Goal: Transaction & Acquisition: Purchase product/service

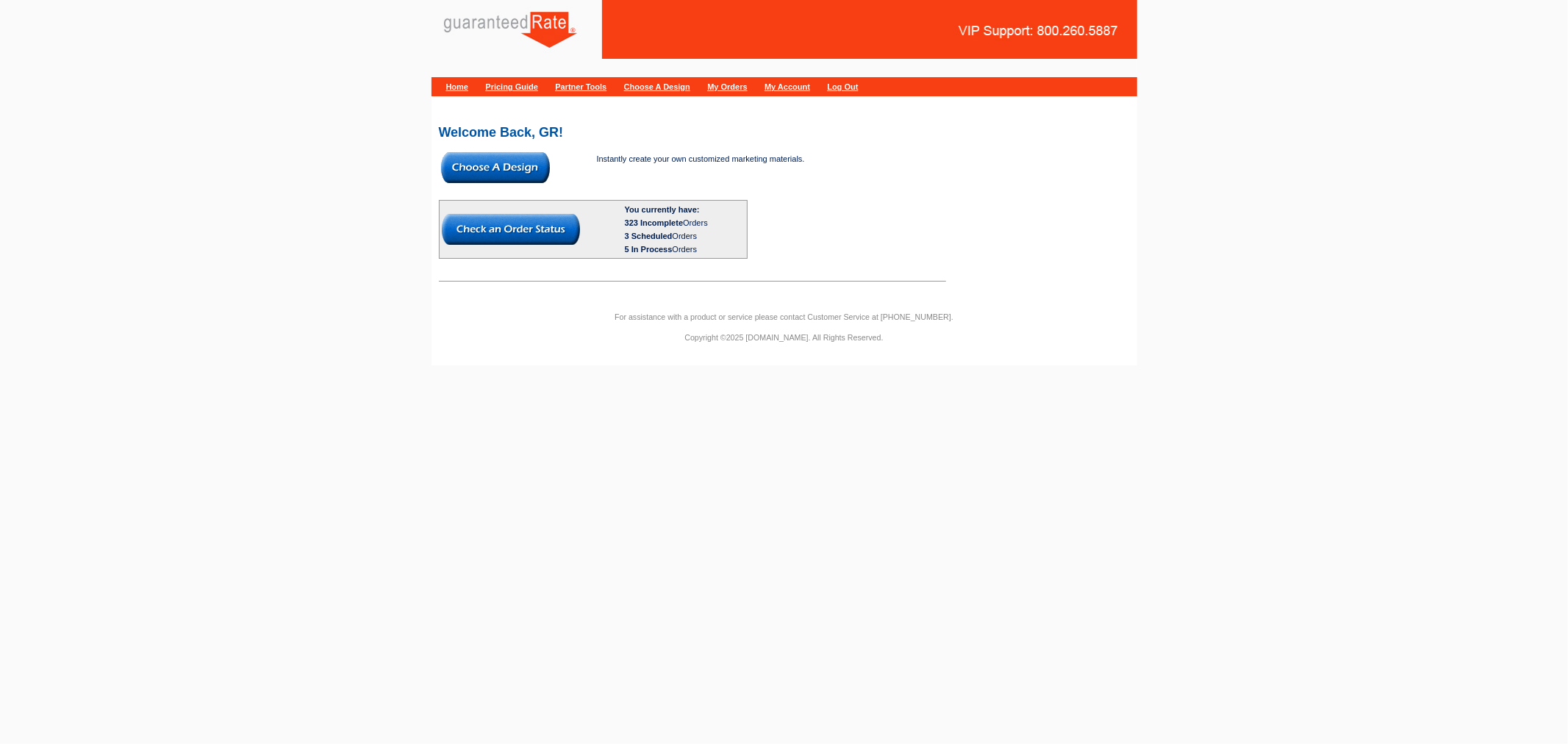
click at [529, 163] on img at bounding box center [495, 168] width 109 height 31
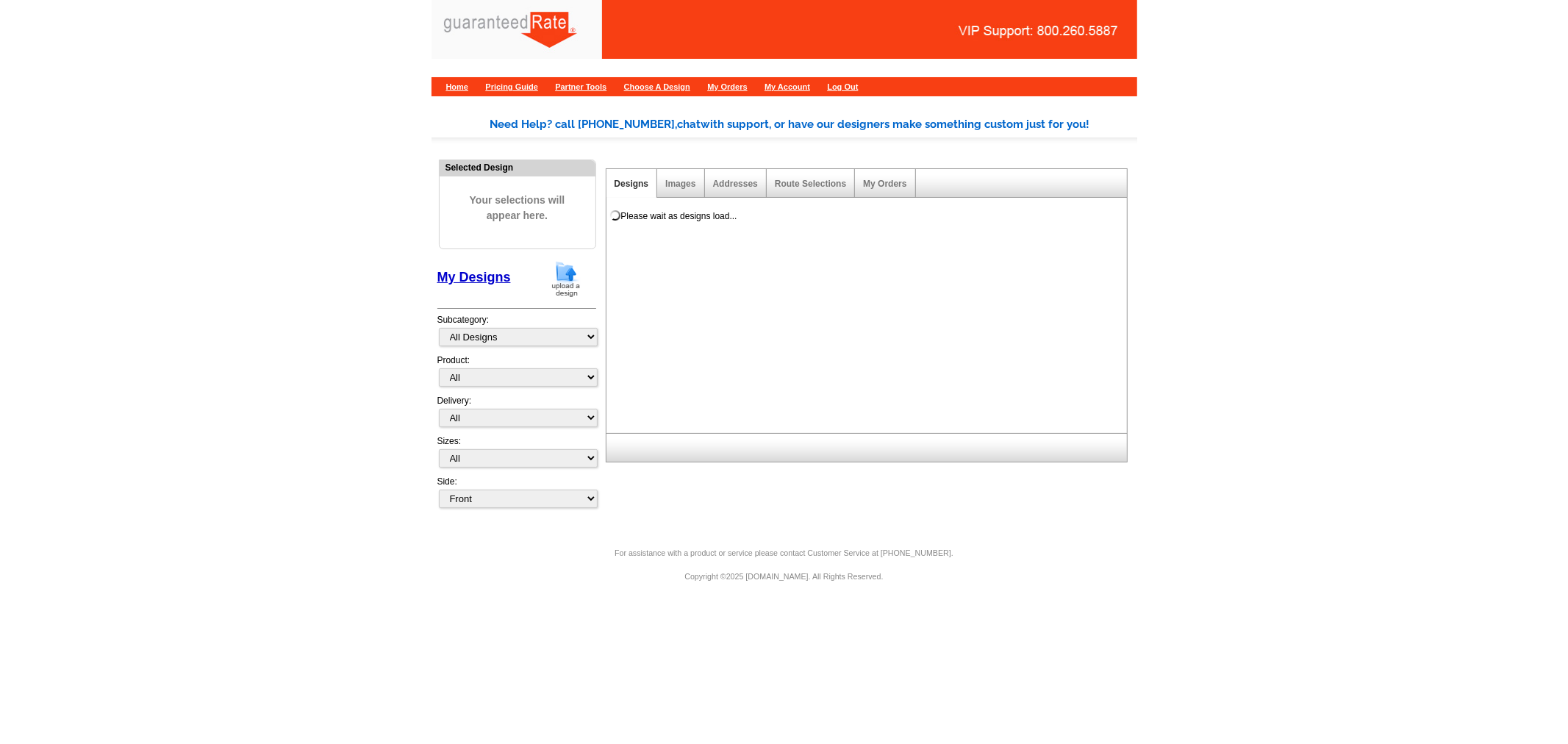
click at [575, 283] on img at bounding box center [566, 279] width 39 height 38
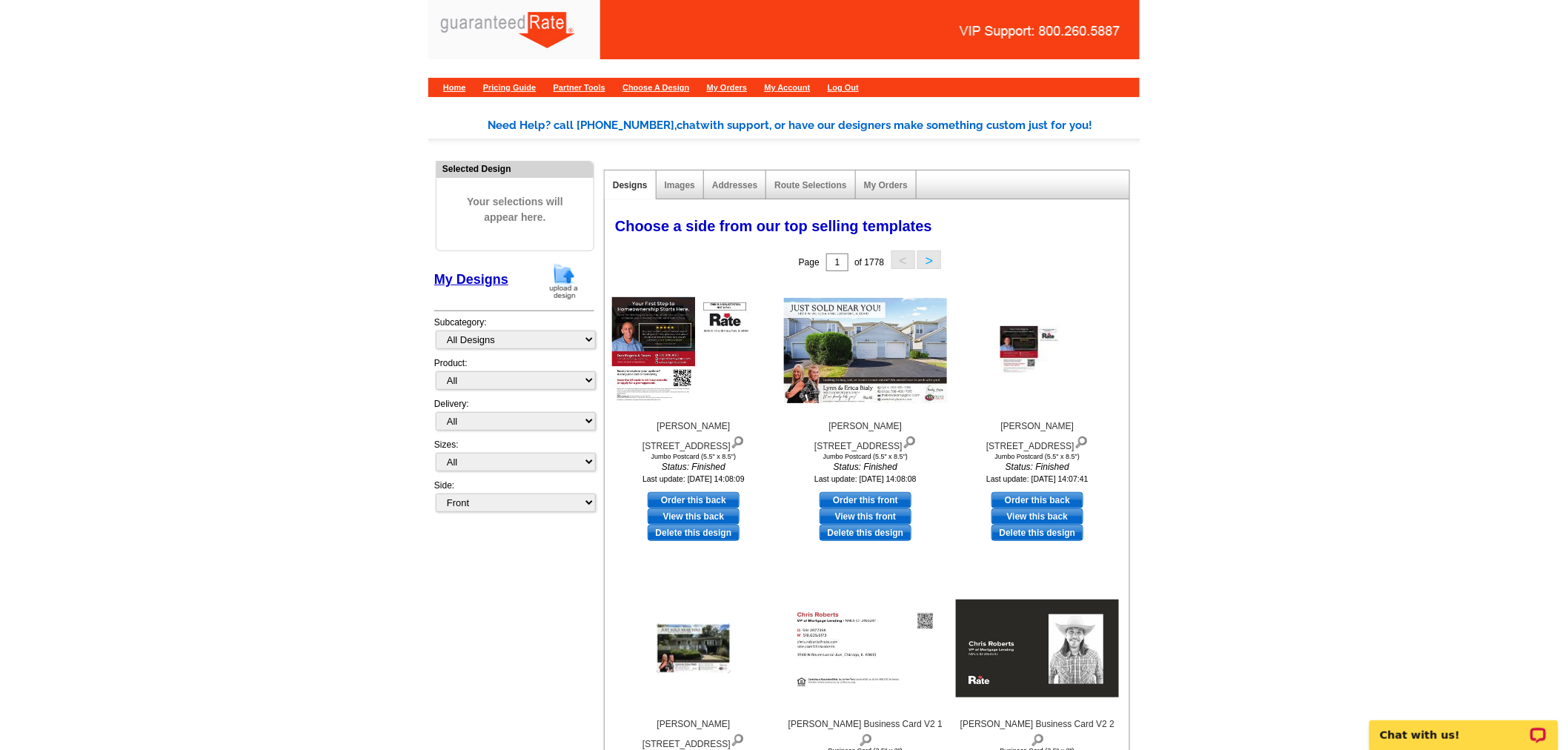
click at [567, 283] on img at bounding box center [564, 281] width 39 height 38
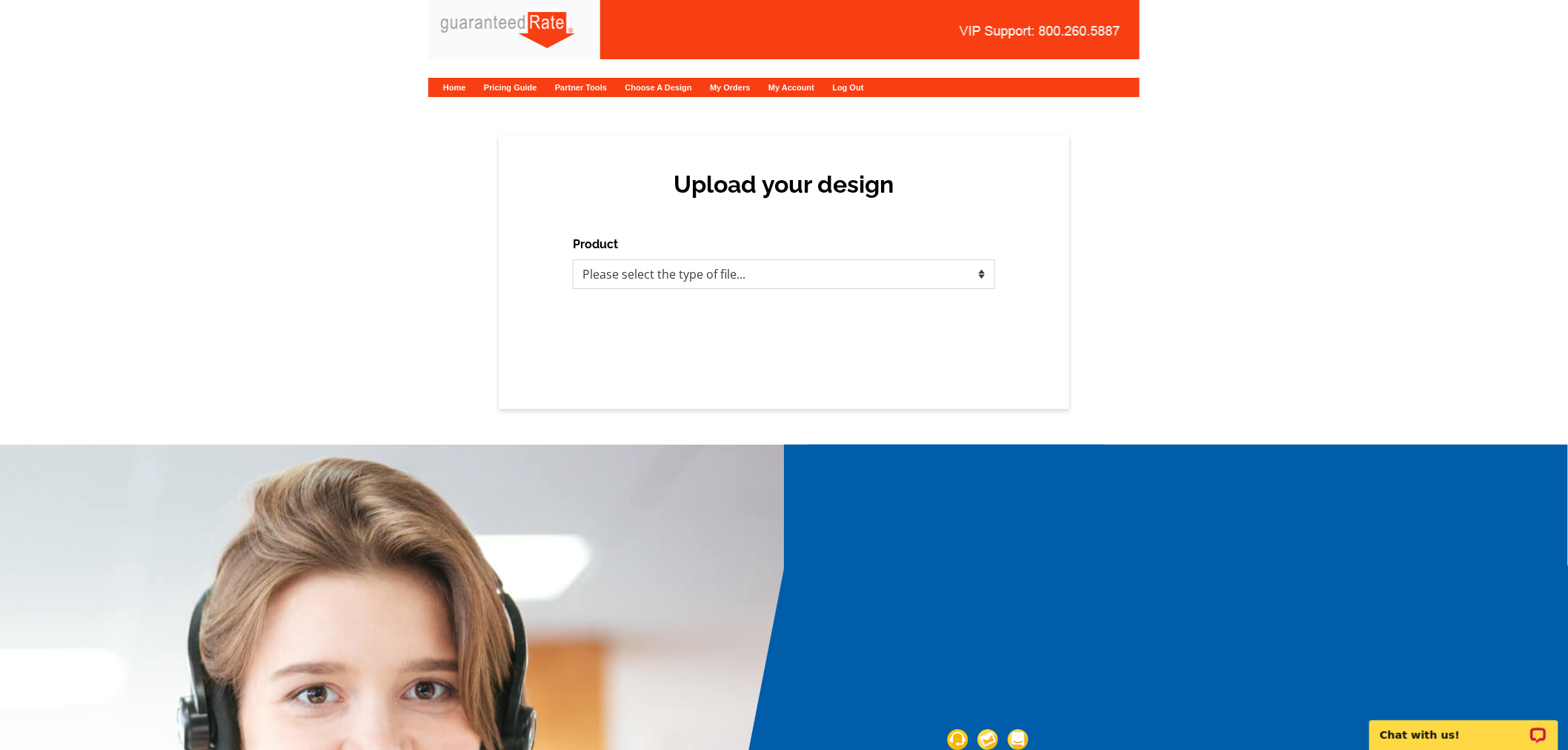
click at [630, 276] on select "Please select the type of file... Postcards Calendars Business Cards Letters an…" at bounding box center [784, 274] width 422 height 30
select select "1"
click at [573, 259] on select "Please select the type of file... Postcards Calendars Business Cards Letters an…" at bounding box center [784, 274] width 422 height 30
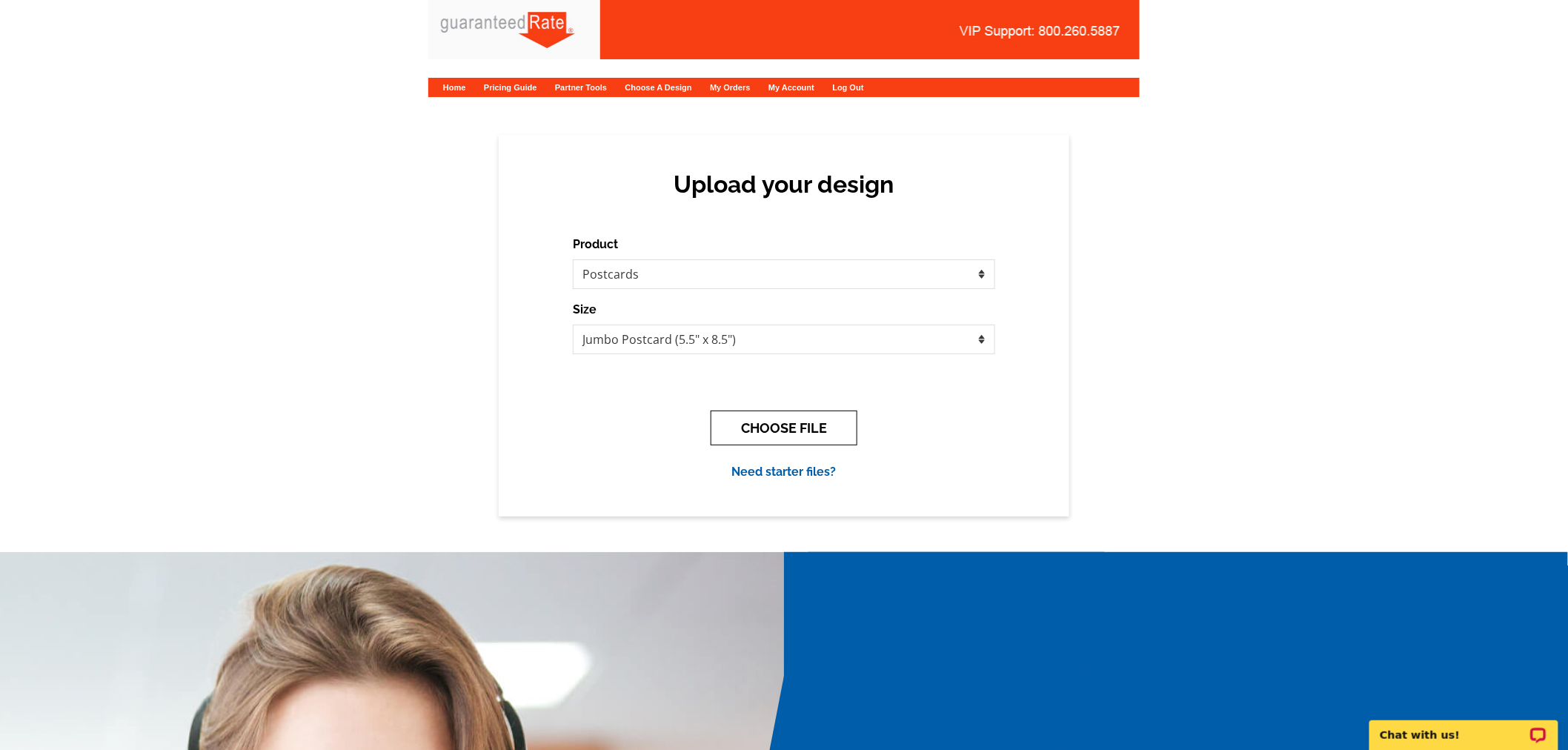
click at [728, 422] on button "CHOOSE FILE" at bounding box center [783, 428] width 147 height 35
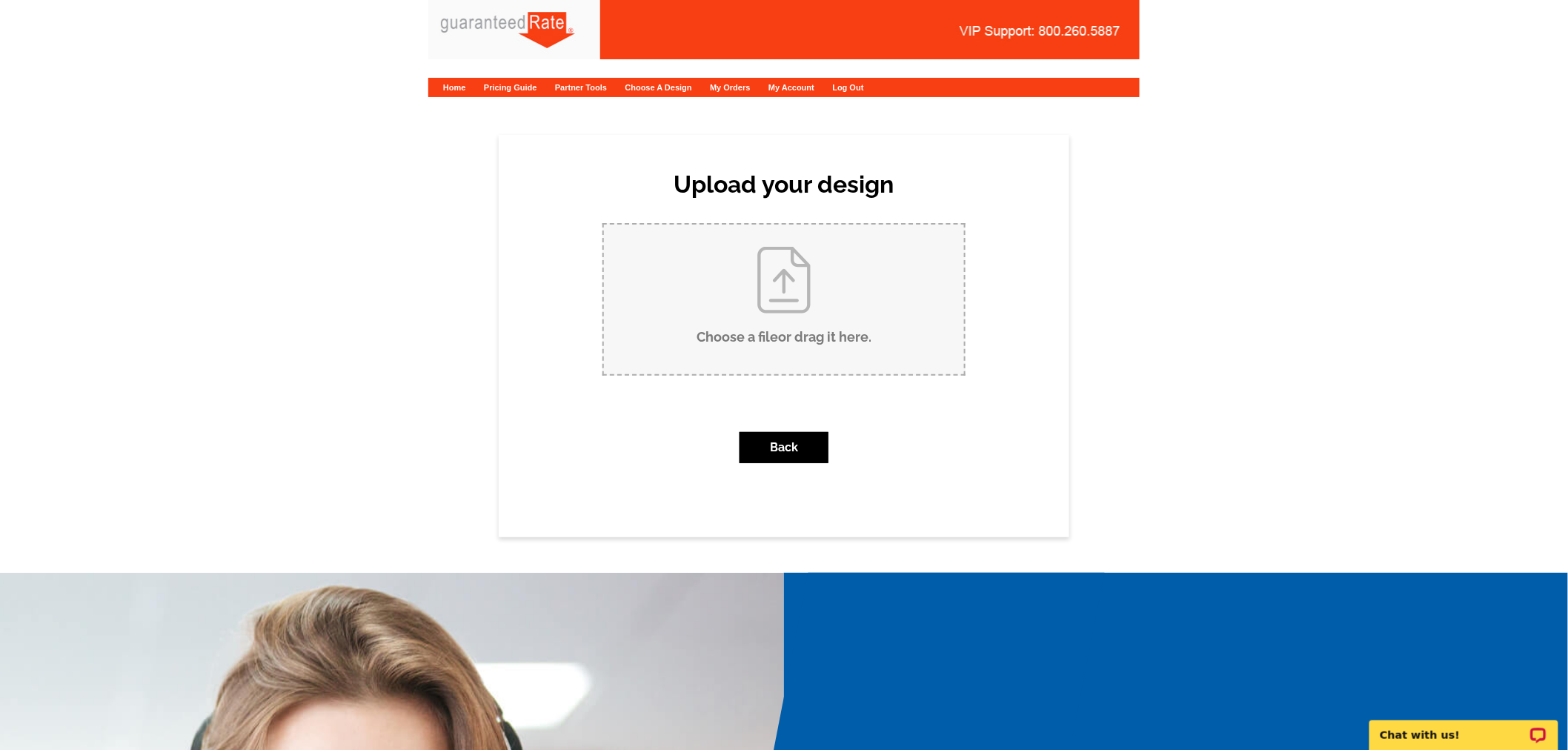
click at [824, 253] on input "Choose a file or drag it here ." at bounding box center [784, 299] width 360 height 150
type input "C:\fakepath\[PERSON_NAME] Business Cards 2025.pdf"
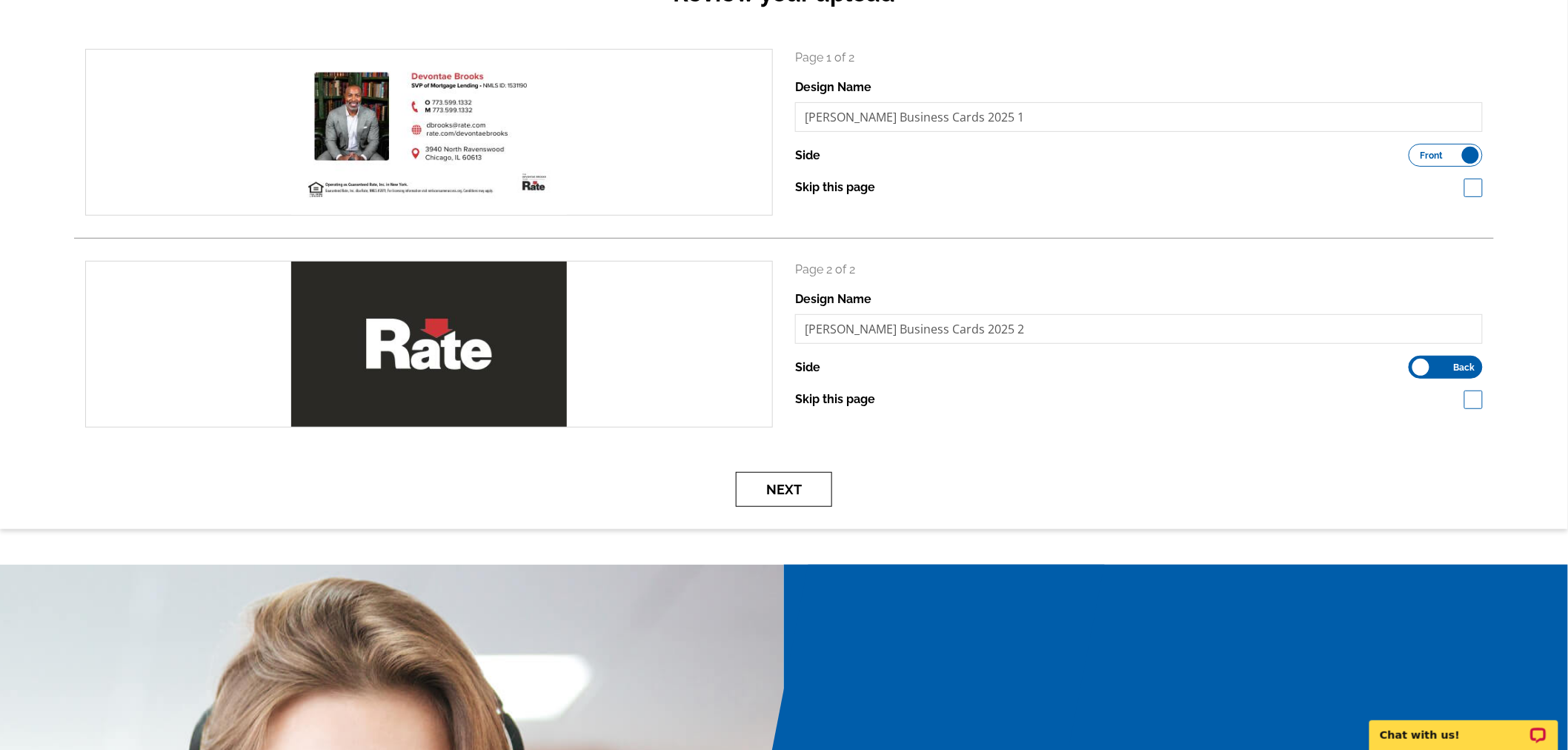
scroll to position [196, 0]
click at [781, 494] on button "Next" at bounding box center [784, 488] width 96 height 35
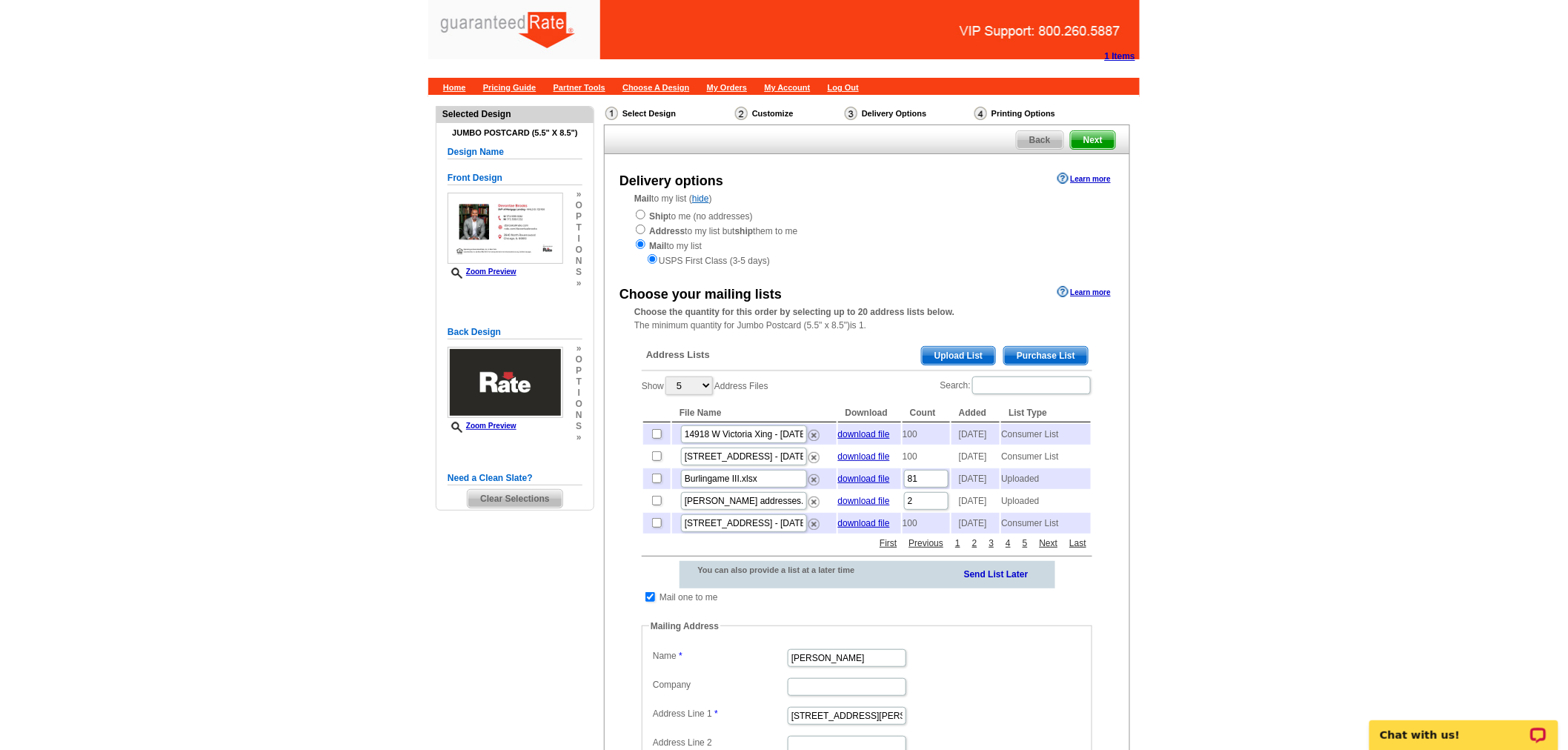
click at [535, 486] on div "Need a Clean Slate? Clear Selections" at bounding box center [515, 490] width 135 height 37
click at [527, 506] on span "Clear Selections" at bounding box center [514, 498] width 94 height 18
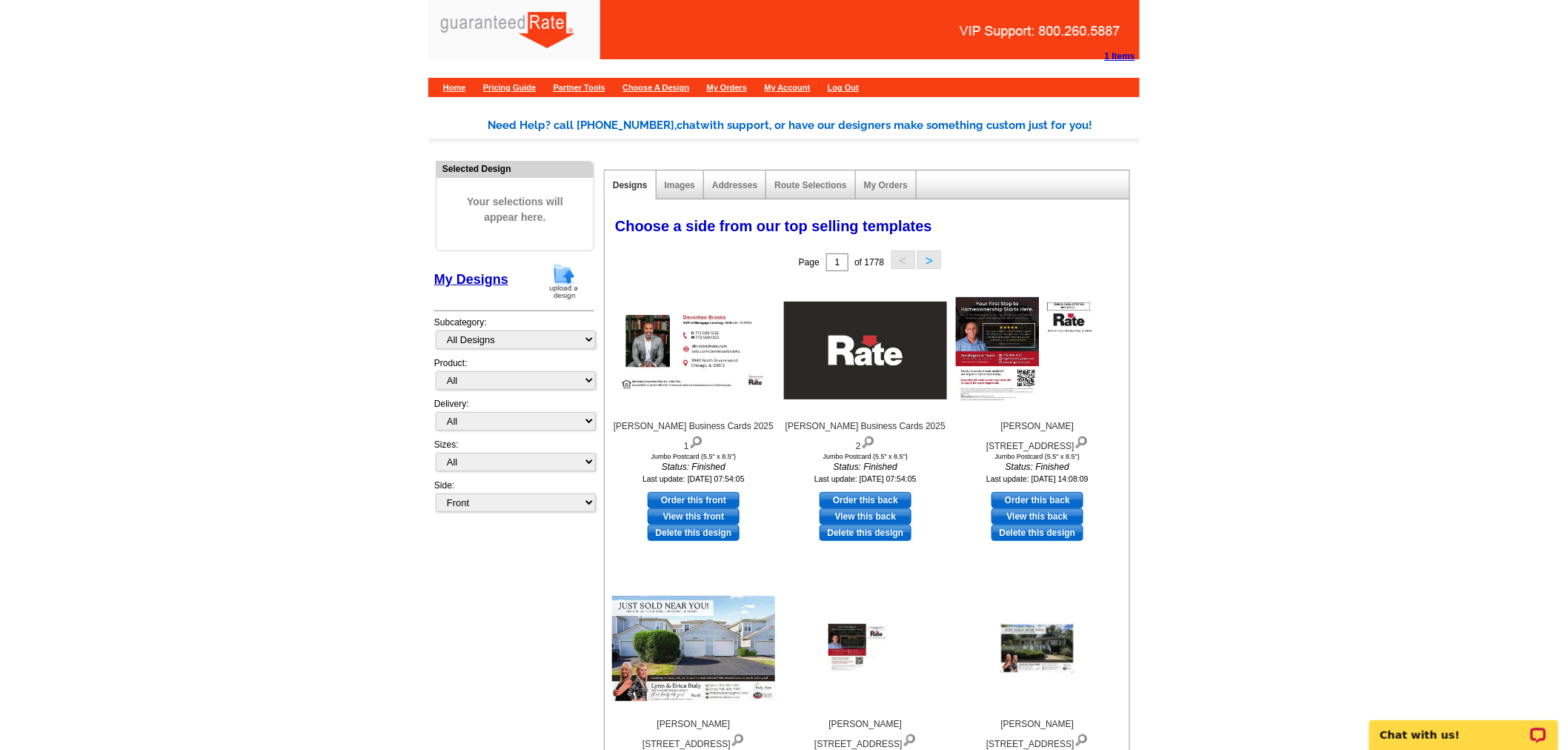
click at [568, 285] on img at bounding box center [564, 281] width 39 height 38
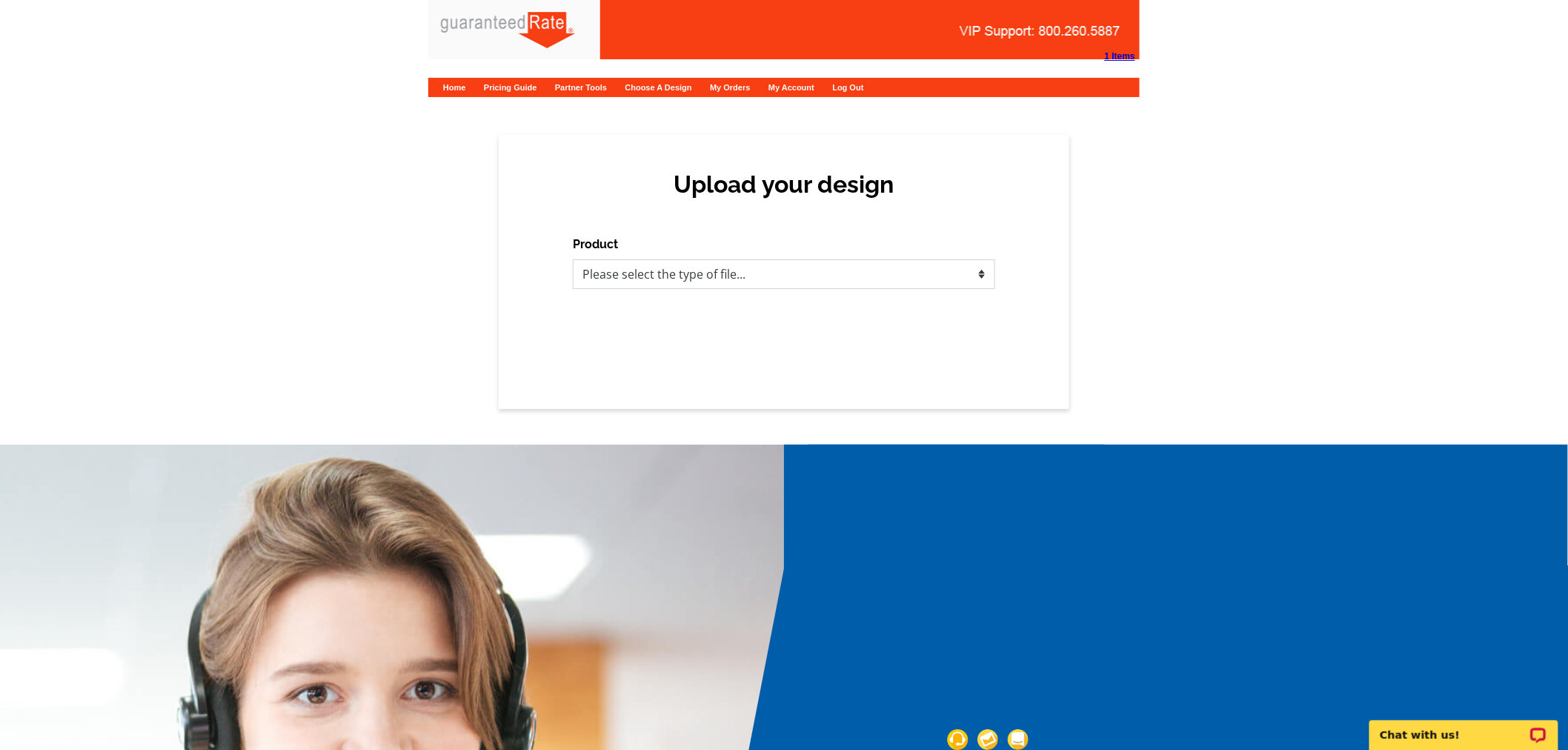
click at [790, 271] on select "Please select the type of file... Postcards Calendars Business Cards Letters an…" at bounding box center [784, 274] width 422 height 30
select select "3"
click at [573, 259] on select "Please select the type of file... Postcards Calendars Business Cards Letters an…" at bounding box center [784, 274] width 422 height 30
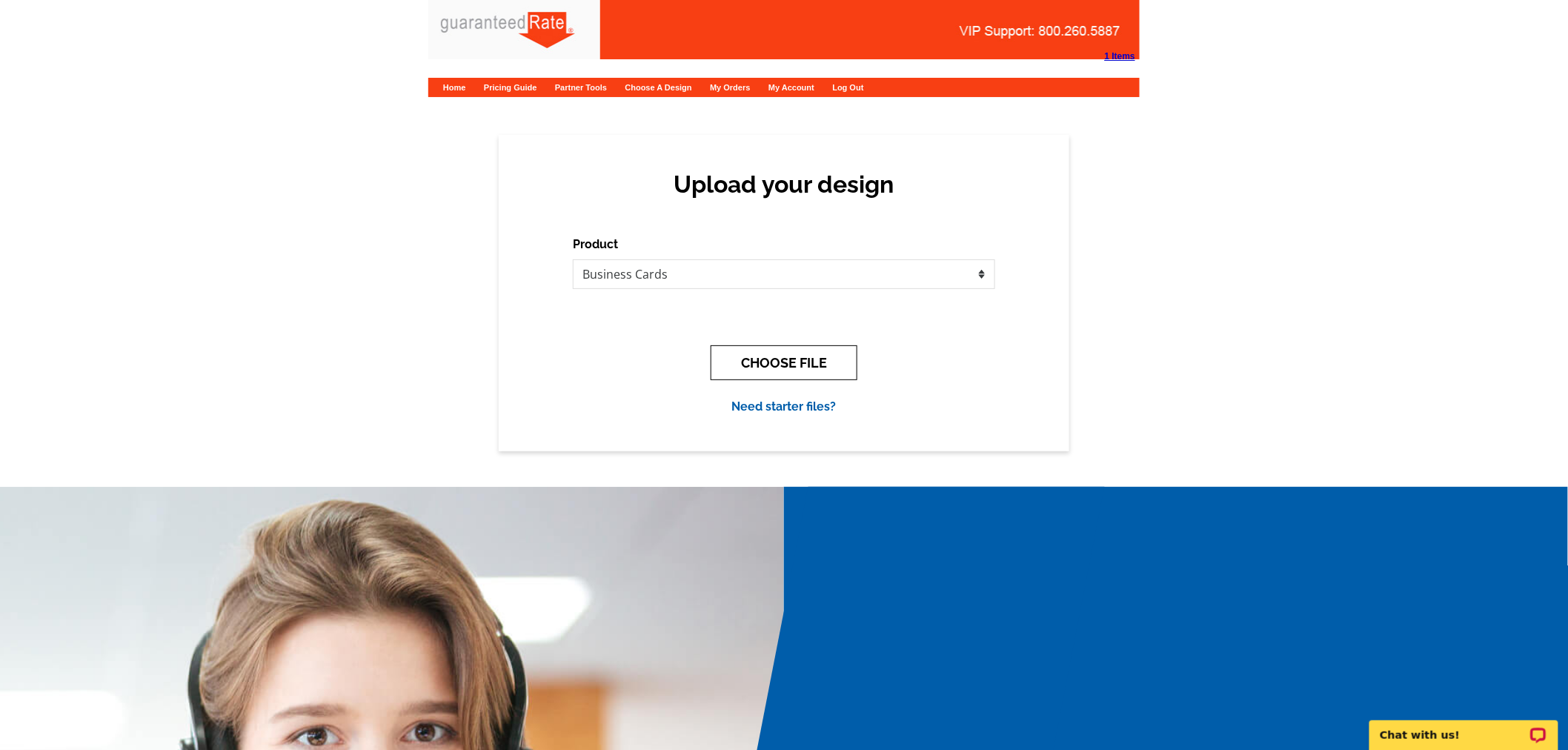
click at [787, 364] on button "CHOOSE FILE" at bounding box center [783, 363] width 147 height 35
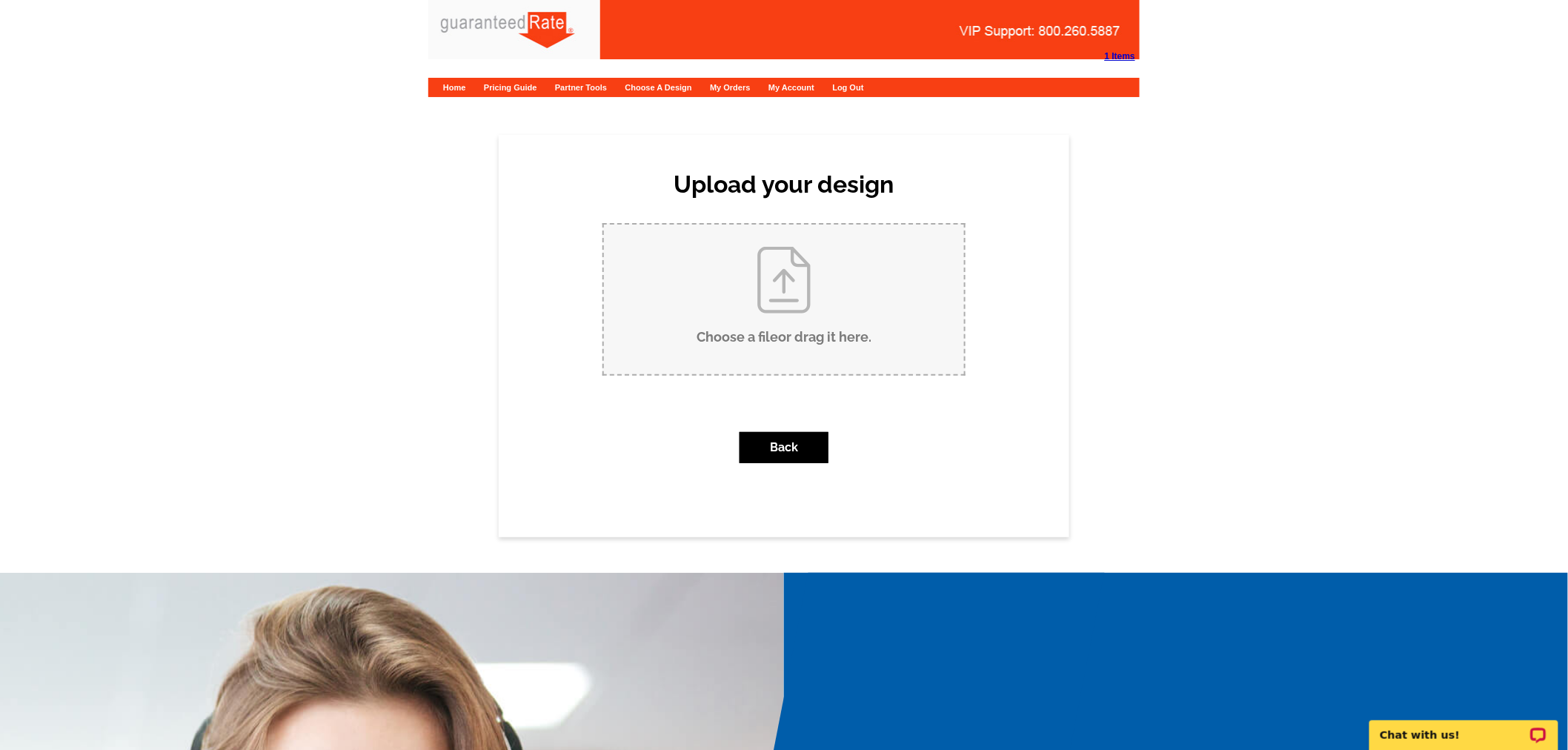
click at [717, 279] on input "Choose a file or drag it here ." at bounding box center [784, 299] width 360 height 150
type input "C:\fakepath\Devontae Brooks Business Cards 2025.pdf"
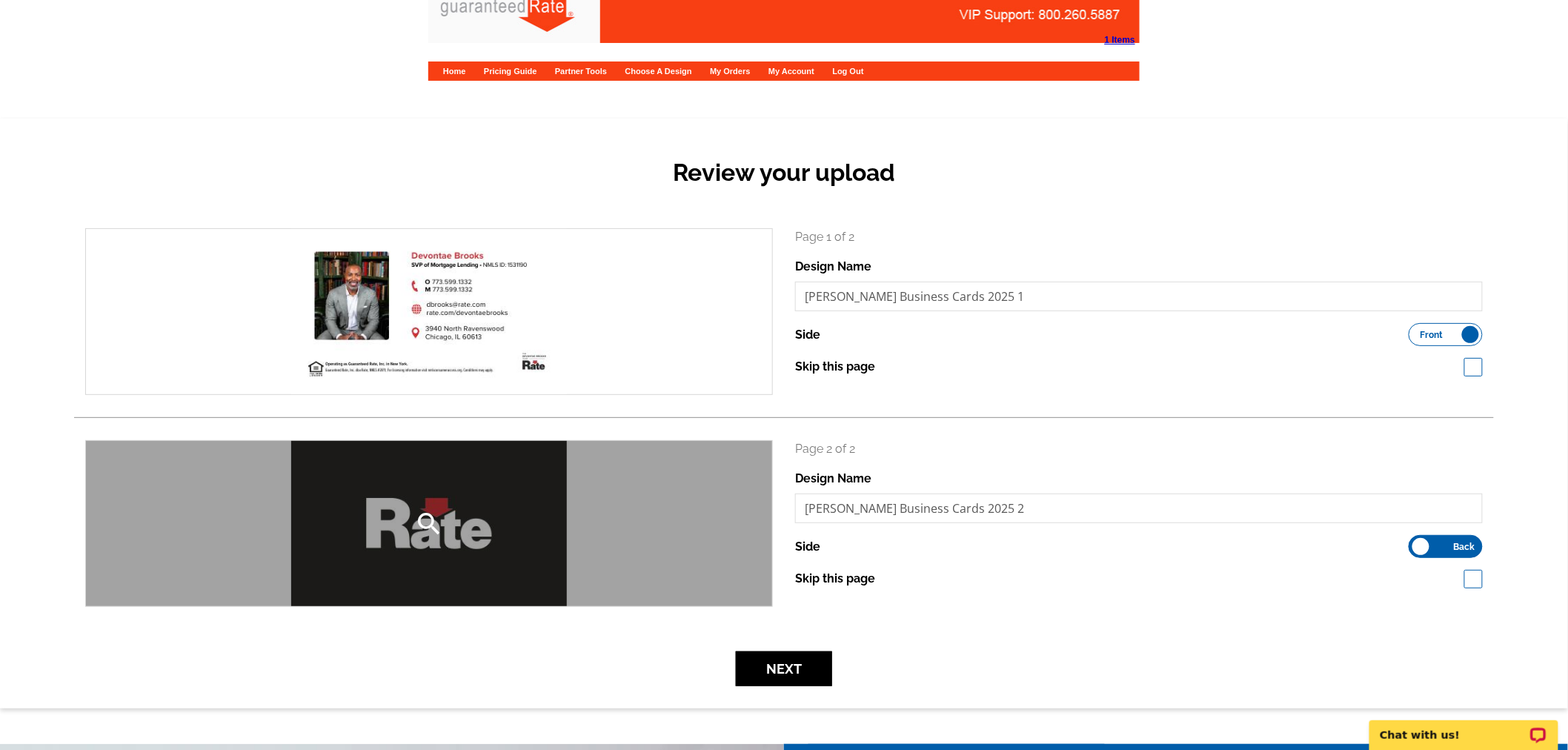
scroll to position [17, 0]
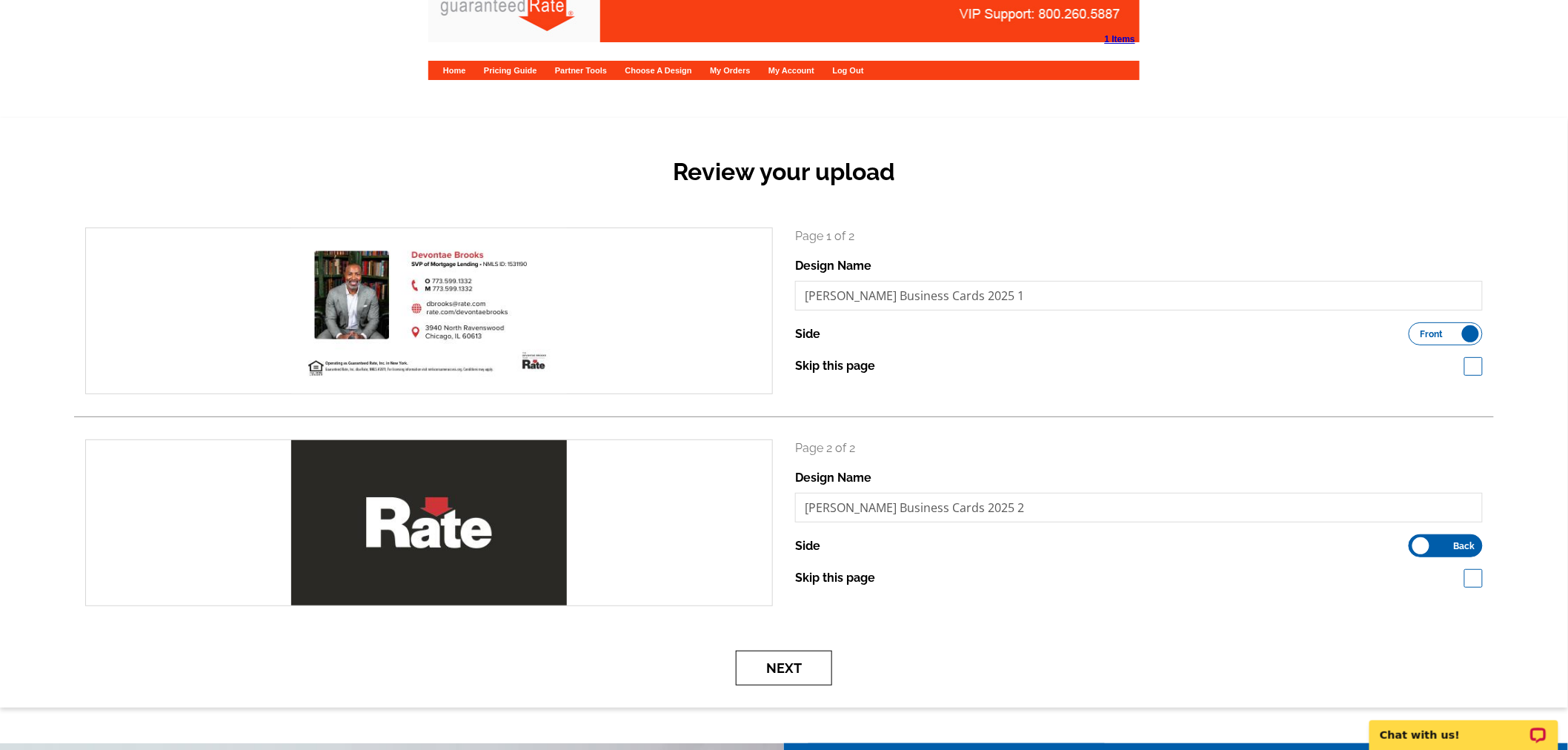
click at [806, 670] on button "Next" at bounding box center [784, 668] width 96 height 35
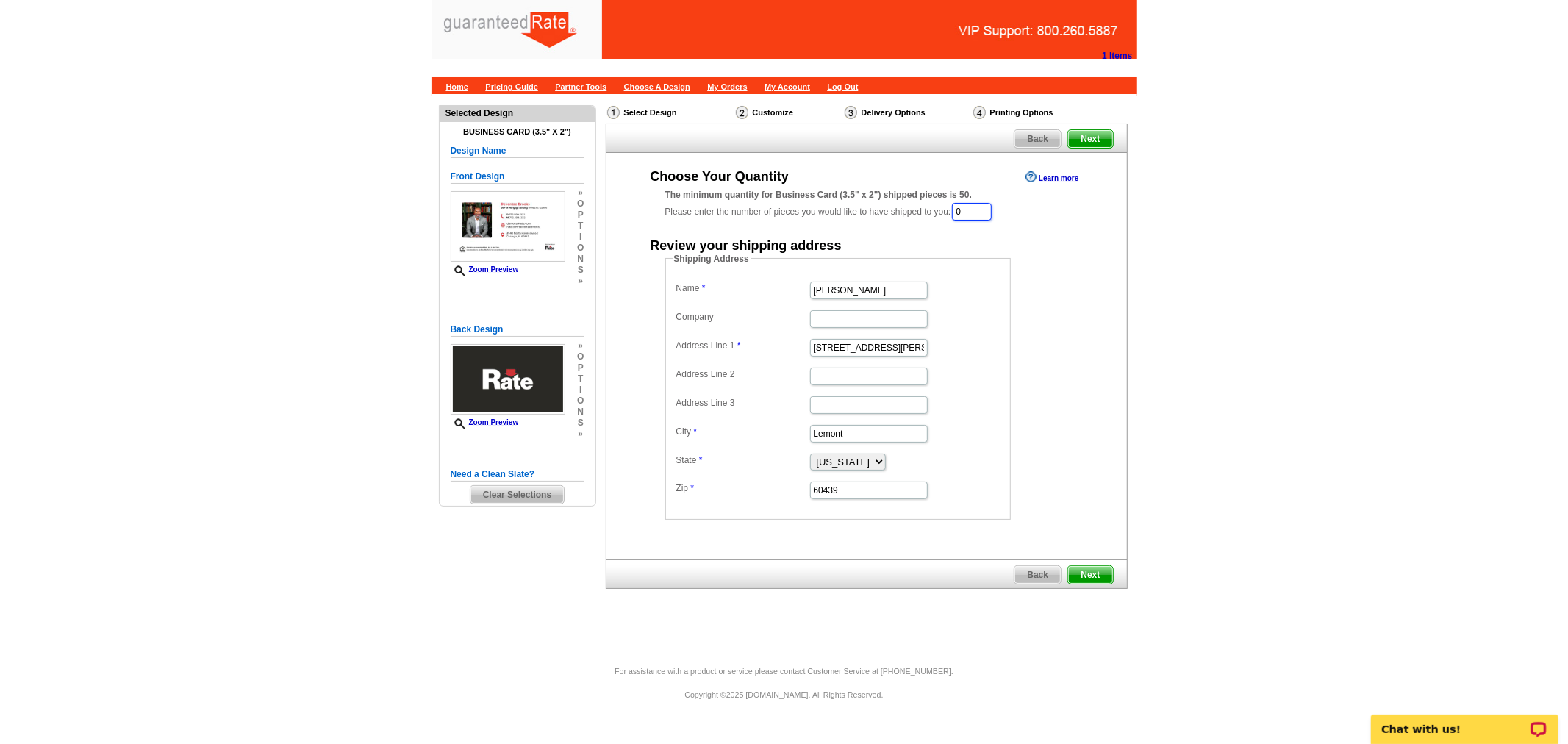
click at [973, 218] on input "0" at bounding box center [972, 211] width 40 height 18
type input "1"
type input "500"
click at [893, 283] on input "Erica Thompson" at bounding box center [869, 291] width 118 height 18
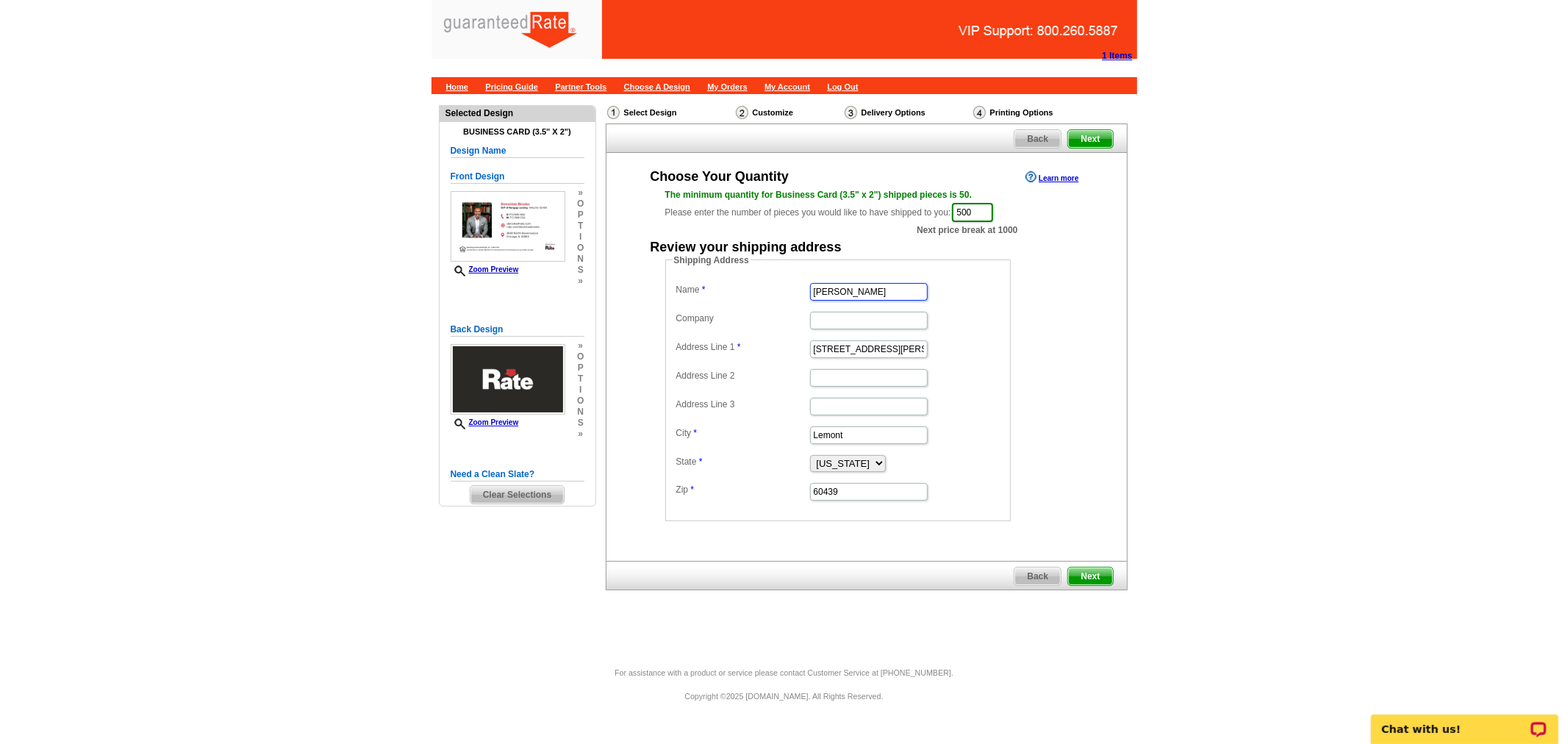
click at [893, 283] on input "Erica Thompson" at bounding box center [869, 291] width 118 height 18
click at [894, 295] on input "Erica Thompson" at bounding box center [869, 291] width 118 height 18
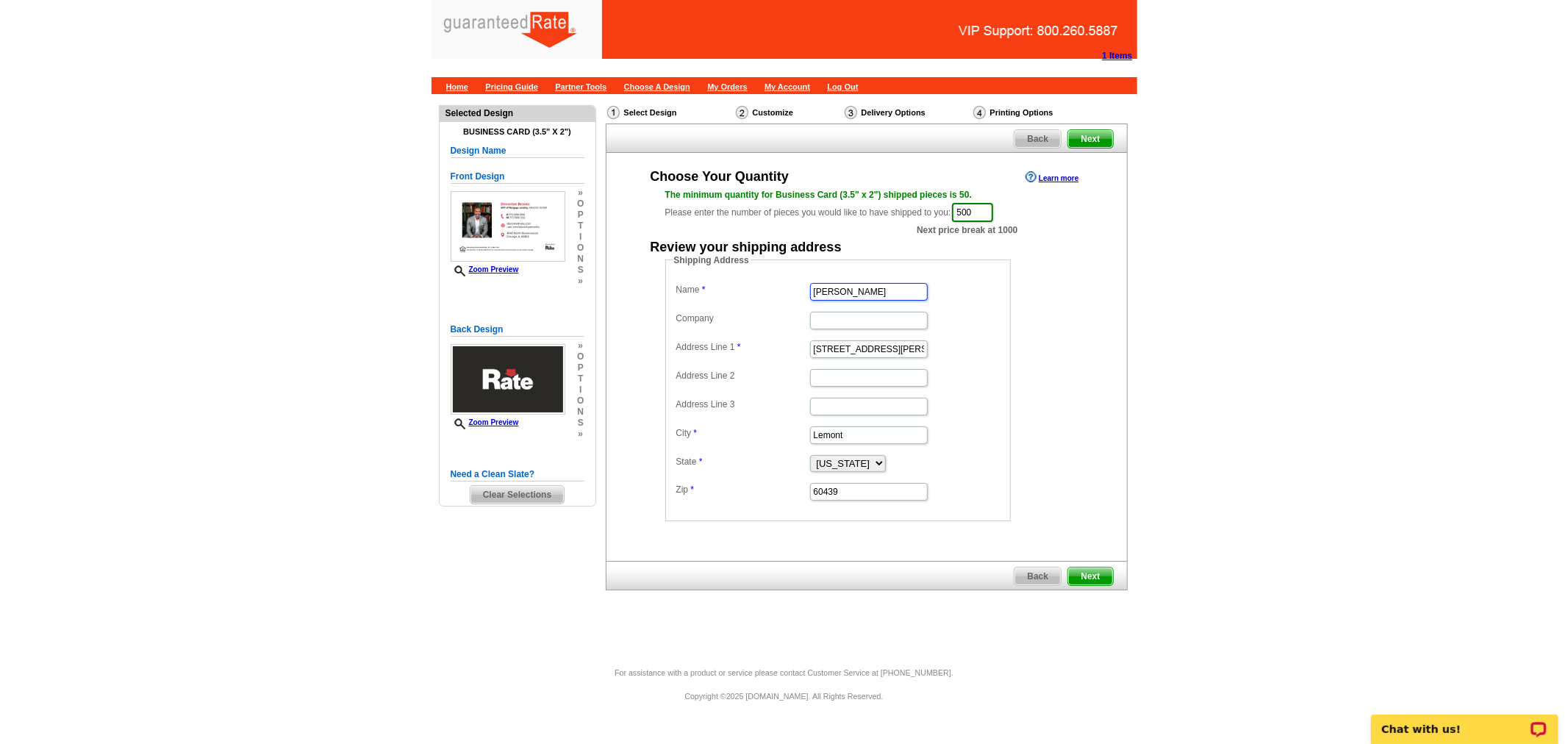
type input "Devontae Brooks"
click at [869, 347] on input "201 Stephen St." at bounding box center [869, 349] width 118 height 18
paste input "14 W Hinsdale Ave. Unit A1 Hinsdale, IL 60521"
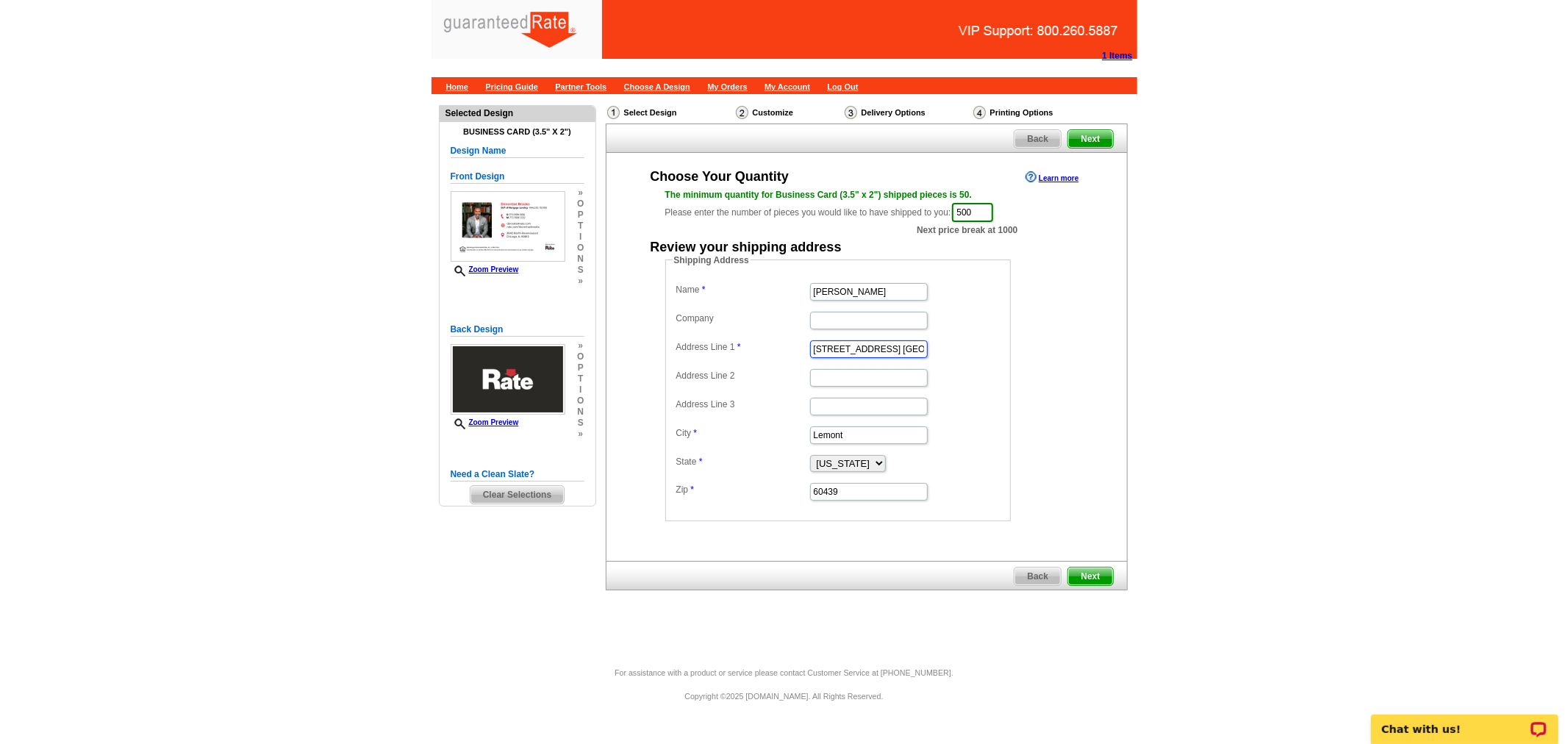
scroll to position [0, 75]
drag, startPoint x: 848, startPoint y: 350, endPoint x: 1023, endPoint y: 353, distance: 175.0
click at [1023, 353] on dd "Shipping Address Name Devontae Brooks Company Address Line 1 14 W Hinsdale Ave.…" at bounding box center [861, 387] width 391 height 267
type input "14 W Hinsdale Ave. Unit A1"
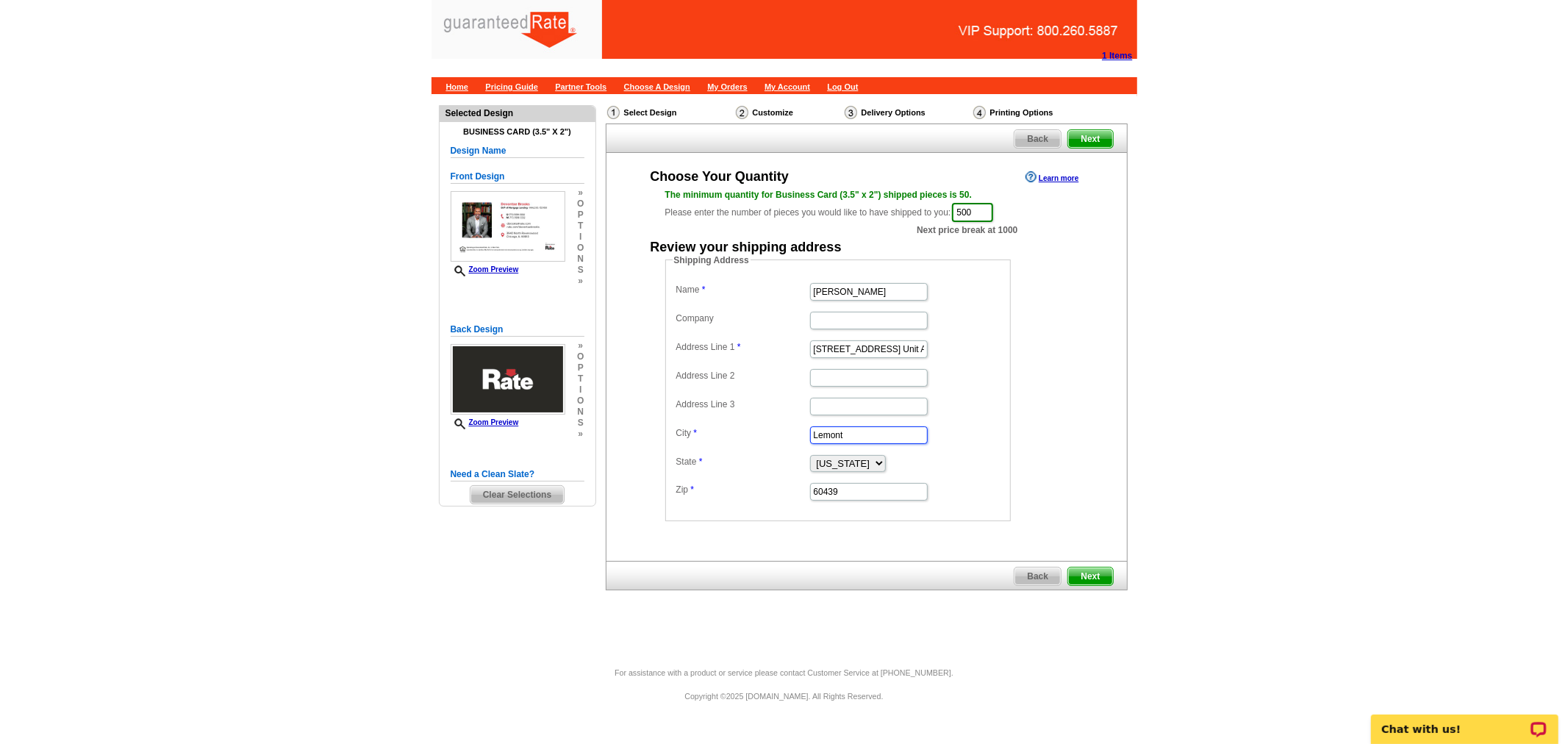
click at [853, 431] on input "Lemont" at bounding box center [869, 435] width 118 height 18
paste input "Hinsdale, IL 60521"
click at [883, 435] on input "Hinsdale, IL 60521" at bounding box center [869, 435] width 118 height 18
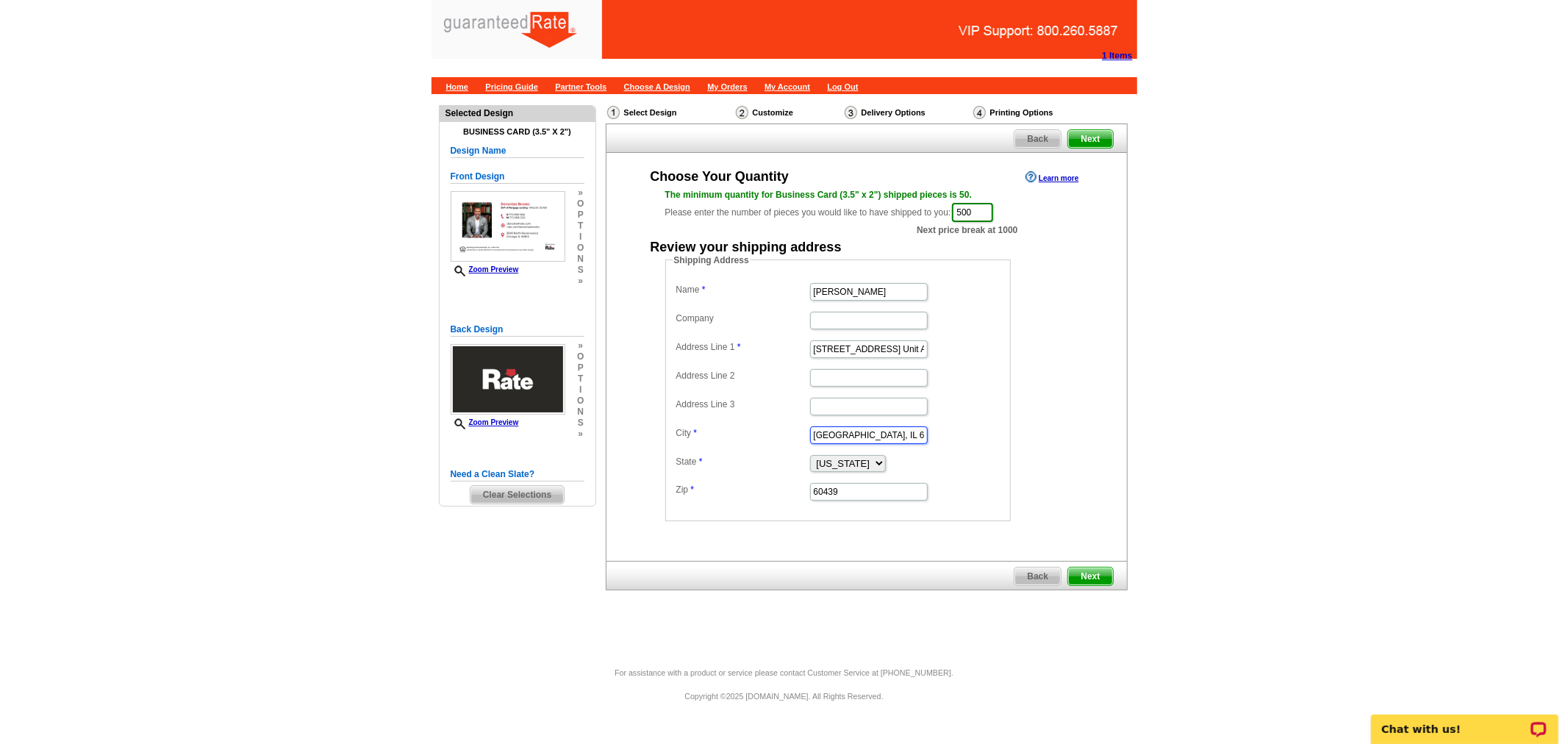
click at [883, 435] on input "Hinsdale, IL 60521" at bounding box center [869, 435] width 118 height 18
type input "Hinsdale, IL"
click at [862, 491] on input "60439" at bounding box center [869, 491] width 118 height 18
paste input "521"
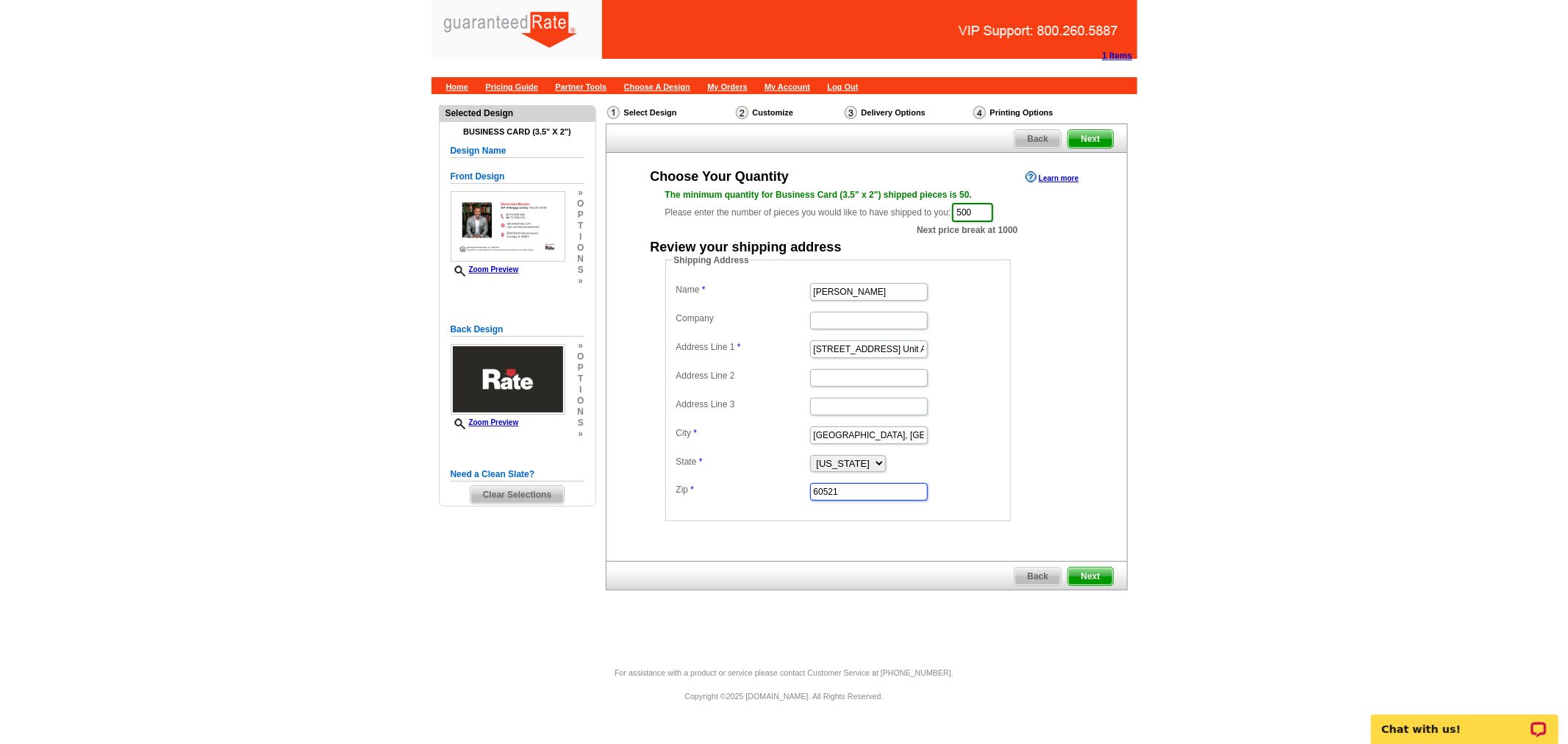
type input "60521"
click at [866, 439] on input "Hinsdale, IL" at bounding box center [869, 435] width 118 height 18
type input "Hinsdale"
drag, startPoint x: 892, startPoint y: 346, endPoint x: 1010, endPoint y: 343, distance: 118.0
click at [1010, 343] on dd "Shipping Address Name Devontae Brooks Company Address Line 1 14 W Hinsdale Ave.…" at bounding box center [861, 387] width 391 height 267
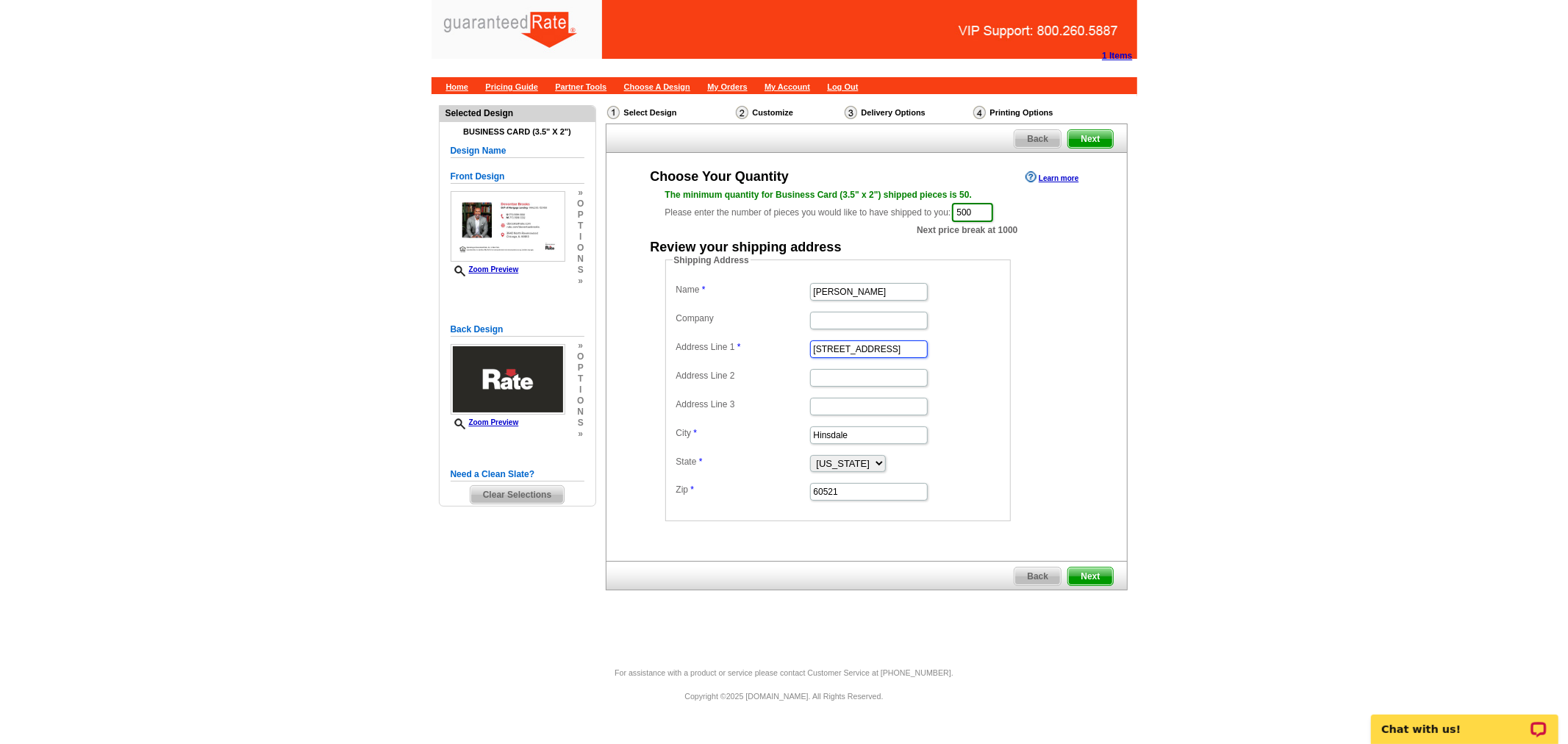
type input "14 W Hinsdale Ave."
click at [925, 380] on dd at bounding box center [838, 377] width 331 height 23
click at [922, 380] on input "Address Line 2" at bounding box center [869, 377] width 118 height 18
paste input "Unit A1"
type input "Unit A1"
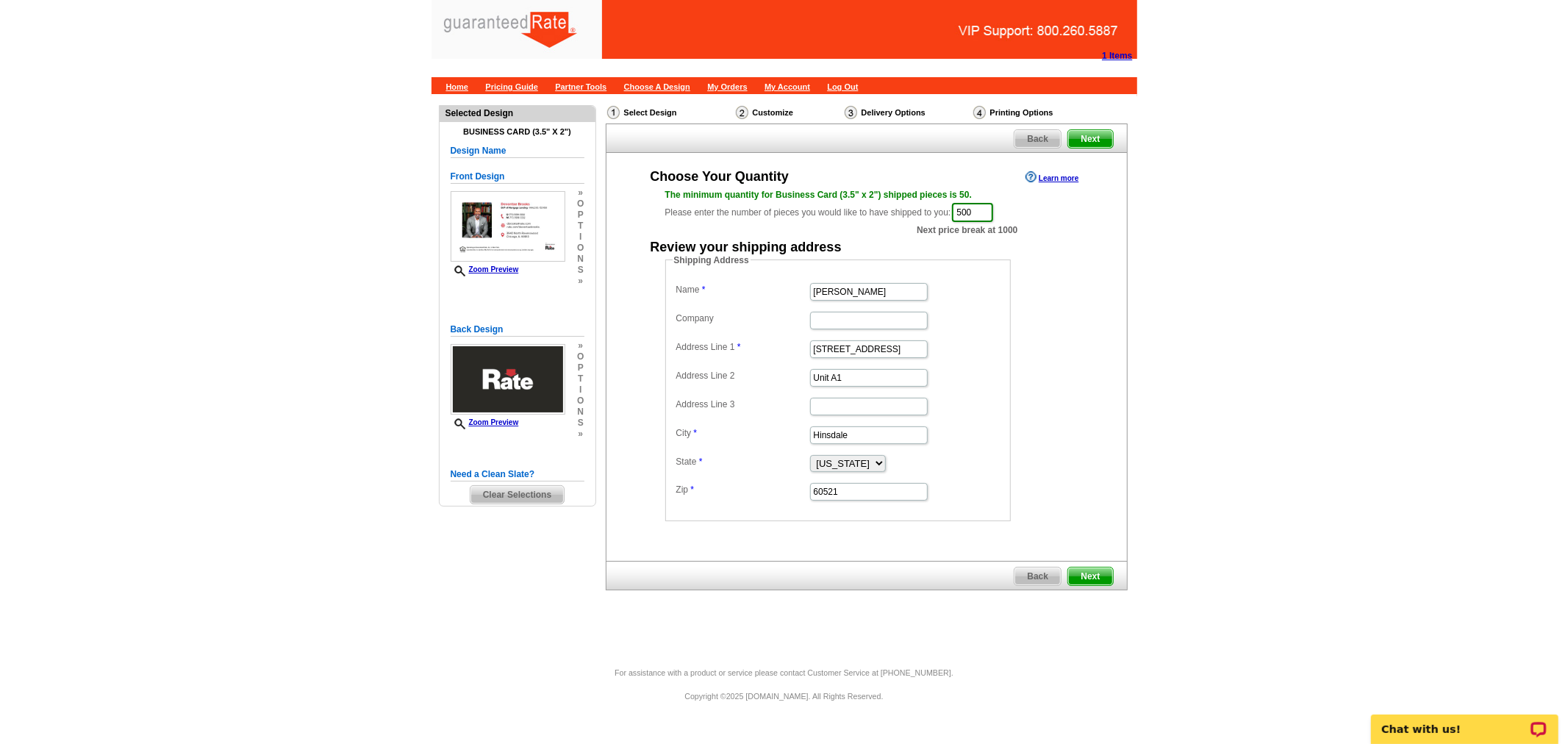
click at [1098, 568] on span "Next" at bounding box center [1090, 576] width 44 height 18
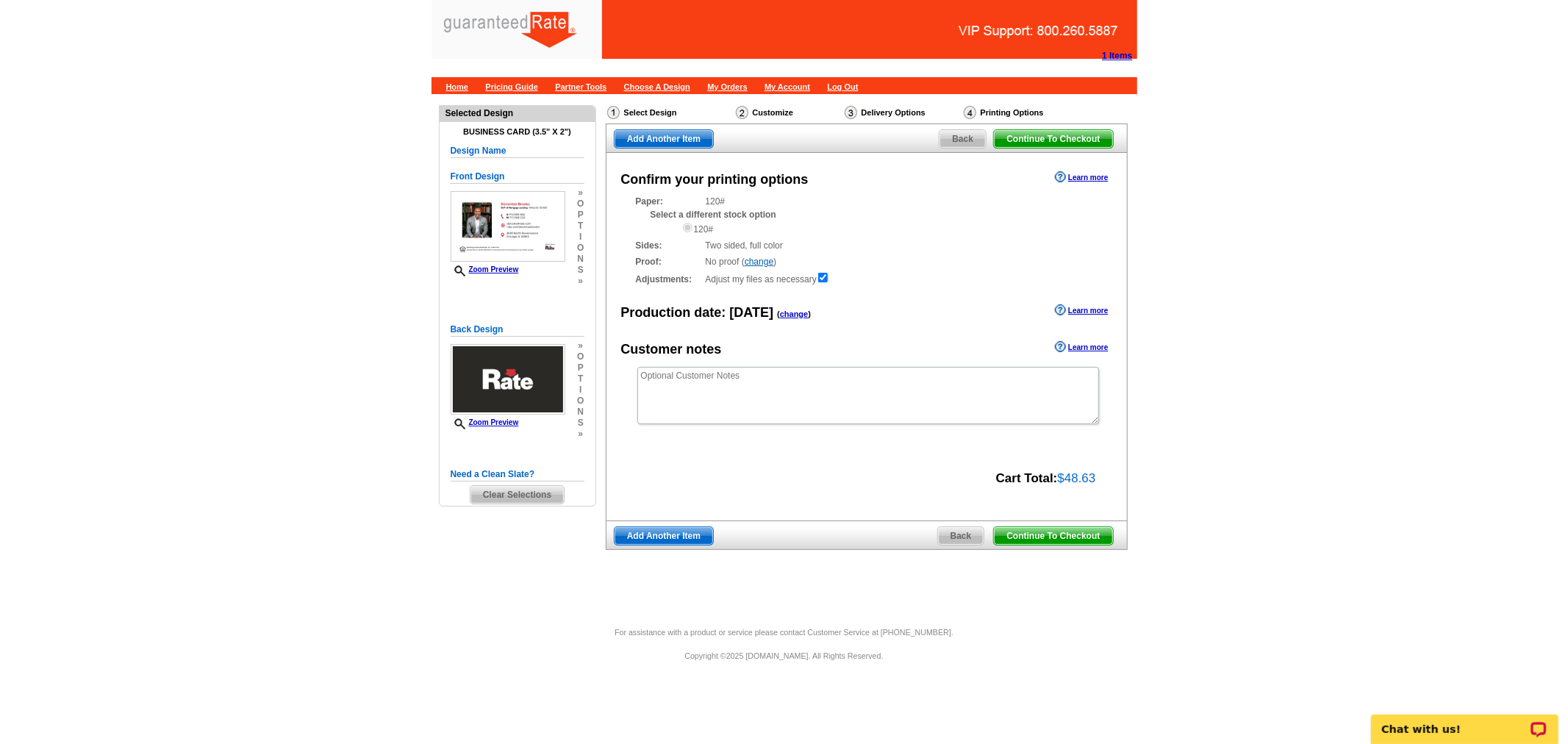
click at [1031, 533] on span "Continue To Checkout" at bounding box center [1053, 535] width 119 height 18
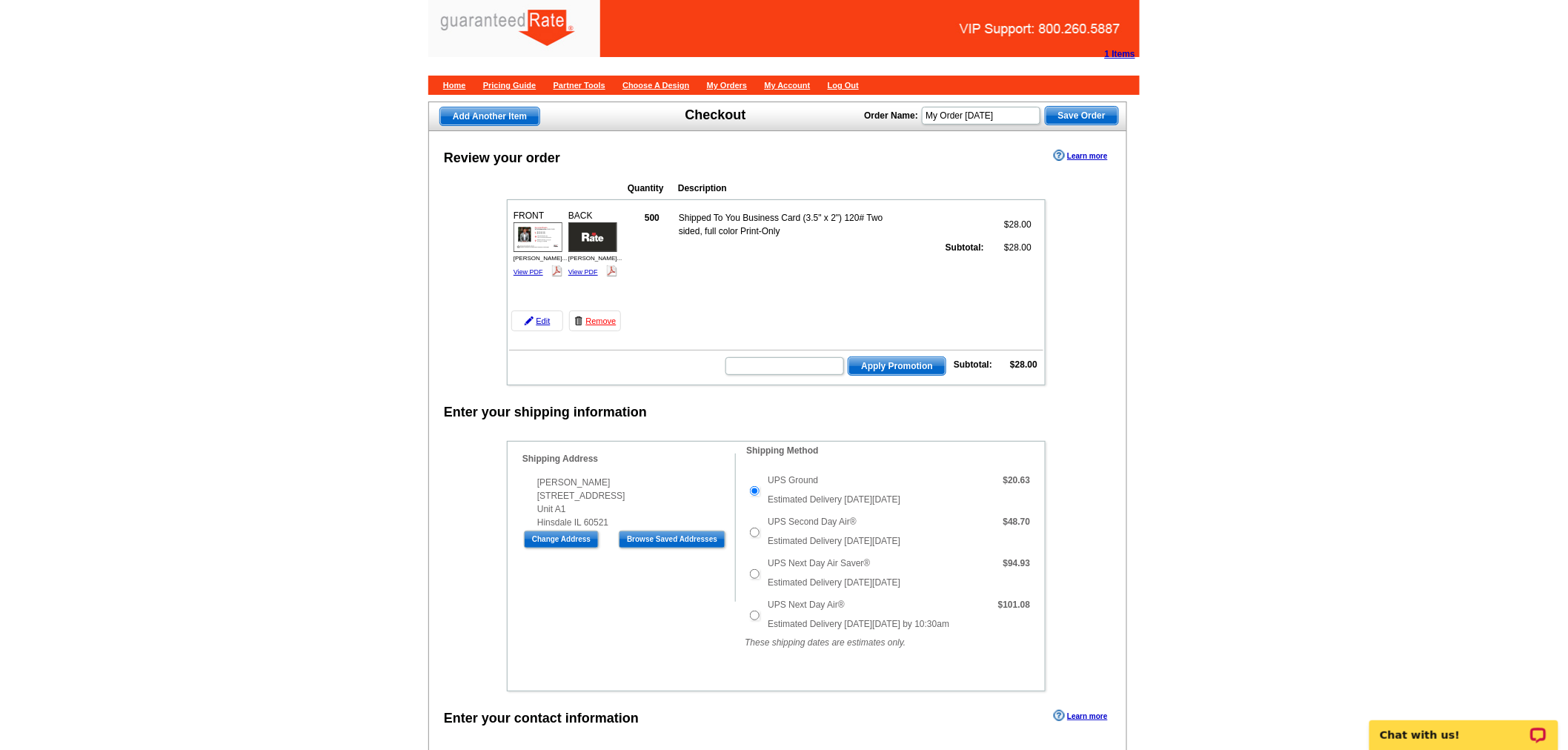
scroll to position [4, 0]
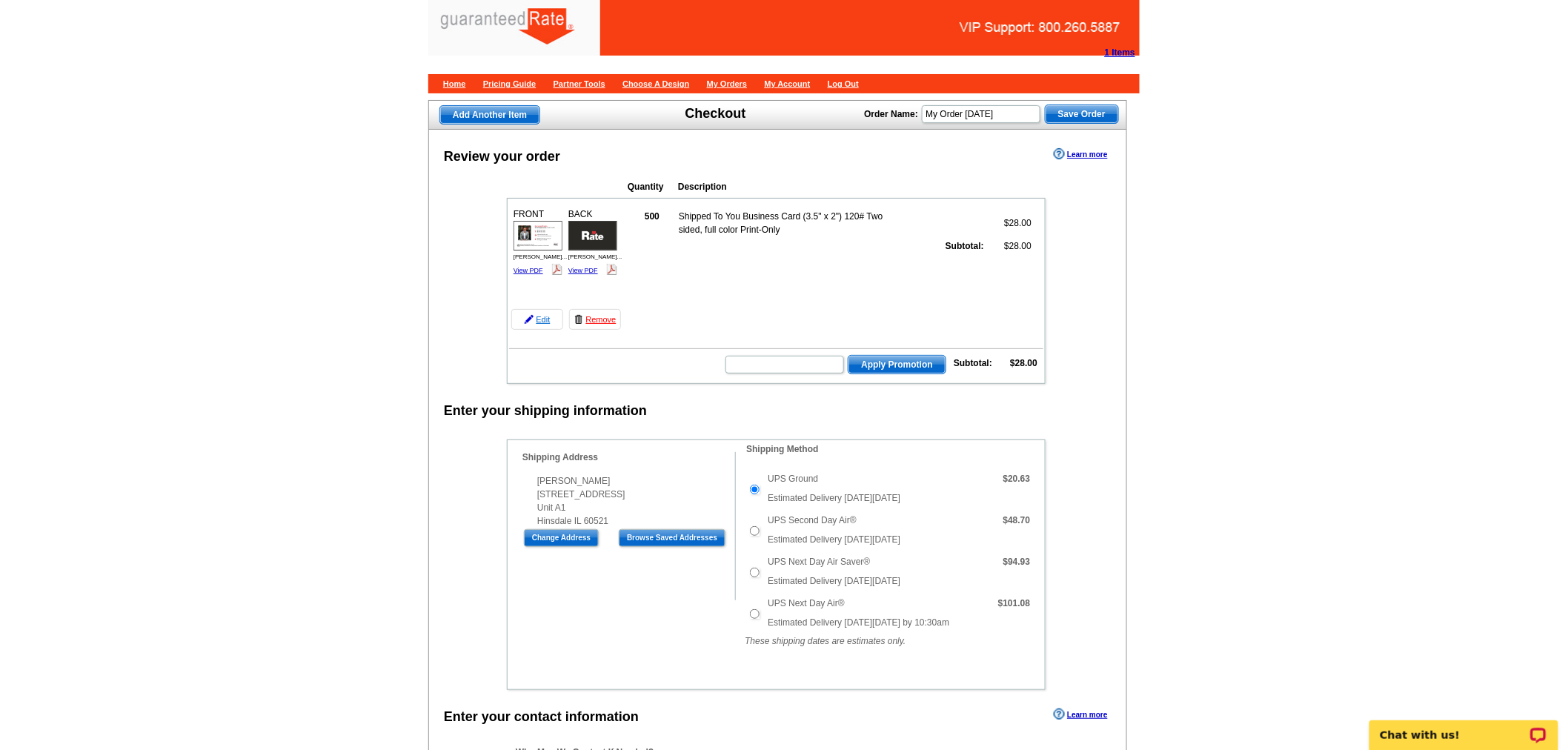
click at [543, 314] on link "Edit" at bounding box center [537, 319] width 52 height 21
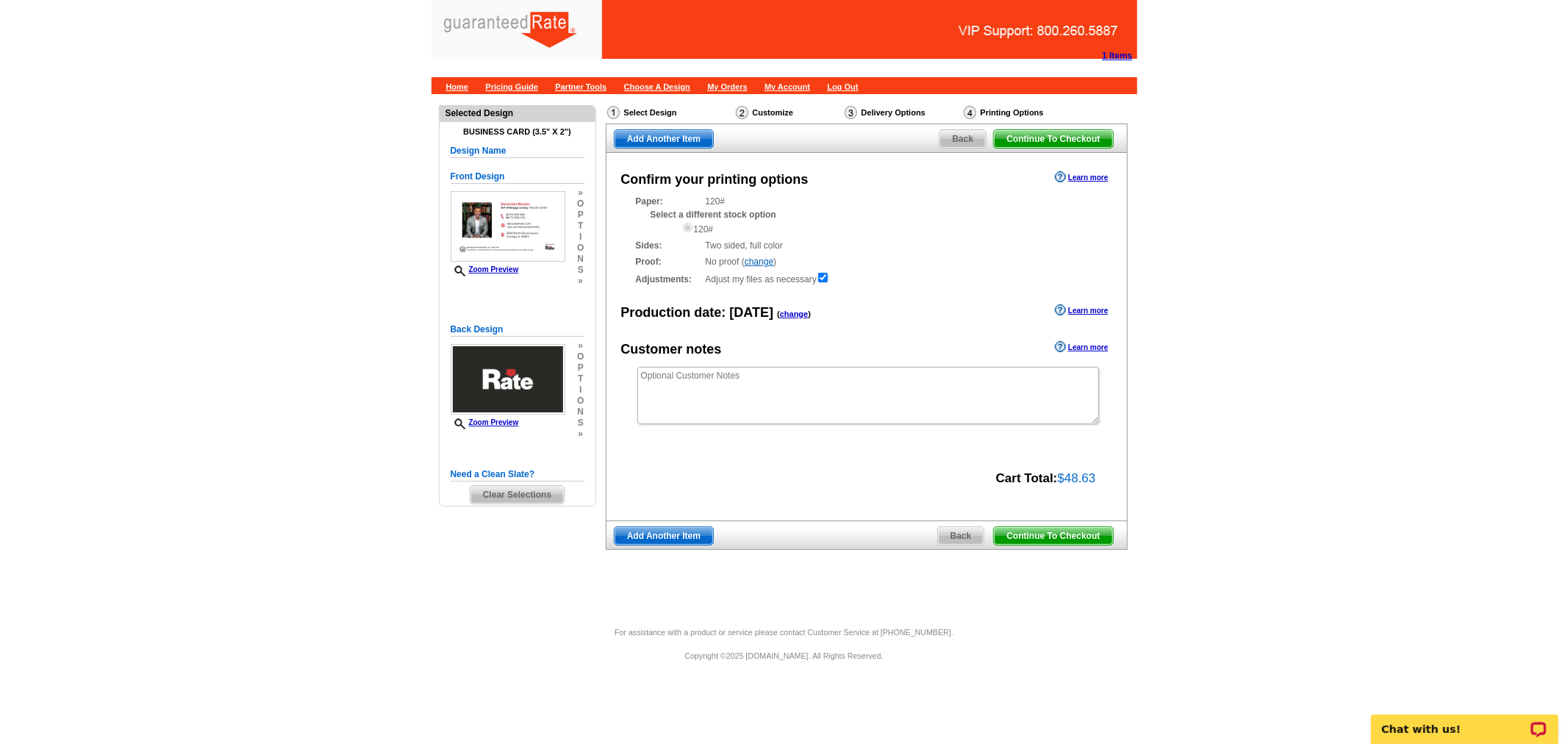
click at [952, 535] on span "Back" at bounding box center [961, 535] width 46 height 18
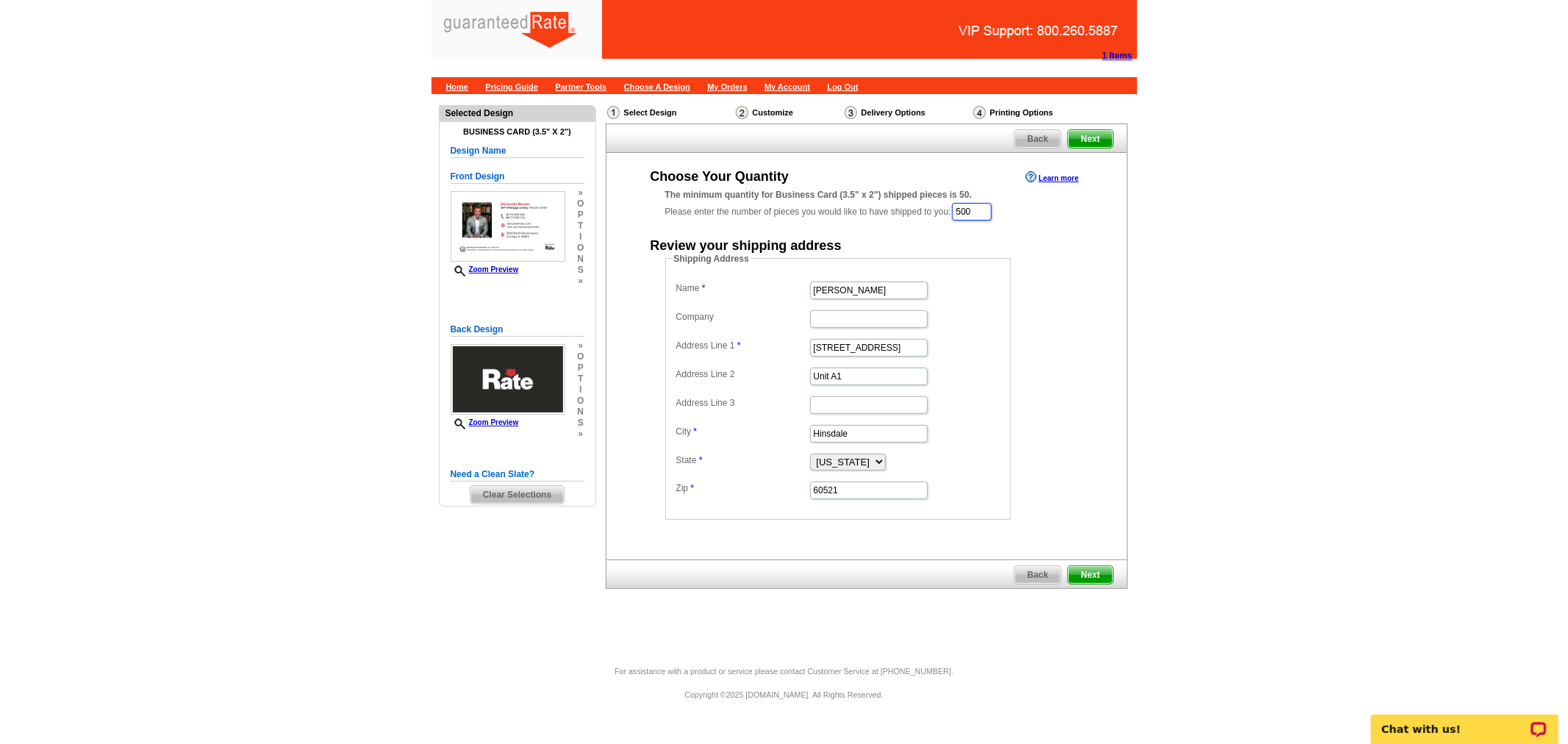
click at [981, 209] on input "500" at bounding box center [972, 211] width 40 height 18
type input "200"
click at [1091, 575] on span "Next" at bounding box center [1090, 576] width 44 height 18
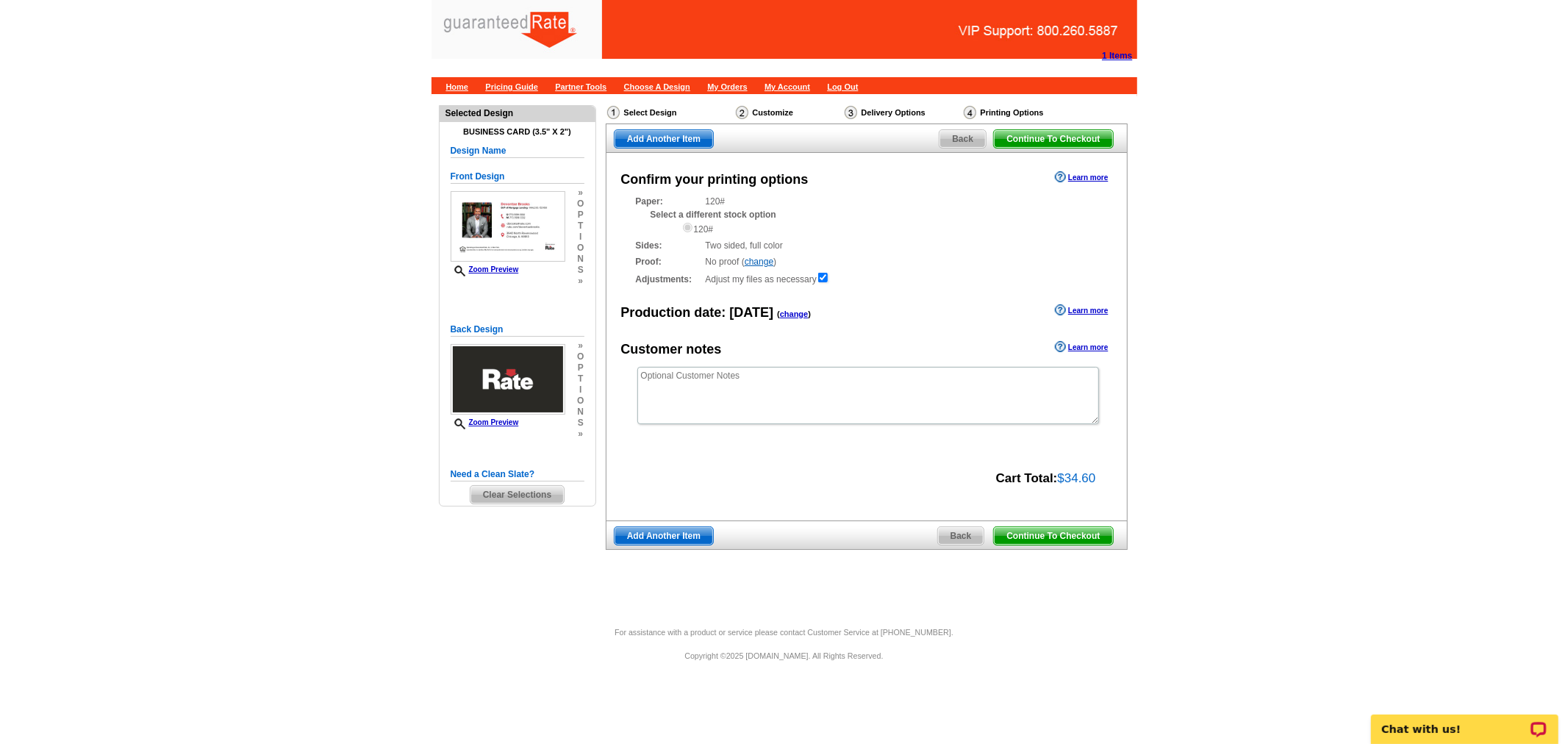
click at [1070, 534] on span "Continue To Checkout" at bounding box center [1053, 535] width 119 height 18
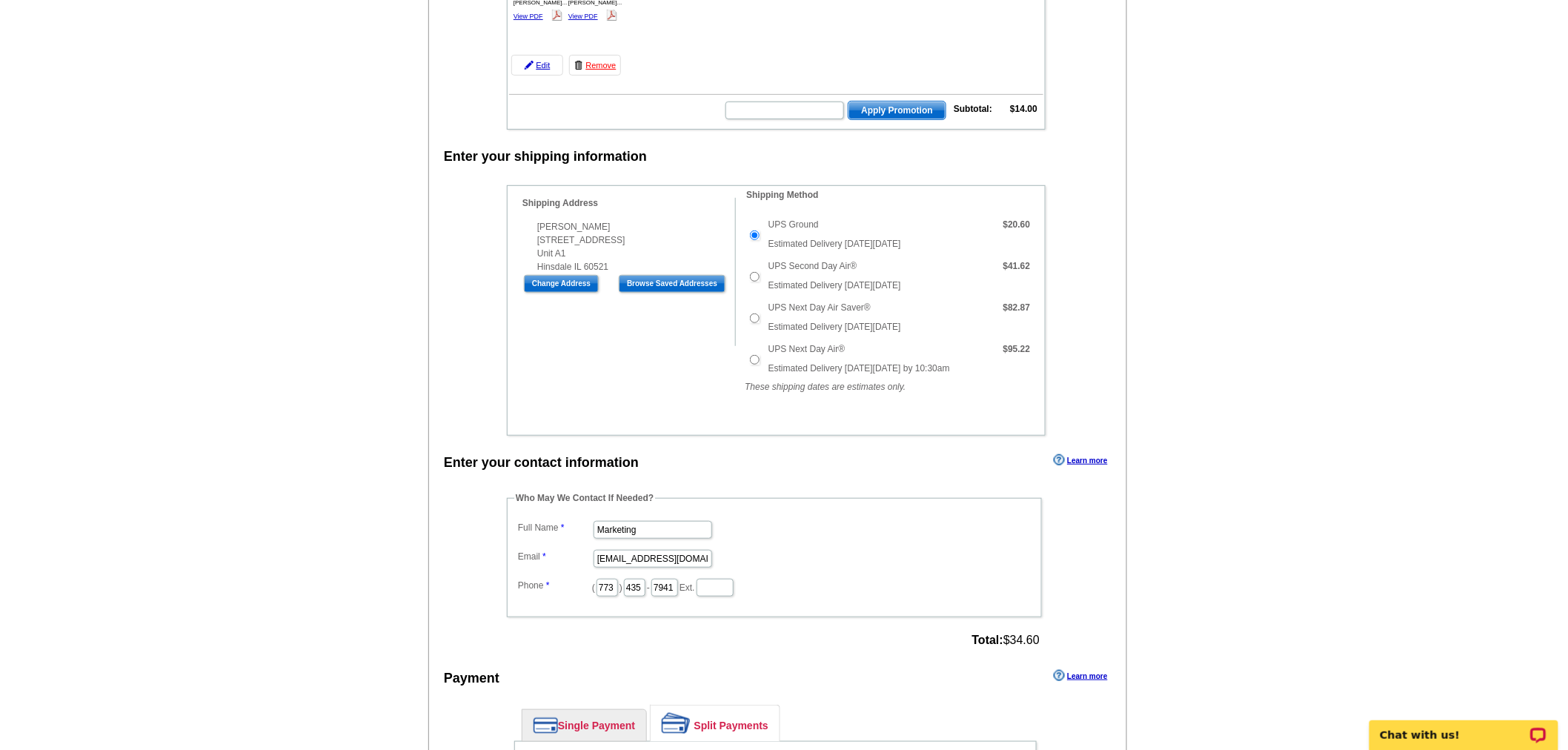
scroll to position [256, 0]
drag, startPoint x: 1011, startPoint y: 634, endPoint x: 1038, endPoint y: 634, distance: 27.0
click at [1038, 635] on span "Total: $34.60" at bounding box center [1005, 641] width 68 height 13
copy span "34.60"
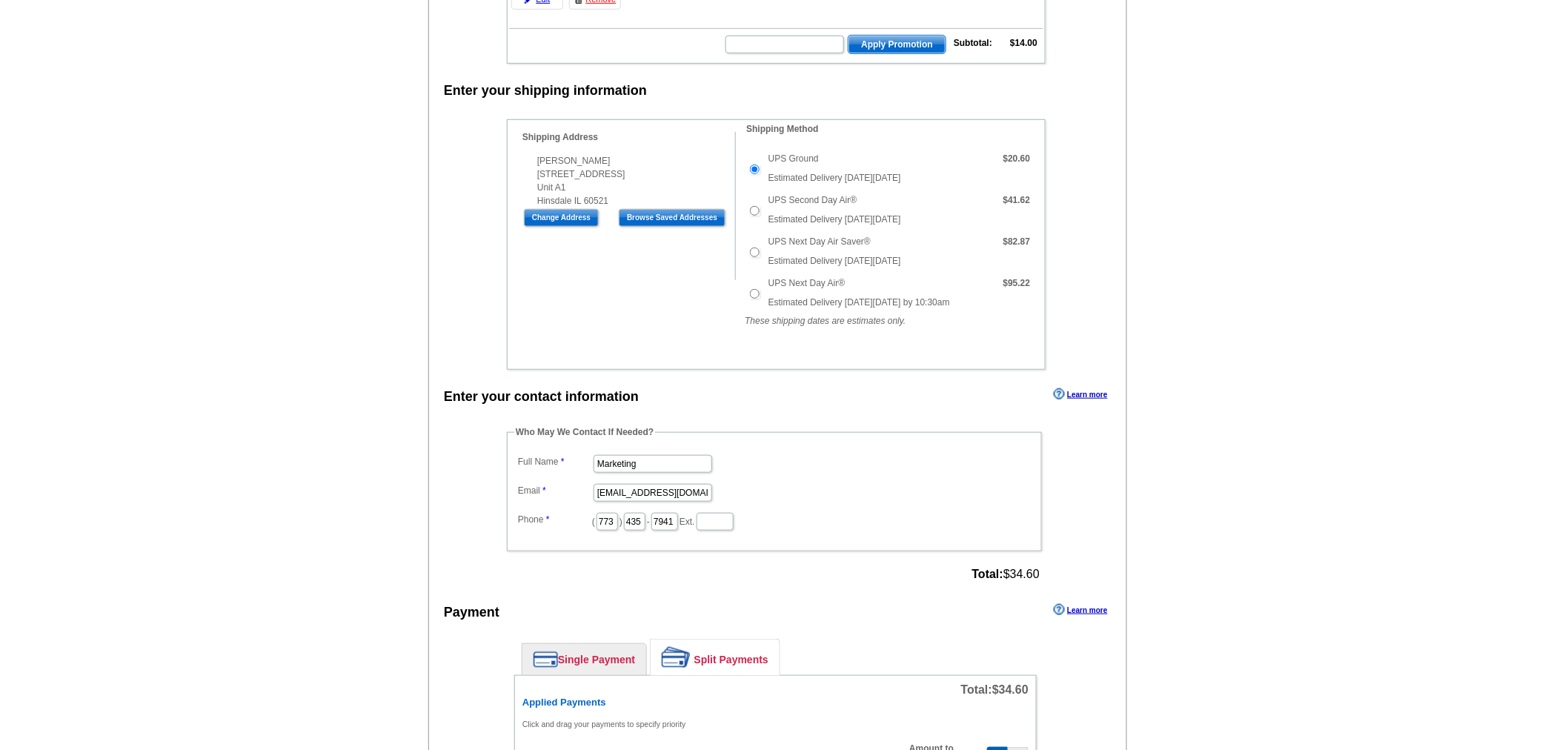
scroll to position [0, 0]
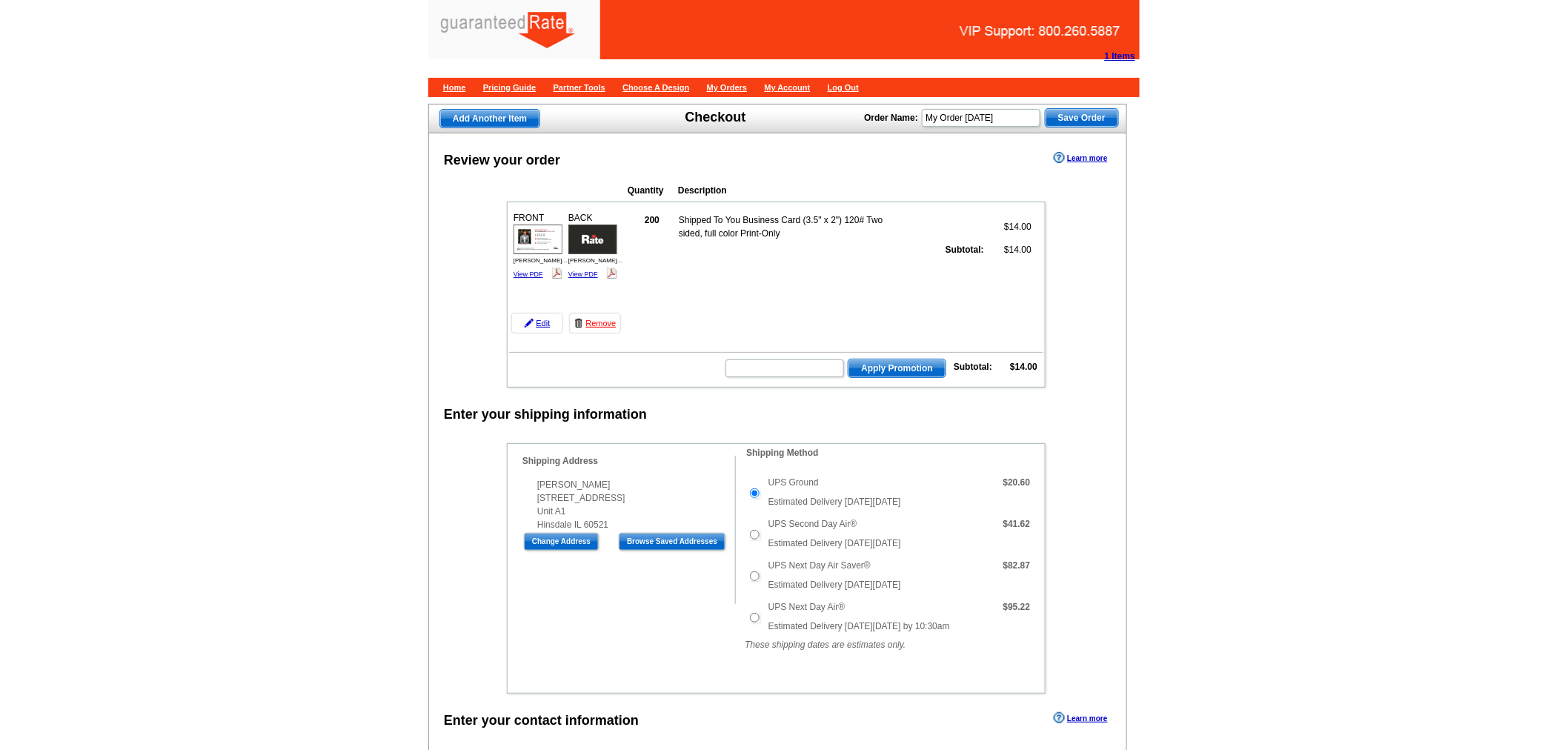
drag, startPoint x: 604, startPoint y: 321, endPoint x: 862, endPoint y: 47, distance: 376.4
click at [604, 321] on link "Remove" at bounding box center [595, 323] width 52 height 21
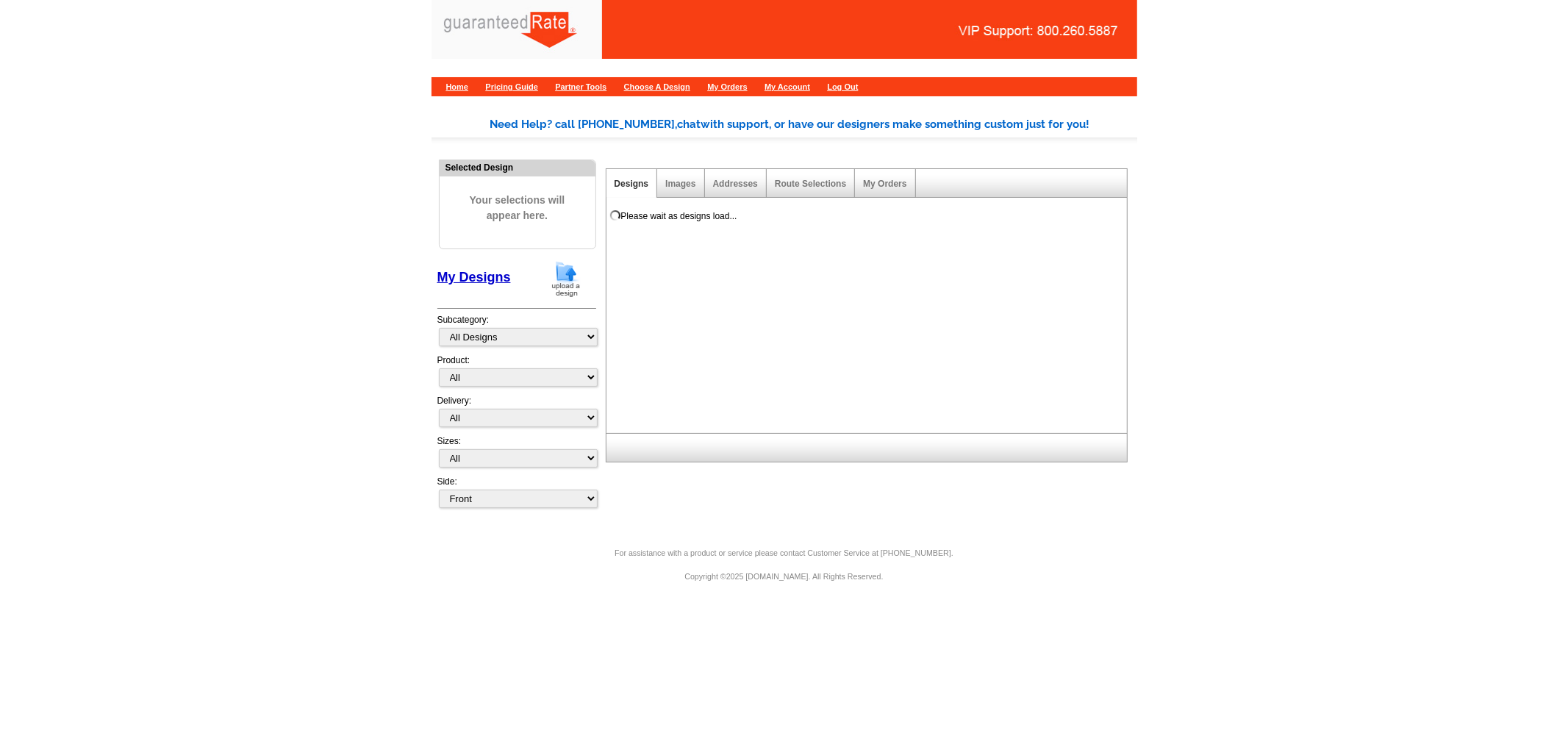
click at [568, 276] on img at bounding box center [566, 279] width 39 height 38
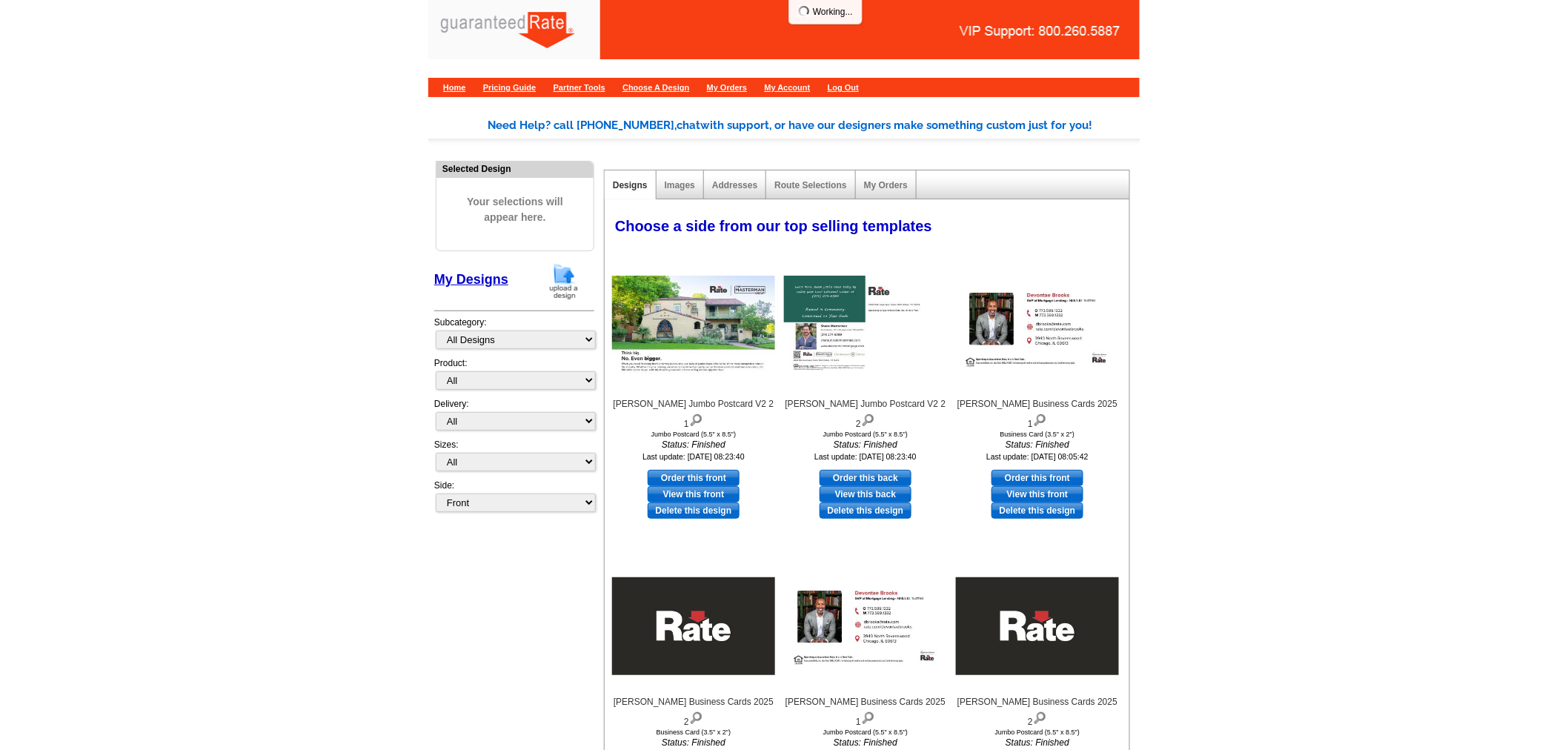
click at [563, 280] on img at bounding box center [564, 281] width 39 height 38
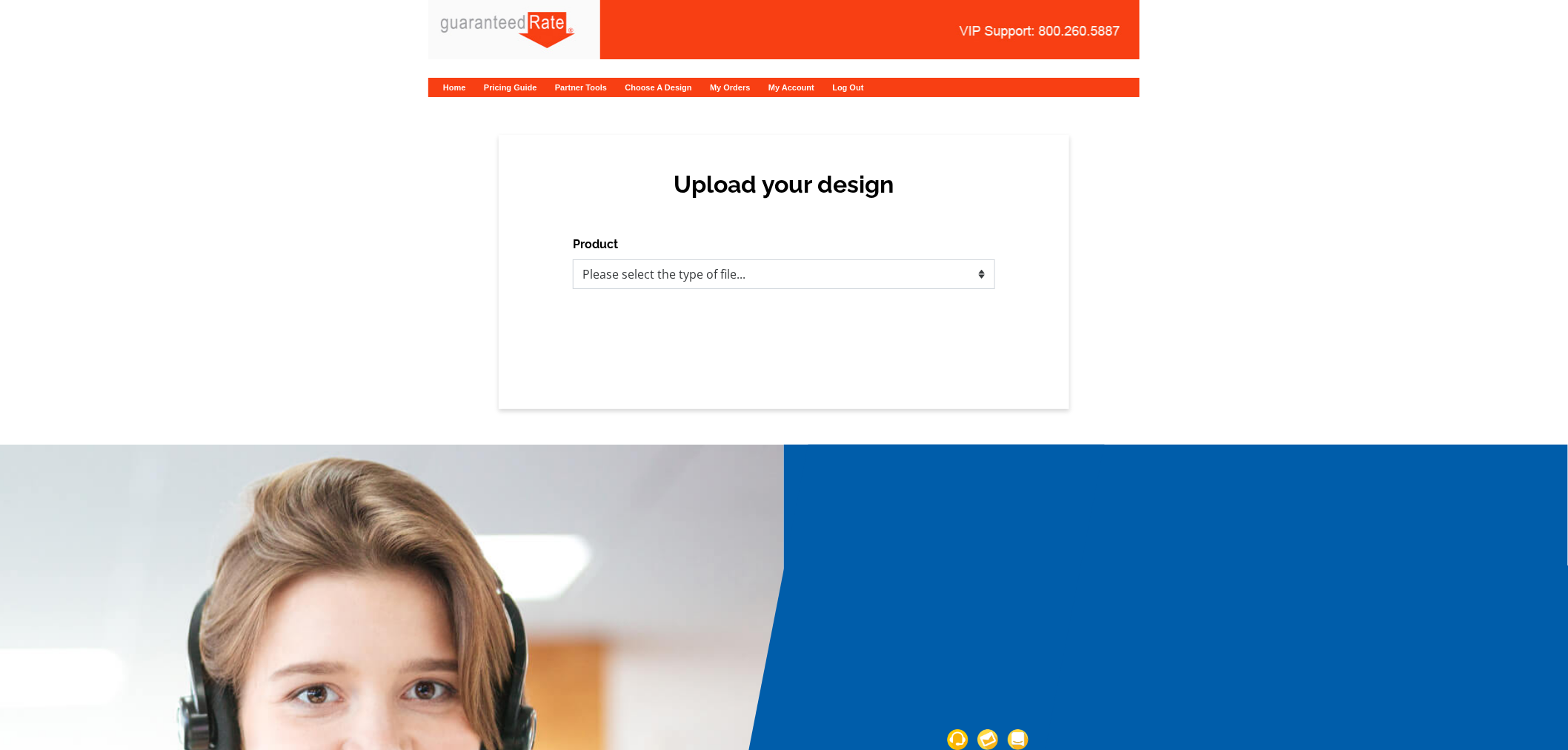
click at [649, 265] on select "Please select the type of file... Postcards Calendars Business Cards Letters an…" at bounding box center [784, 274] width 422 height 30
select select "1"
click at [573, 259] on select "Please select the type of file... Postcards Calendars Business Cards Letters an…" at bounding box center [784, 274] width 422 height 30
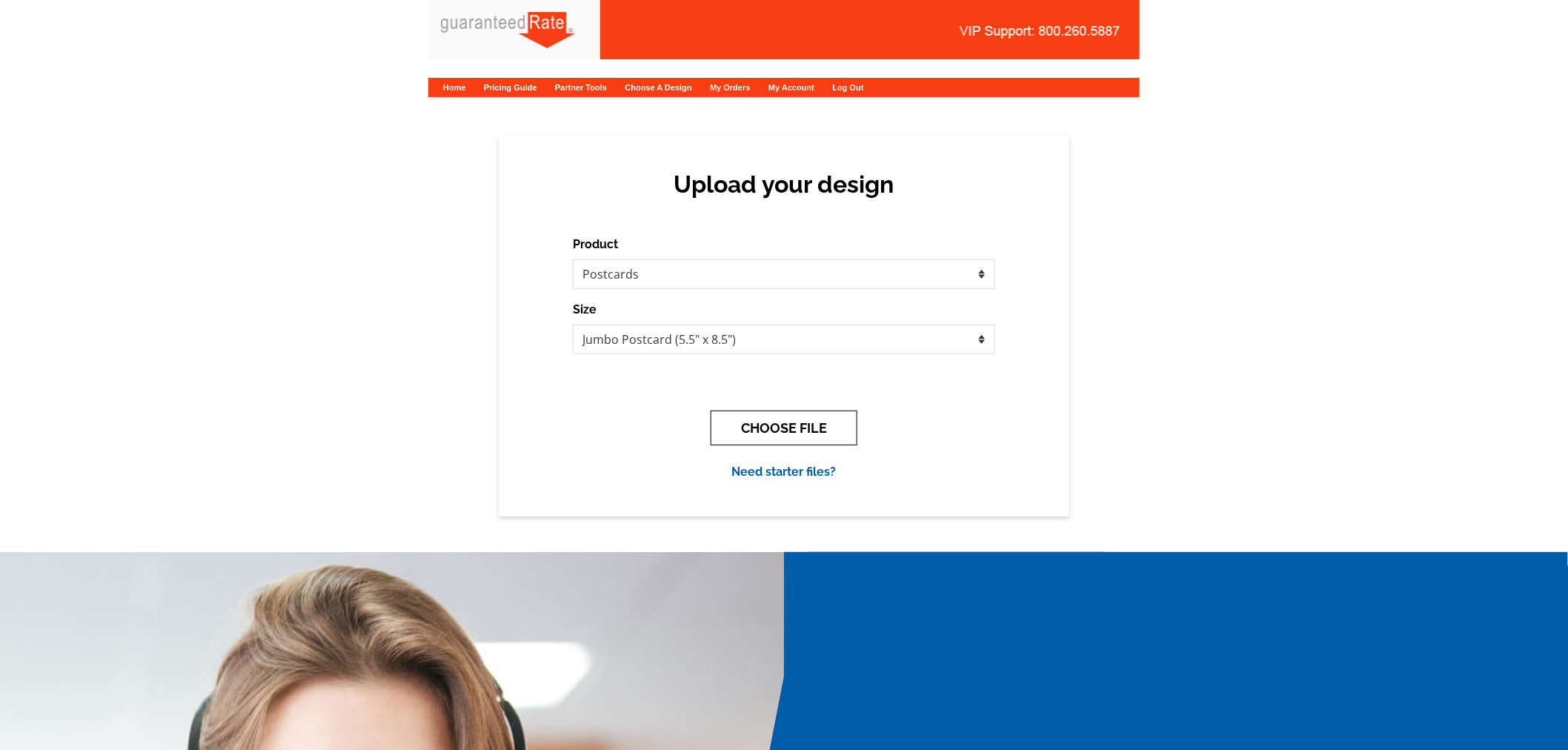
click at [766, 426] on button "CHOOSE FILE" at bounding box center [783, 428] width 147 height 35
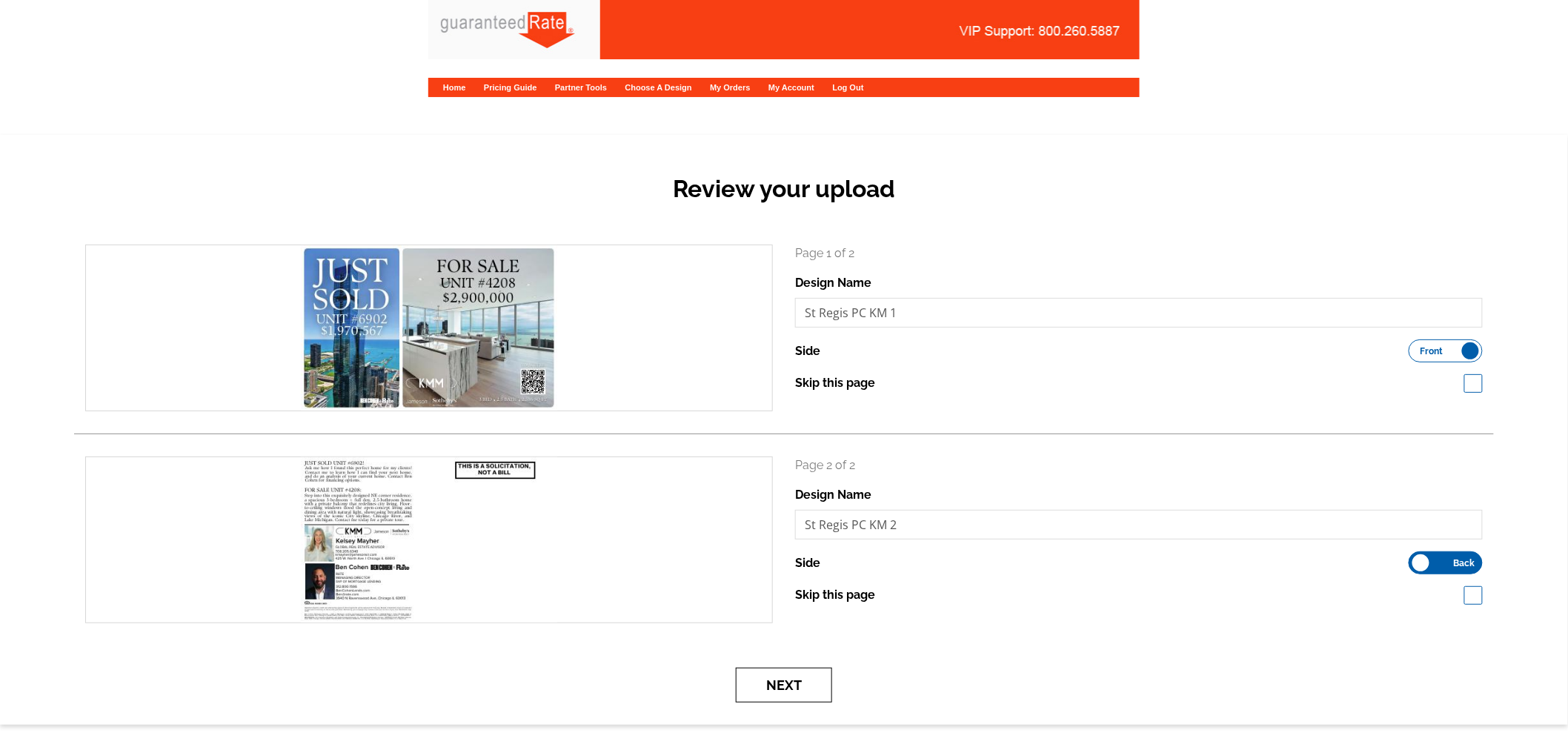
click at [817, 682] on button "Next" at bounding box center [784, 685] width 96 height 35
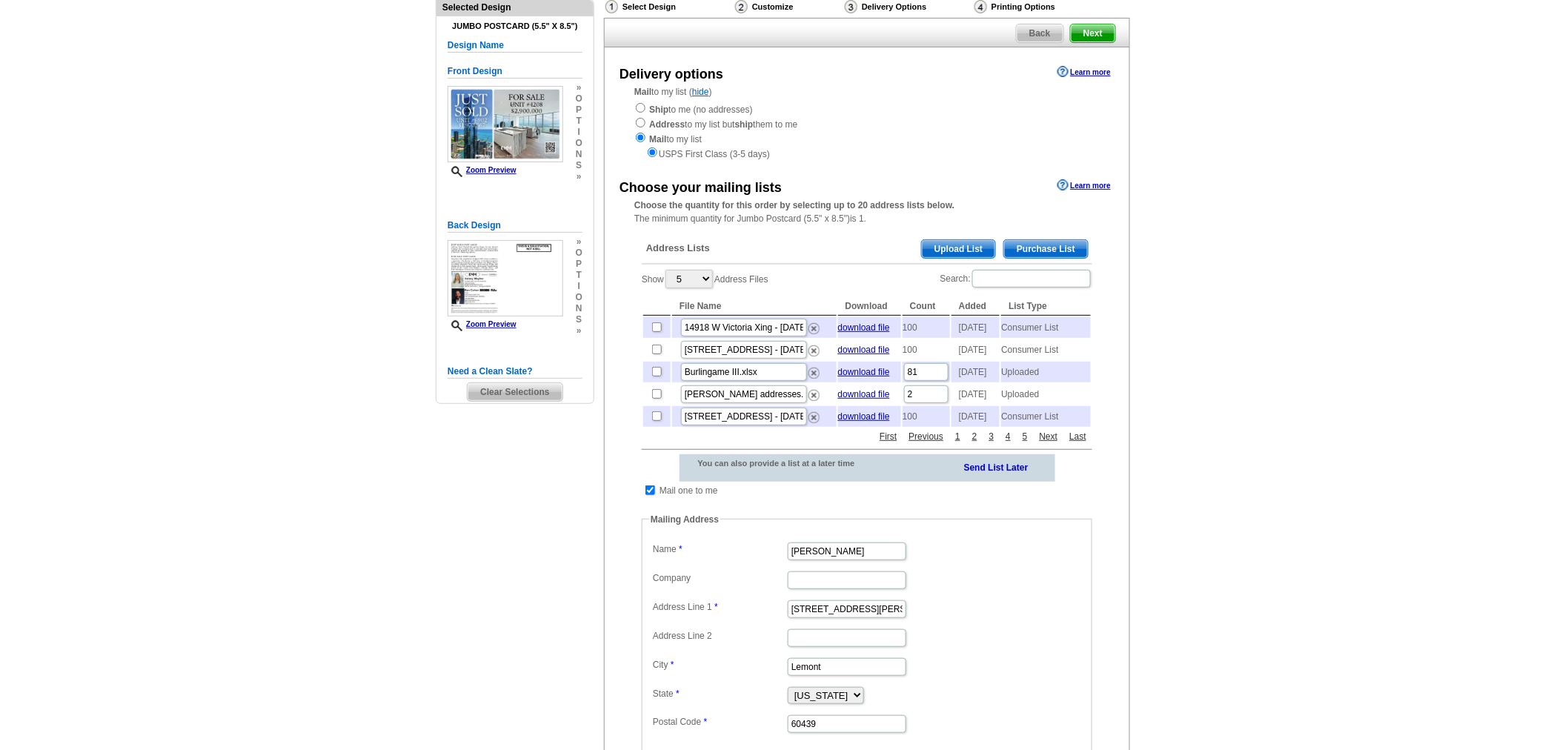
scroll to position [106, 0]
click at [974, 241] on span "Upload List" at bounding box center [958, 249] width 73 height 18
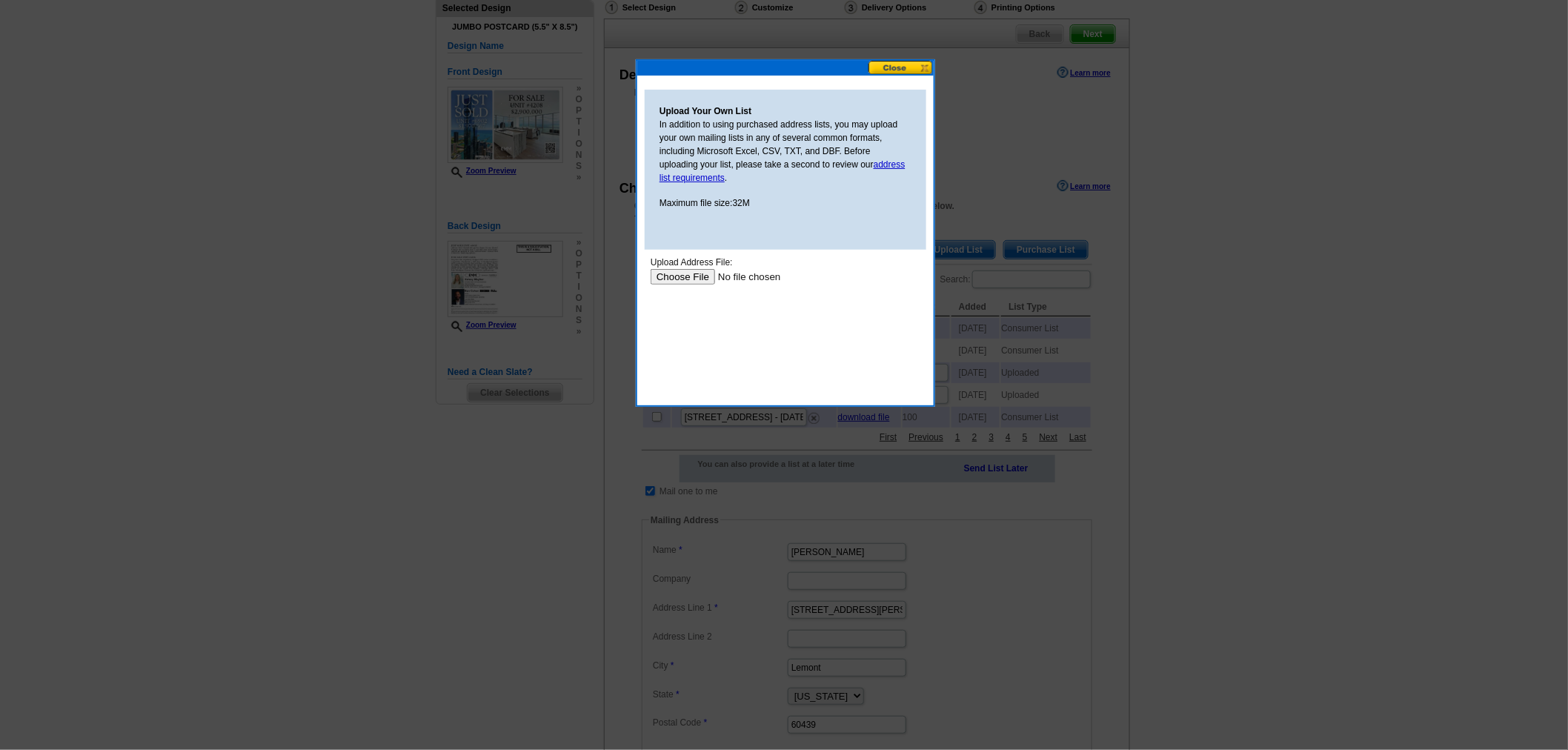
scroll to position [0, 0]
click at [911, 65] on button at bounding box center [901, 68] width 65 height 14
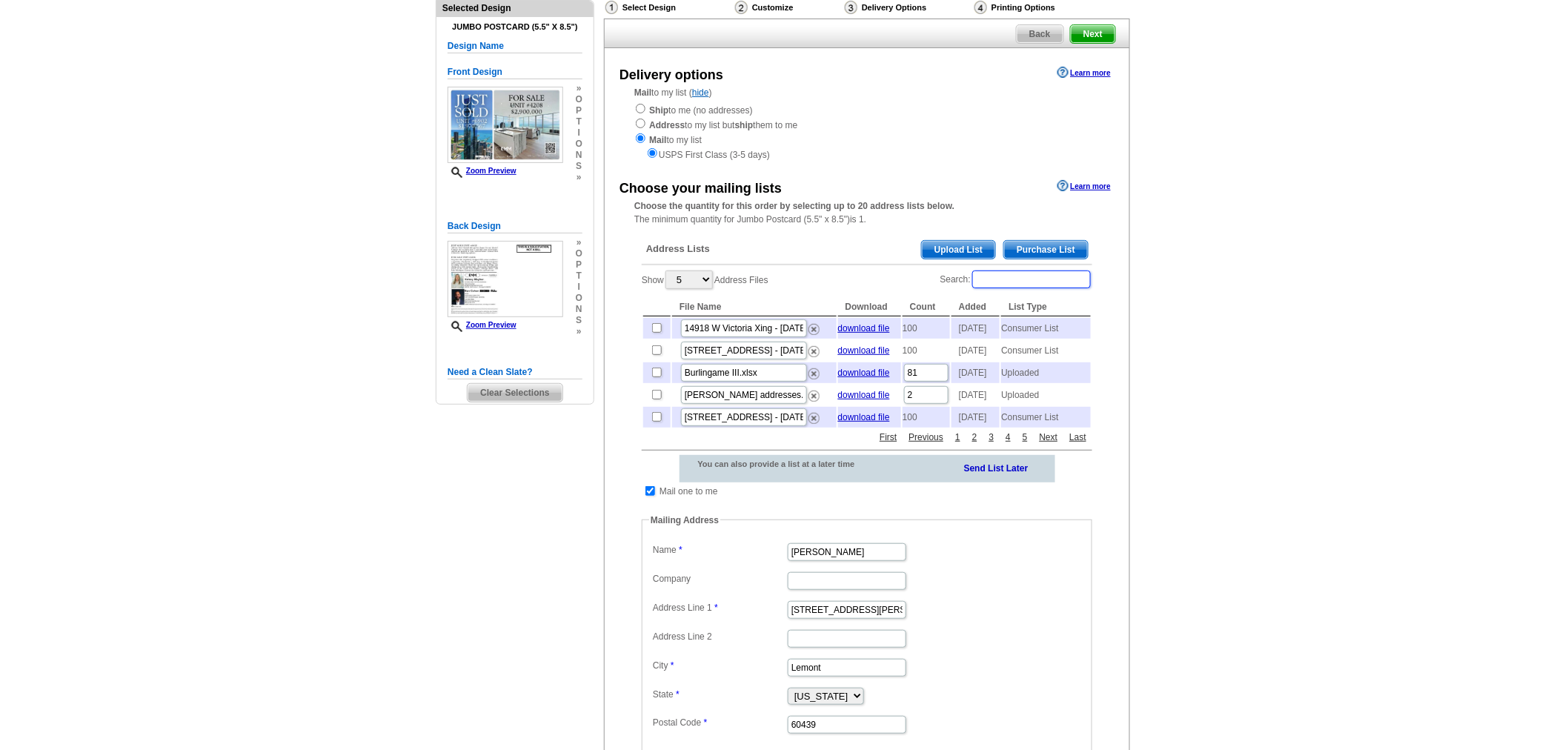
click at [1036, 274] on input "Search:" at bounding box center [1031, 279] width 119 height 18
paste input "363 E Wacker Dr"
type input "363 E Wacker Dr"
click at [657, 352] on input "checkbox" at bounding box center [657, 350] width 9 height 9
checkbox input "true"
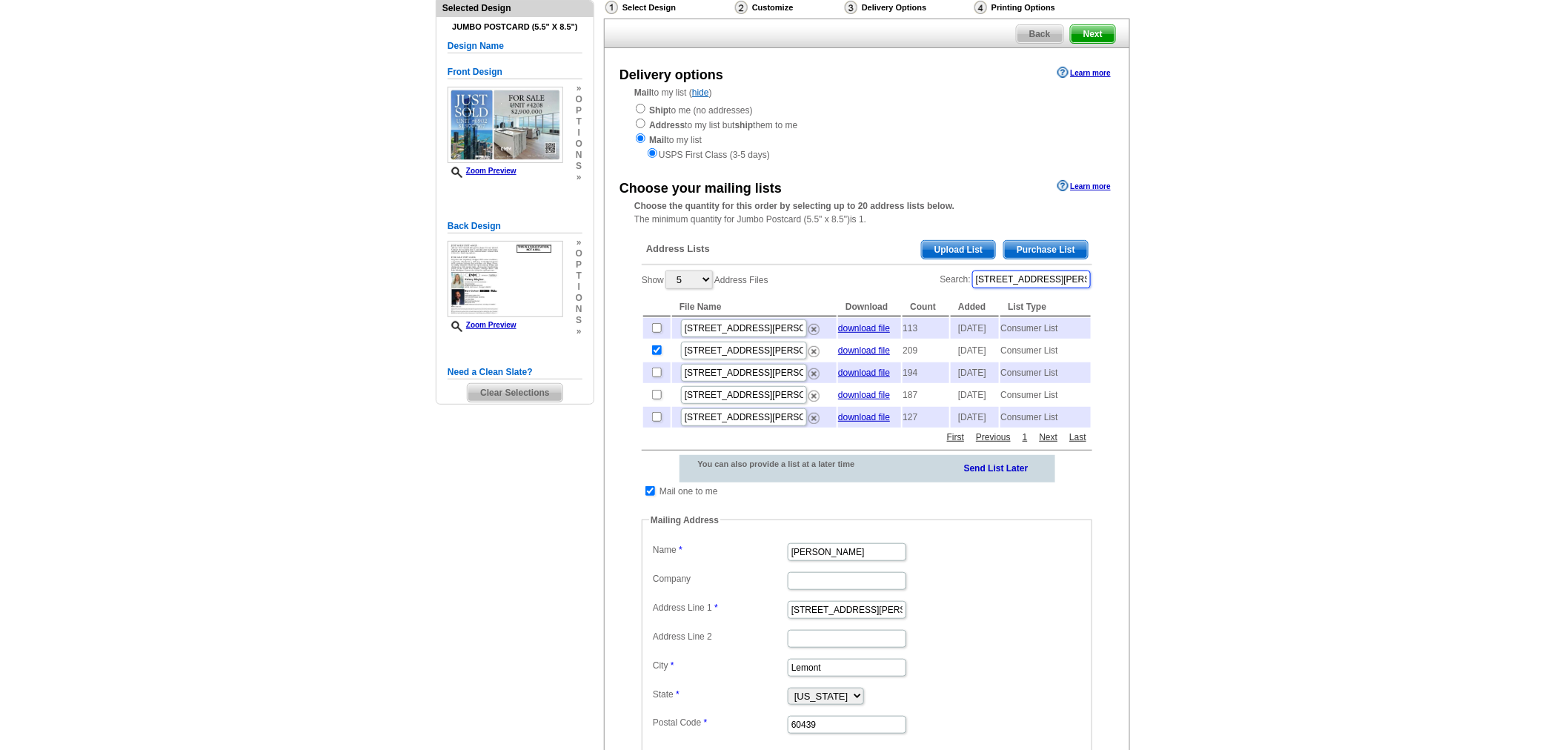
drag, startPoint x: 1056, startPoint y: 274, endPoint x: 931, endPoint y: 264, distance: 125.4
click at [931, 264] on div "Address Lists Purchase List Upload List Show 5 10 25 50 100 Address Files Searc…" at bounding box center [866, 525] width 465 height 592
click at [650, 496] on input "checkbox" at bounding box center [650, 491] width 9 height 9
checkbox input "false"
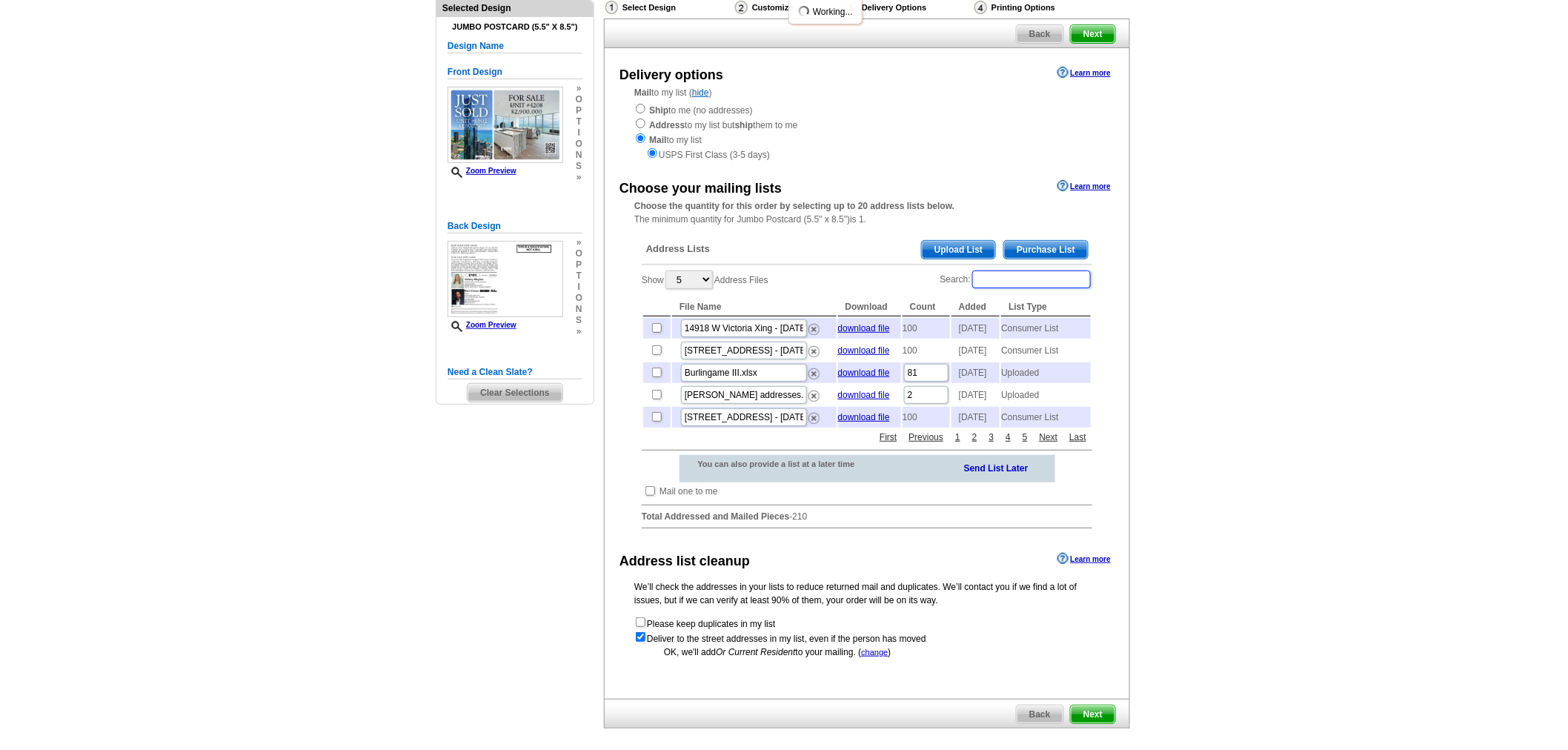
click at [1056, 280] on input "Search:" at bounding box center [1031, 279] width 119 height 18
type input "cohen bdc"
click at [661, 326] on td at bounding box center [657, 328] width 27 height 21
click at [656, 328] on input "checkbox" at bounding box center [657, 328] width 9 height 9
checkbox input "true"
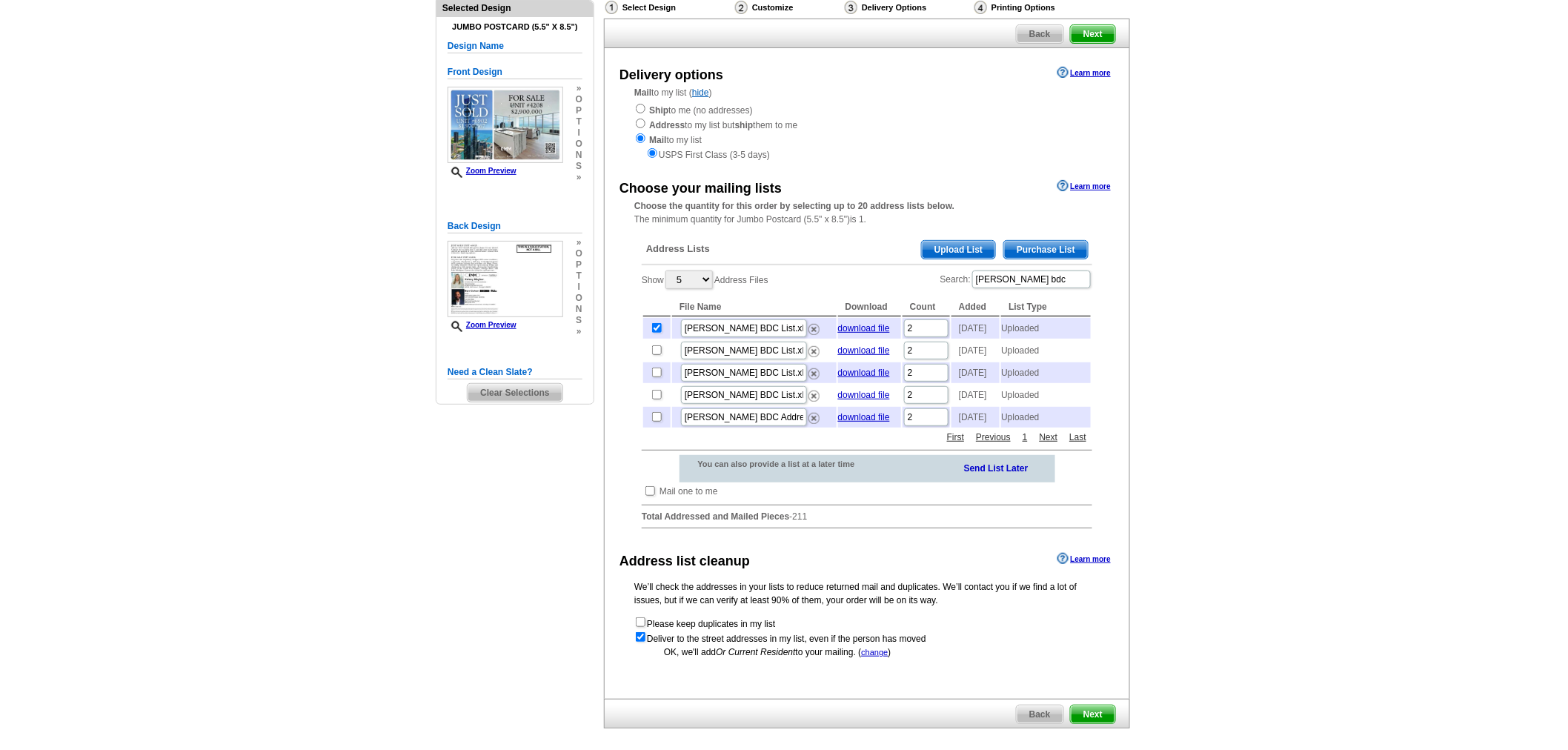
scroll to position [242, 0]
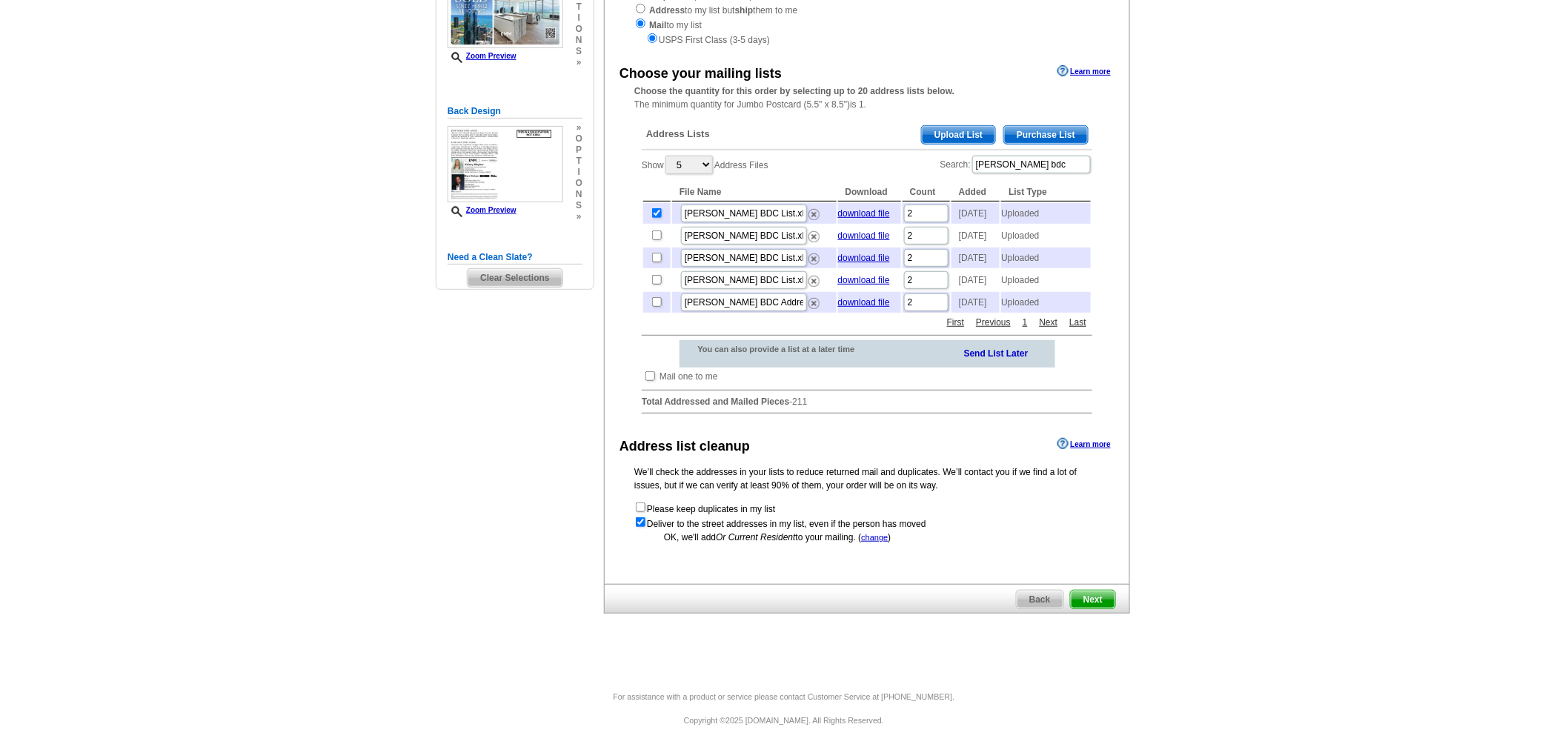
click at [1092, 596] on span "Next" at bounding box center [1092, 599] width 44 height 18
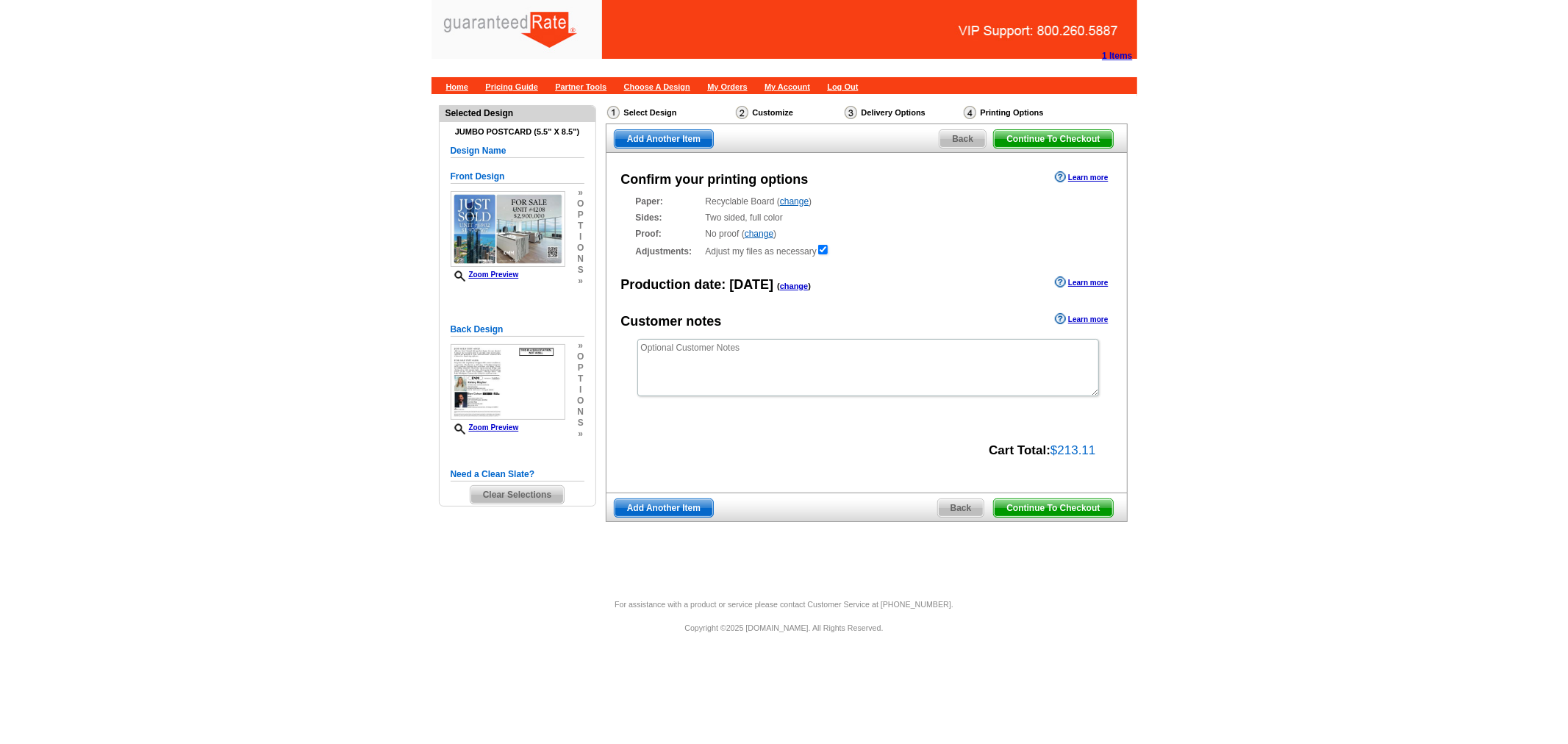
click at [1025, 506] on span "Continue To Checkout" at bounding box center [1053, 508] width 119 height 18
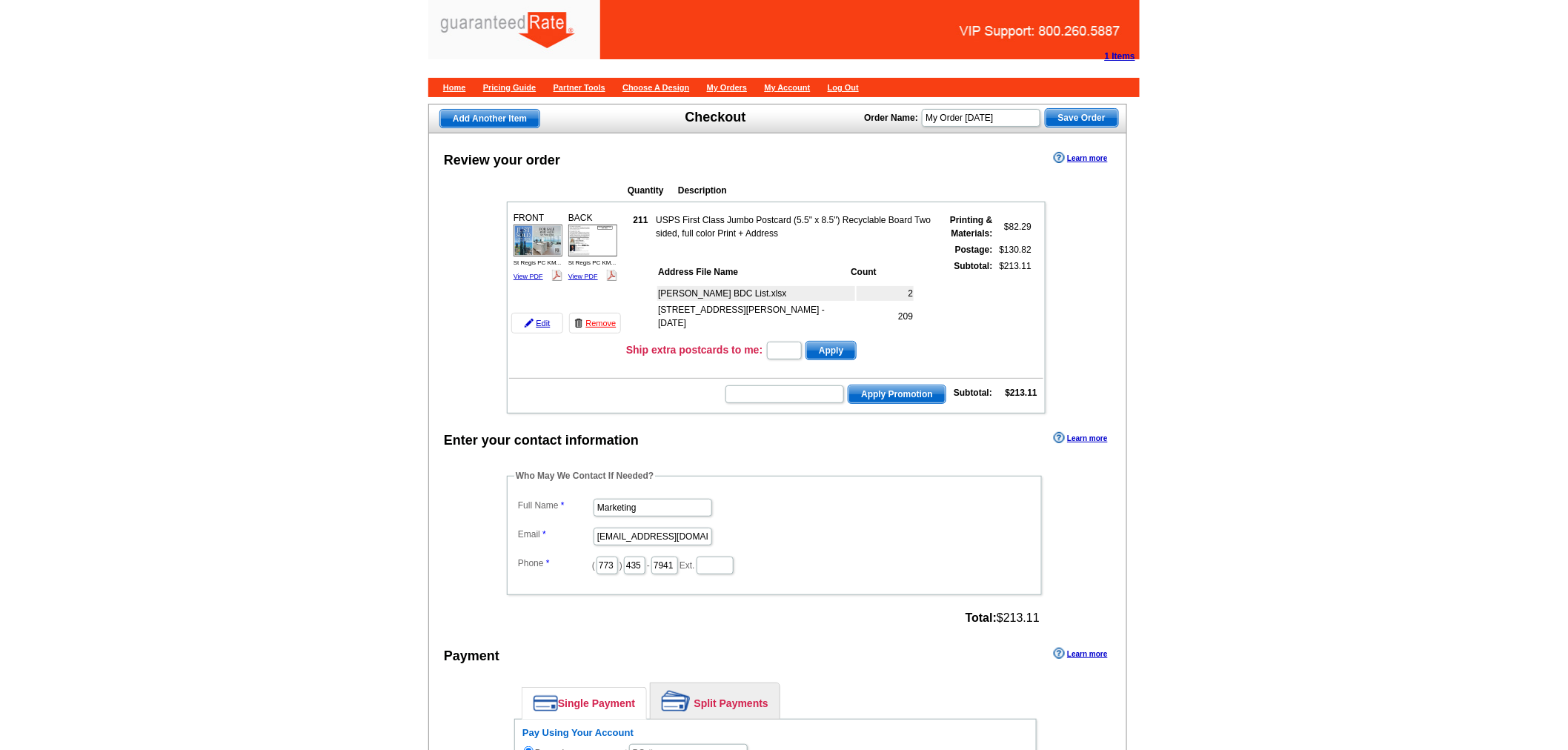
click at [657, 304] on td "[STREET_ADDRESS][PERSON_NAME] - [DATE]" at bounding box center [756, 316] width 198 height 28
click at [638, 304] on td at bounding box center [640, 297] width 26 height 77
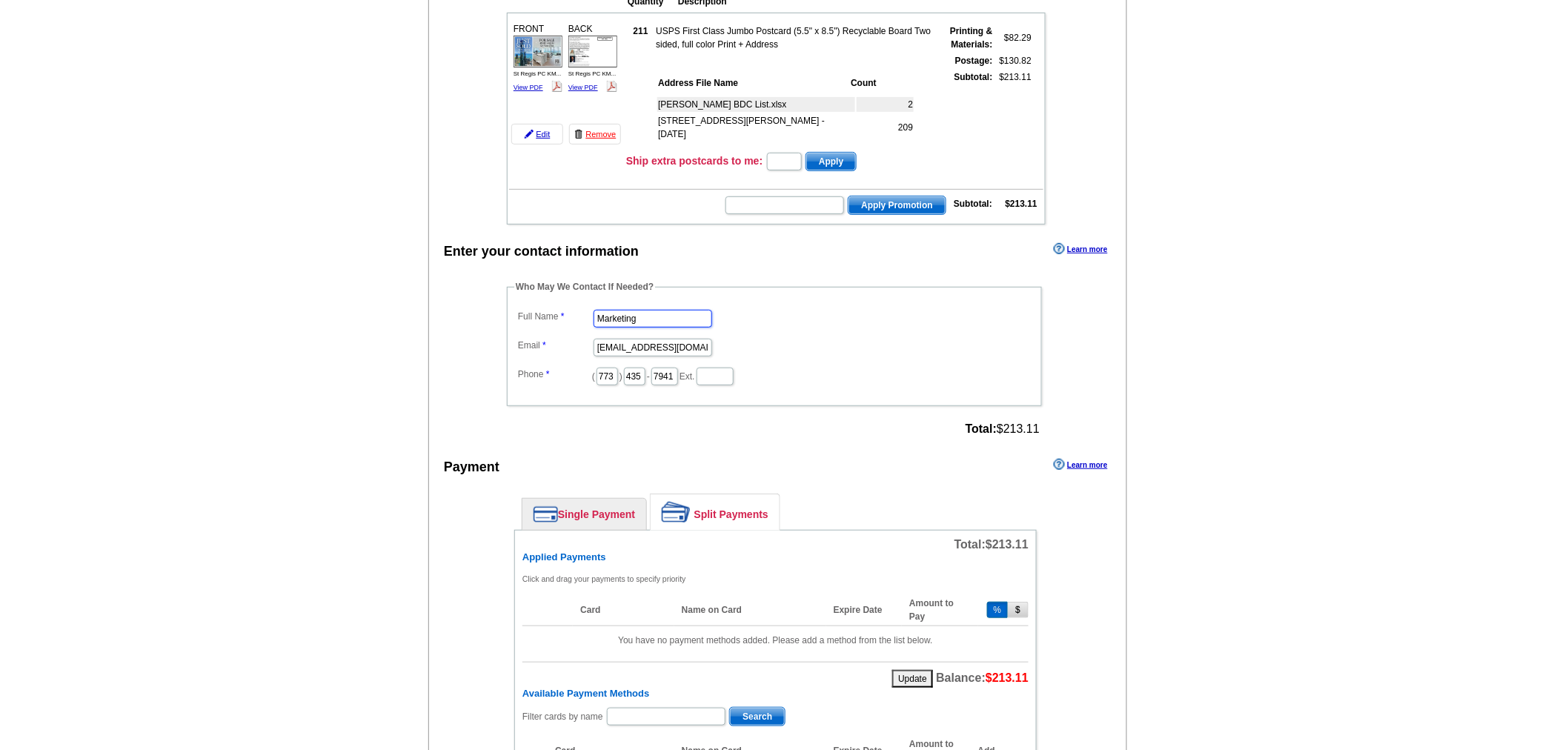
click at [638, 310] on input "Marketing" at bounding box center [653, 318] width 119 height 18
click at [612, 314] on input "SHell" at bounding box center [653, 318] width 119 height 18
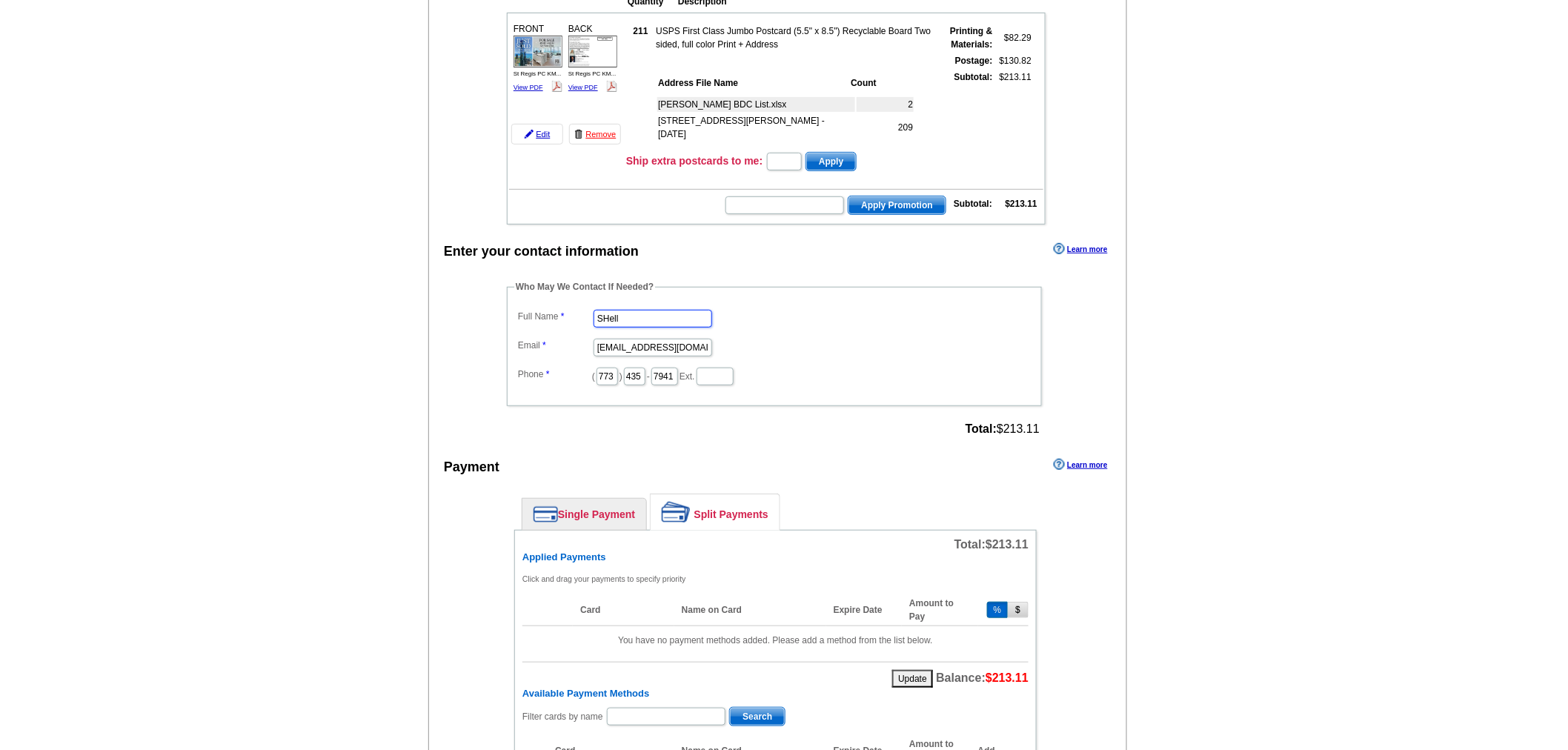
click at [612, 314] on input "SHell" at bounding box center [653, 318] width 119 height 18
type input "[PERSON_NAME]"
type input "[PERSON_NAME][EMAIL_ADDRESS][PERSON_NAME][DOMAIN_NAME]"
click at [900, 473] on div "Payment Learn more" at bounding box center [778, 470] width 697 height 31
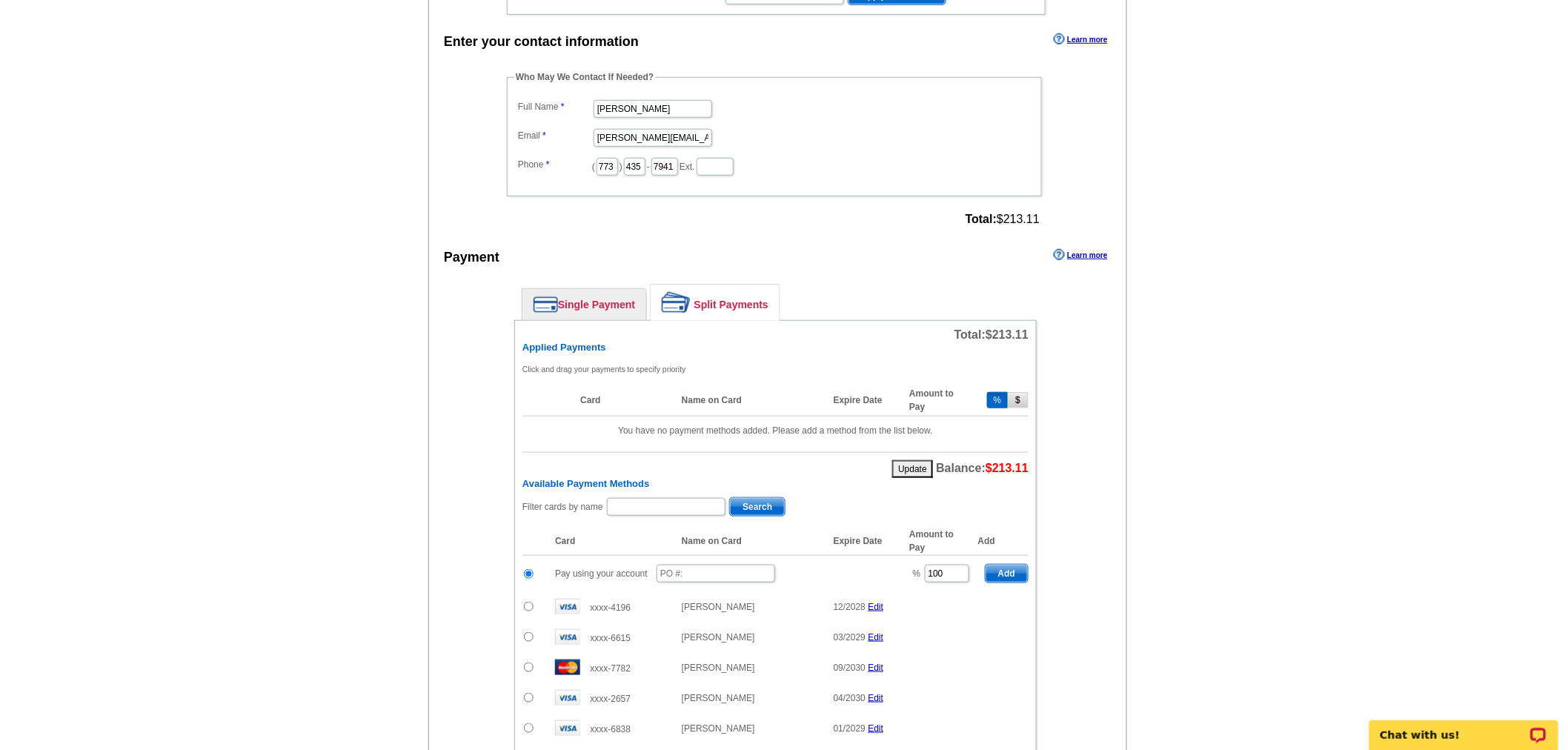
scroll to position [397, 0]
click at [759, 572] on input "text" at bounding box center [716, 575] width 119 height 18
click at [759, 571] on input "text" at bounding box center [716, 575] width 119 height 18
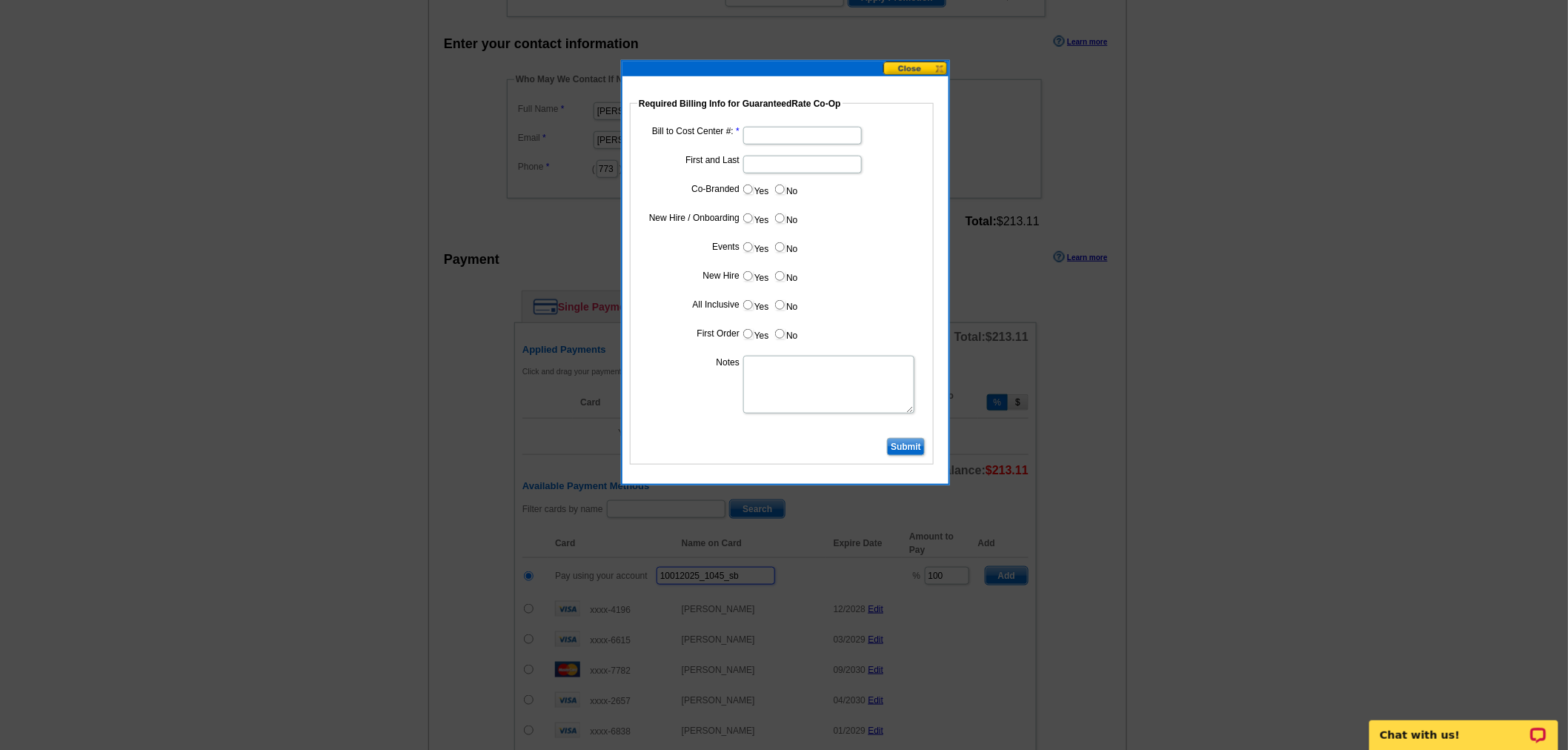
type input "10012025_1045_sb"
click at [772, 137] on input "Bill to Cost Center #:" at bounding box center [802, 135] width 119 height 18
paste input "1243"
type input "1243"
type input "Ben Cohen"
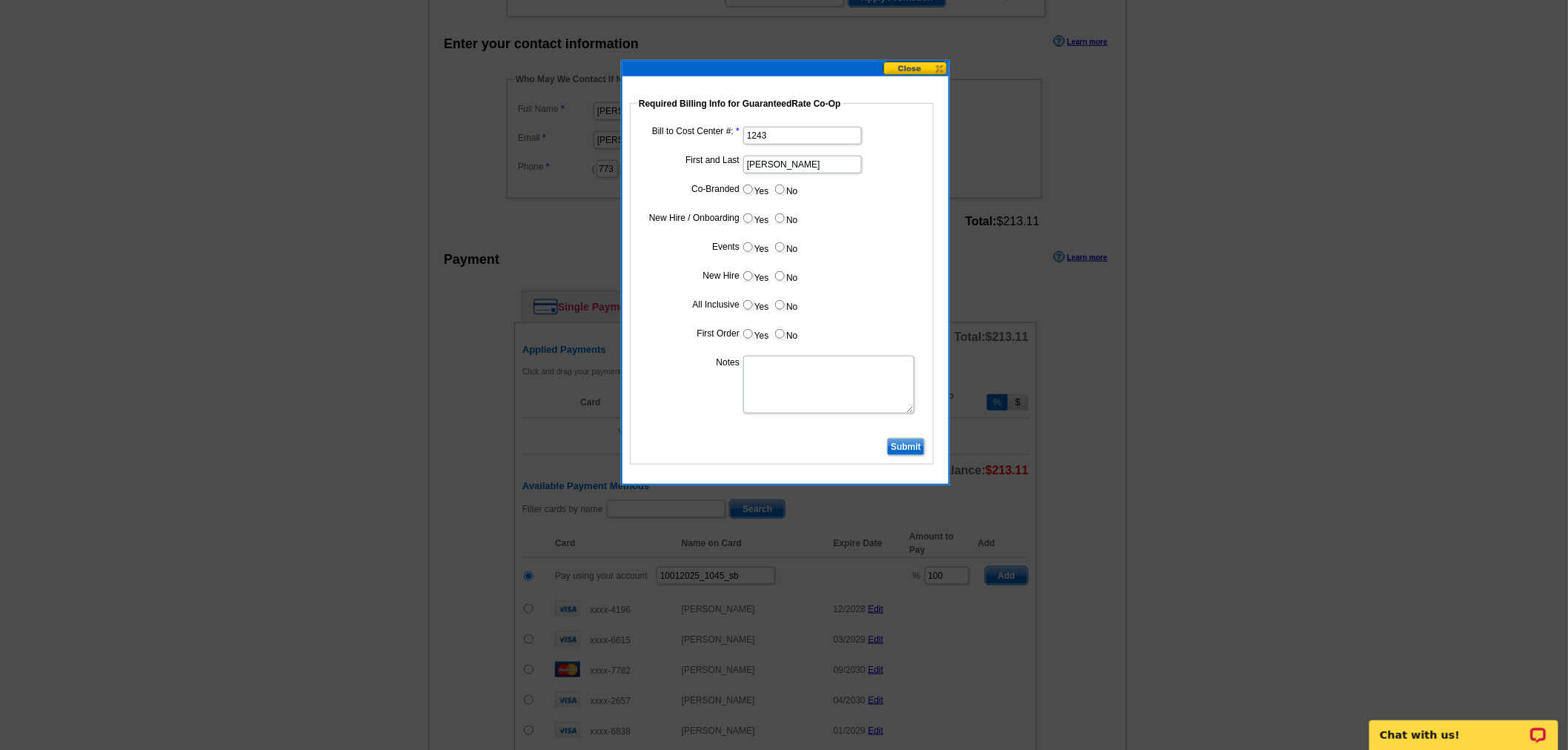
click at [747, 187] on input "Yes" at bounding box center [748, 189] width 9 height 9
radio input "true"
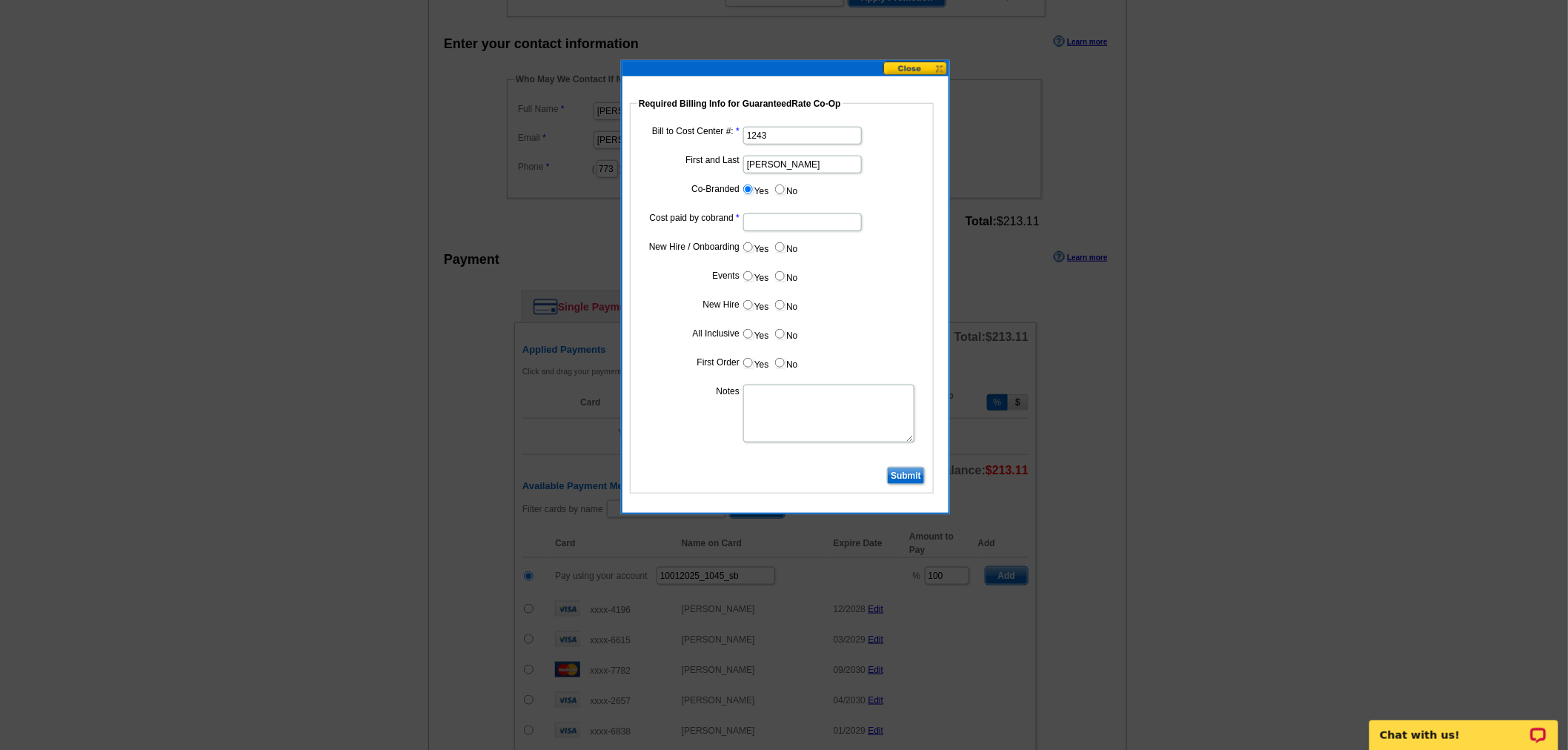
click at [798, 217] on input "Cost paid by cobrand" at bounding box center [802, 222] width 119 height 18
type input "50%"
click at [790, 245] on label "No" at bounding box center [786, 247] width 24 height 17
click at [785, 245] on input "No" at bounding box center [779, 247] width 9 height 9
radio input "true"
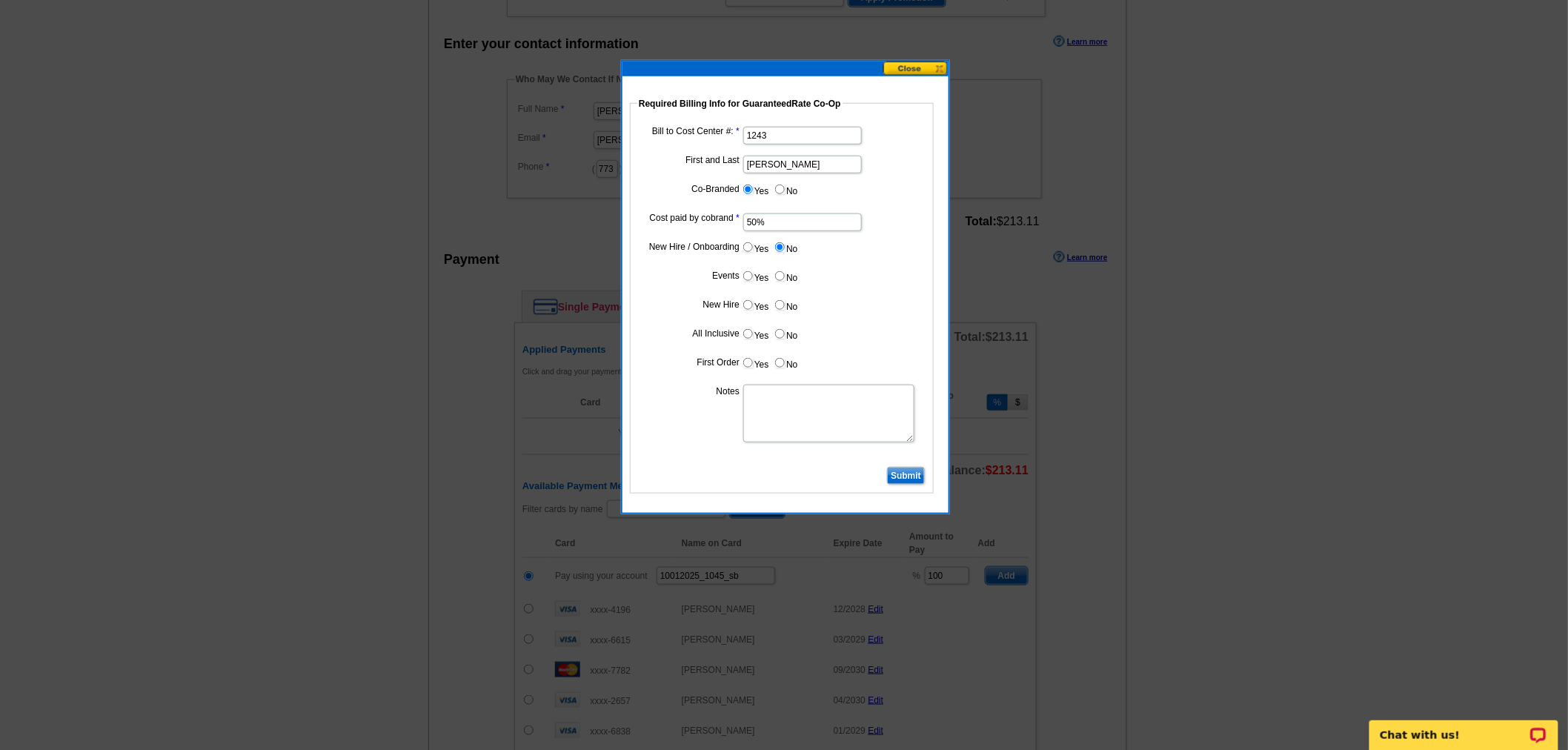
click at [783, 272] on input "No" at bounding box center [779, 276] width 9 height 9
radio input "true"
click at [780, 304] on input "No" at bounding box center [779, 305] width 9 height 9
radio input "true"
click at [784, 332] on label "No" at bounding box center [786, 334] width 24 height 17
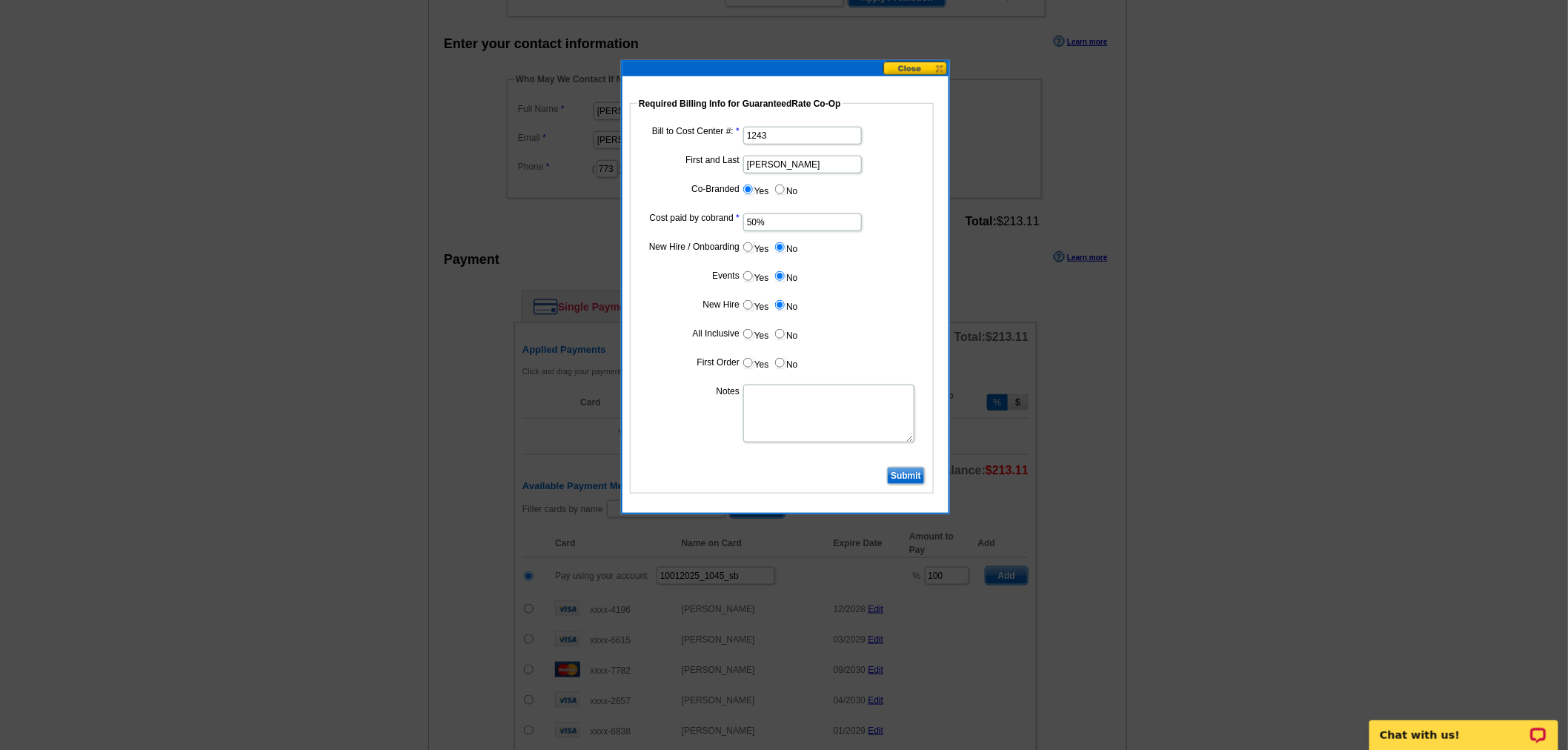
click at [784, 332] on input "No" at bounding box center [779, 334] width 9 height 9
radio input "true"
click at [782, 359] on input "No" at bounding box center [779, 363] width 9 height 9
radio input "true"
click at [783, 394] on textarea "Notes" at bounding box center [828, 413] width 171 height 57
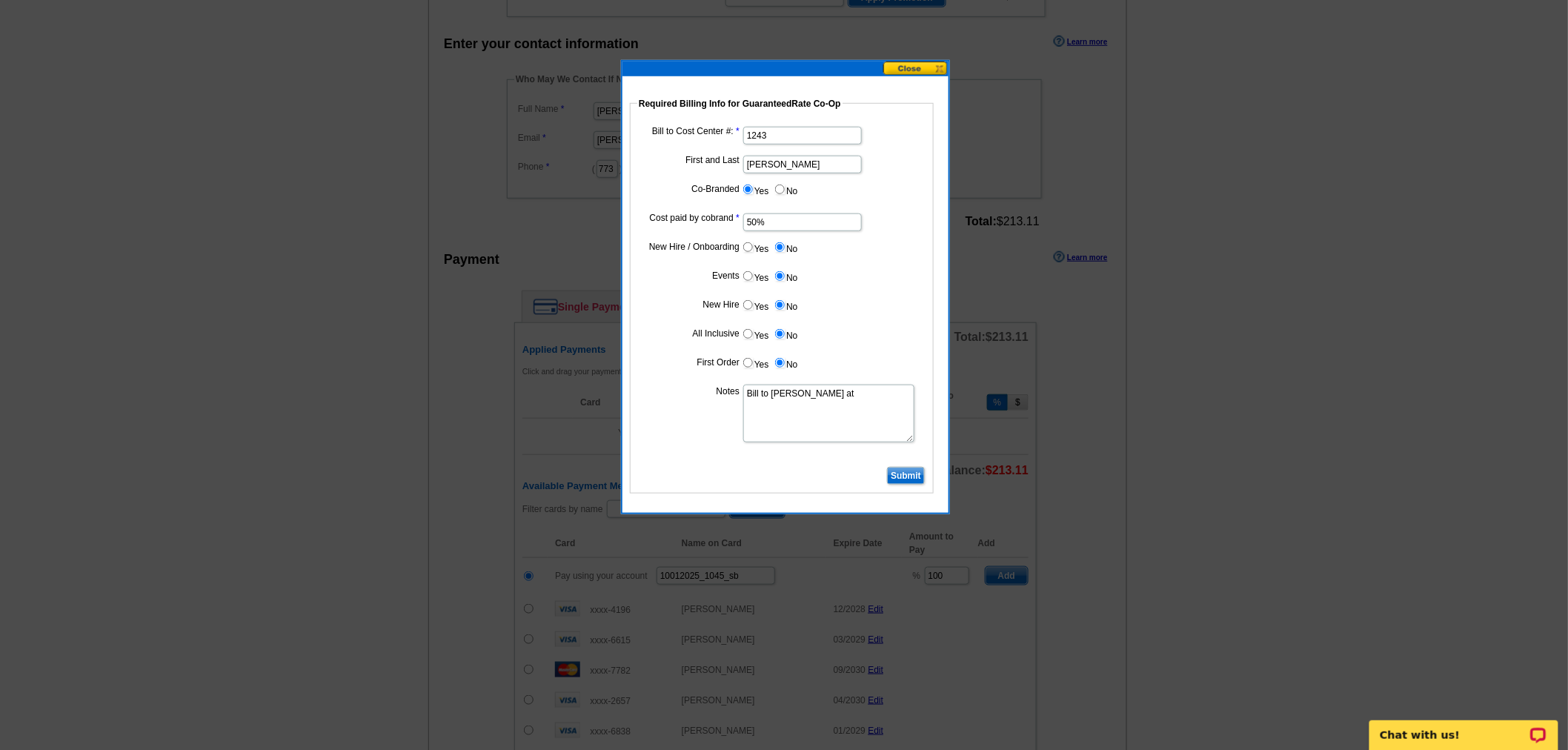
paste textarea "1243"
type textarea "Bill to Ben Cohen at 1243"
click at [920, 469] on input "Submit" at bounding box center [906, 475] width 38 height 18
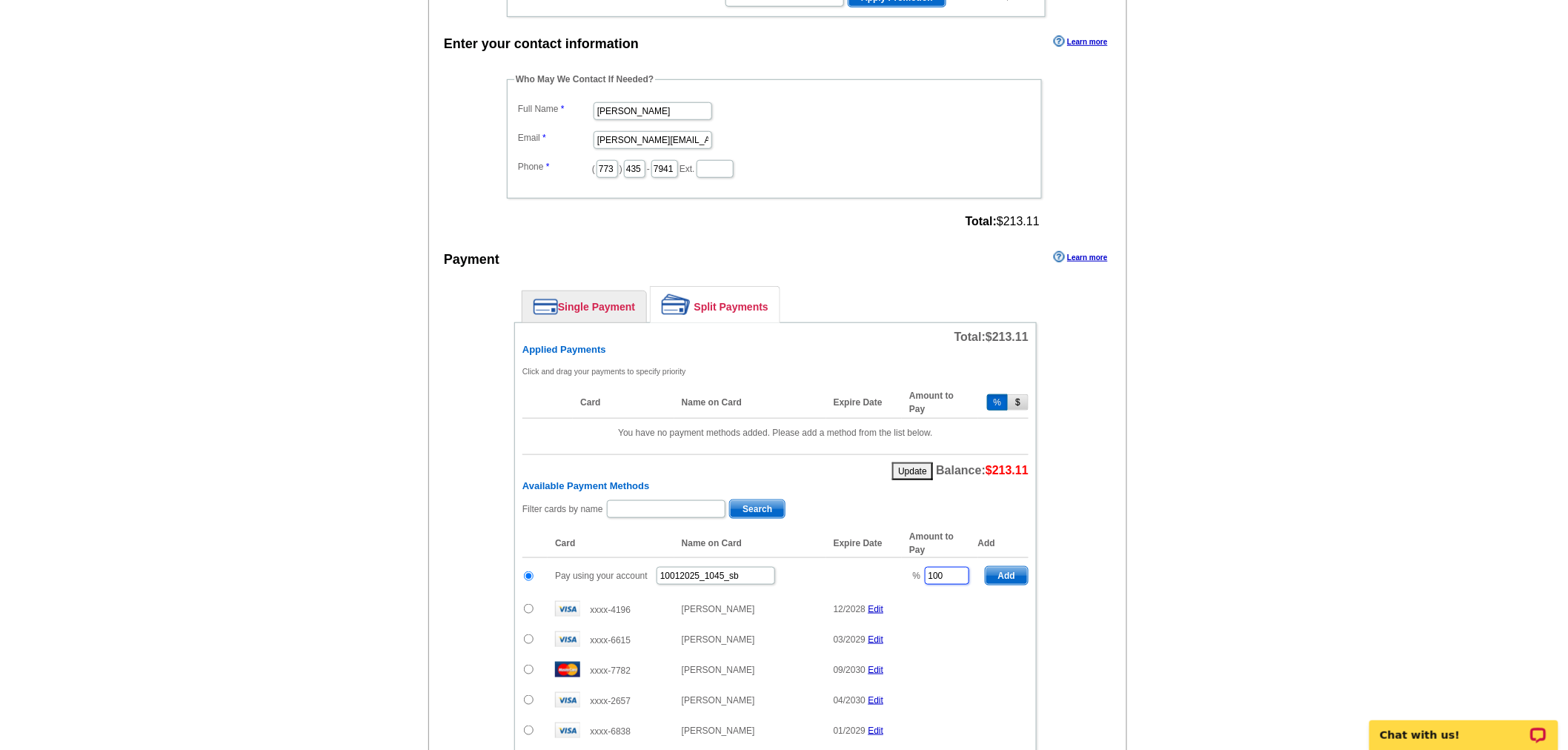
drag, startPoint x: 950, startPoint y: 564, endPoint x: 907, endPoint y: 561, distance: 43.1
click at [907, 561] on td "% 100" at bounding box center [939, 576] width 75 height 36
click at [1016, 567] on span "Add" at bounding box center [1006, 575] width 42 height 18
type input "100"
radio input "false"
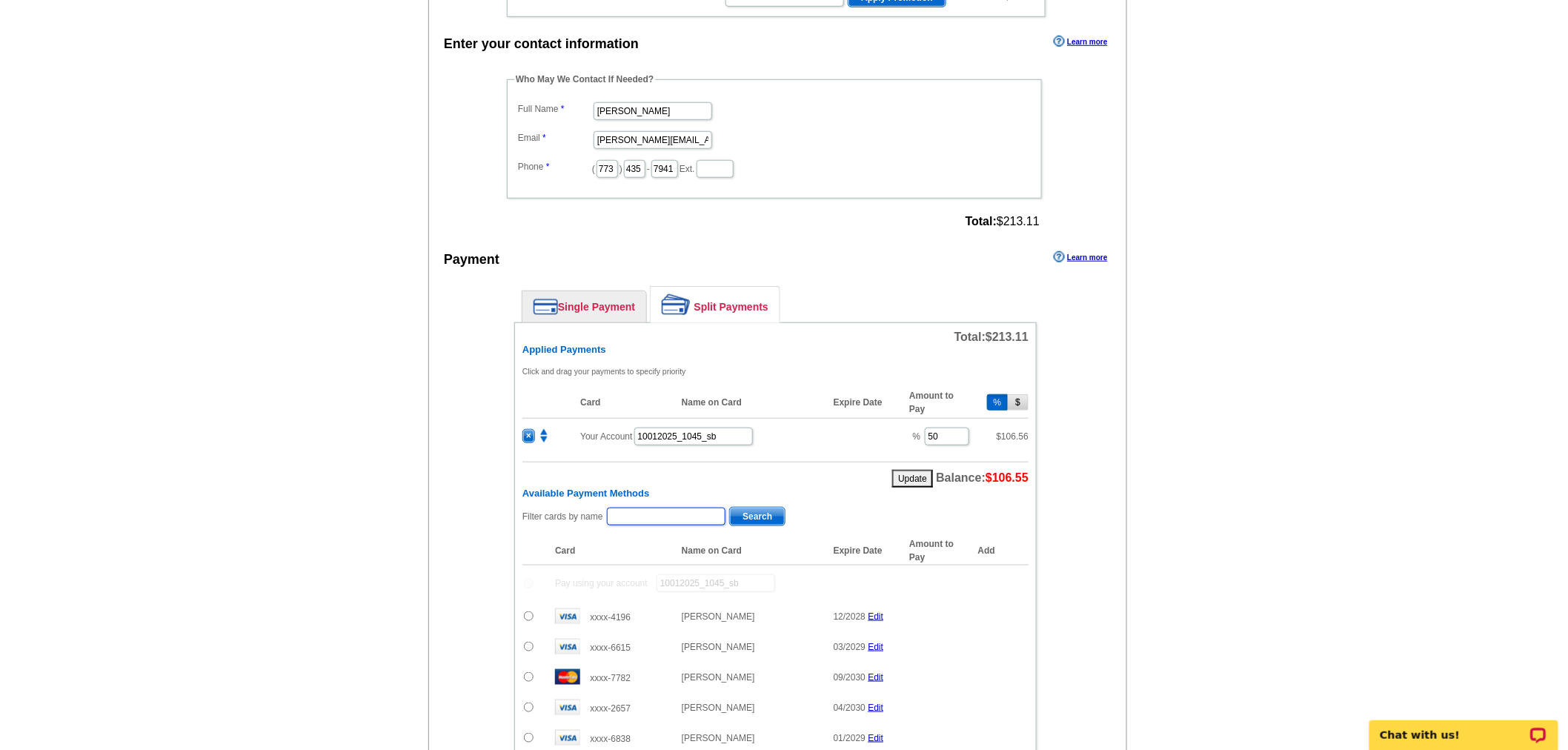
click at [701, 512] on input "text" at bounding box center [666, 516] width 119 height 18
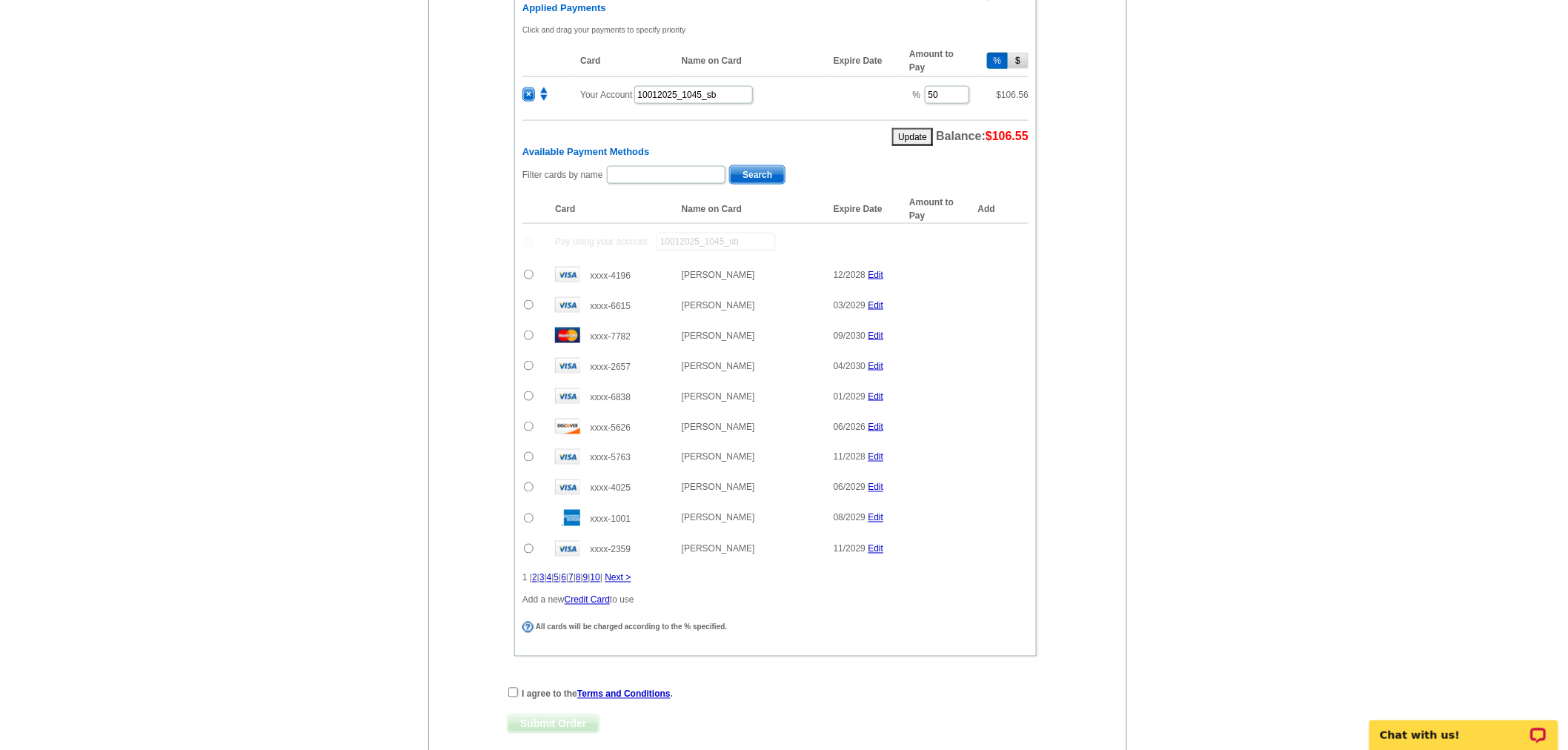
scroll to position [724, 0]
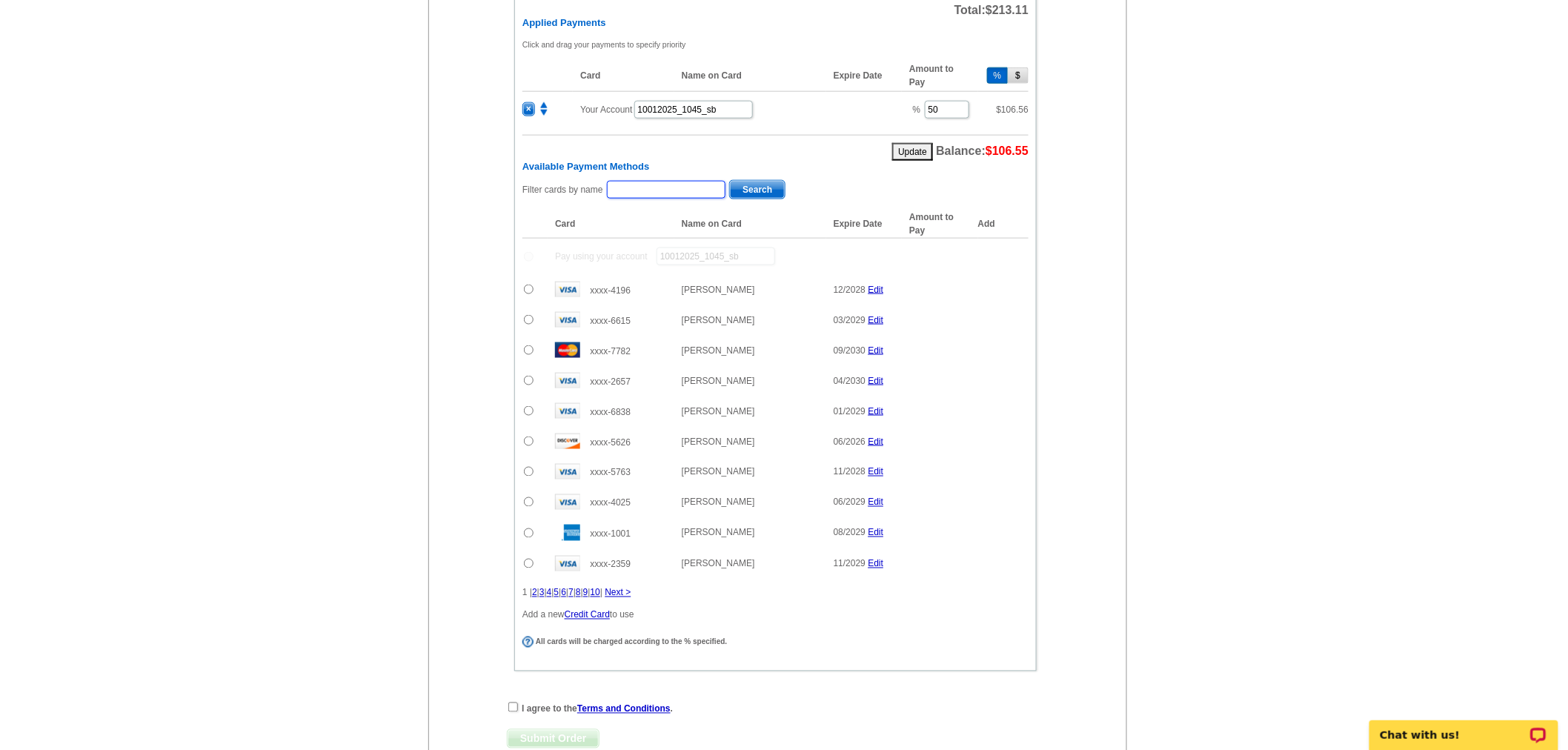
click at [668, 187] on input "text" at bounding box center [666, 189] width 119 height 18
paste input "Mayher"
type input "Mayher"
click at [758, 183] on span "Search" at bounding box center [757, 189] width 55 height 18
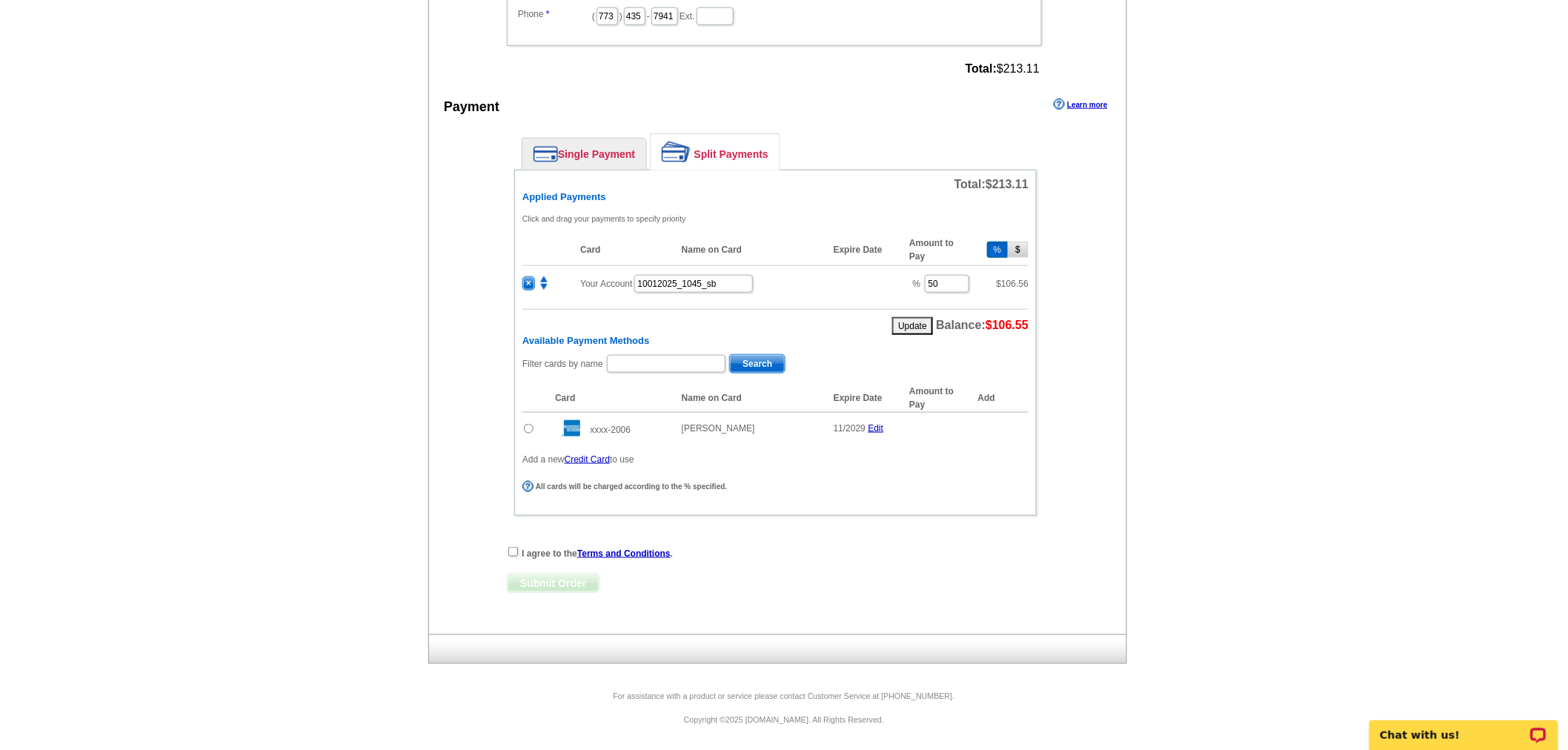
scroll to position [540, 0]
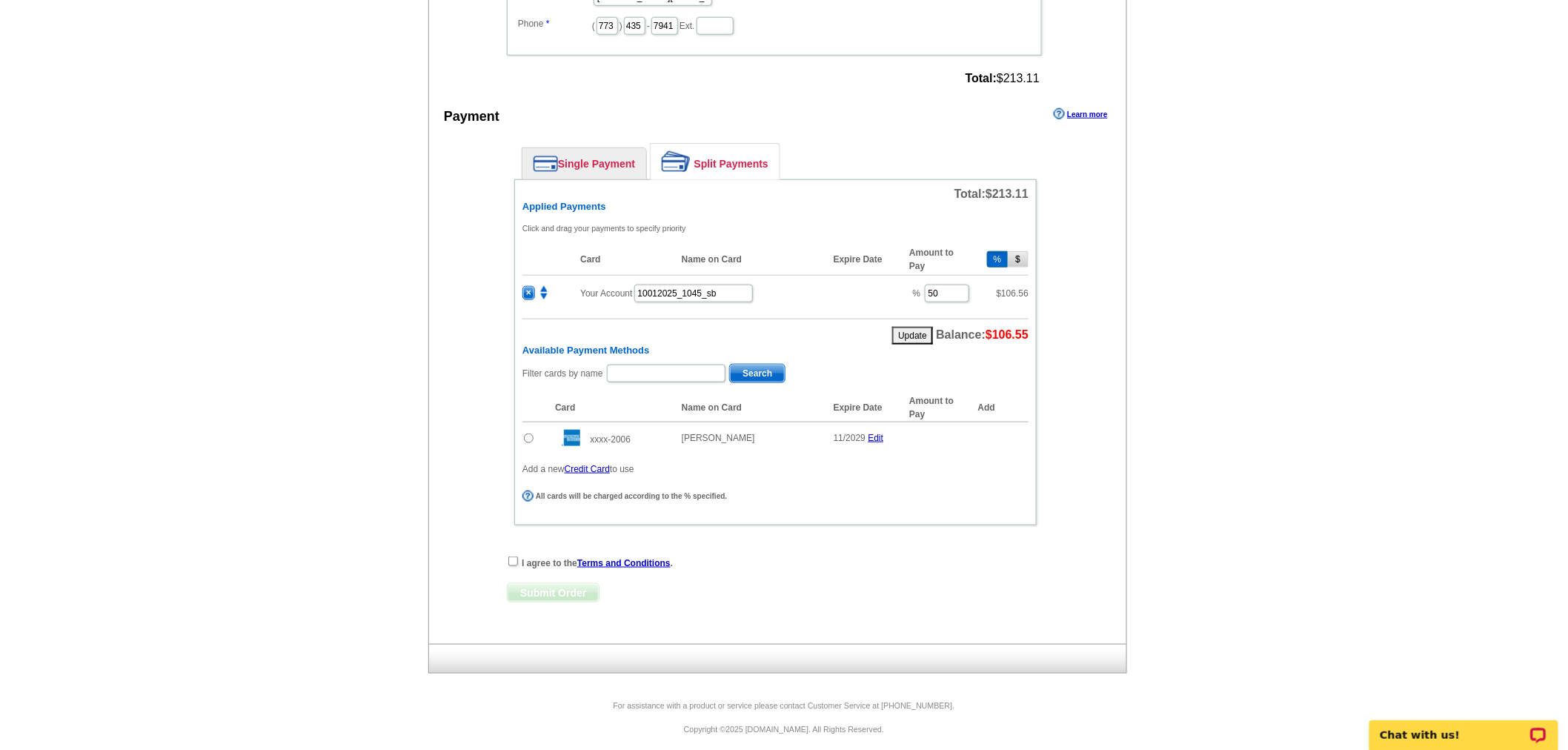
click at [527, 433] on input "radio" at bounding box center [529, 438] width 9 height 9
click at [1004, 432] on span "Add" at bounding box center [1006, 440] width 42 height 18
radio input "false"
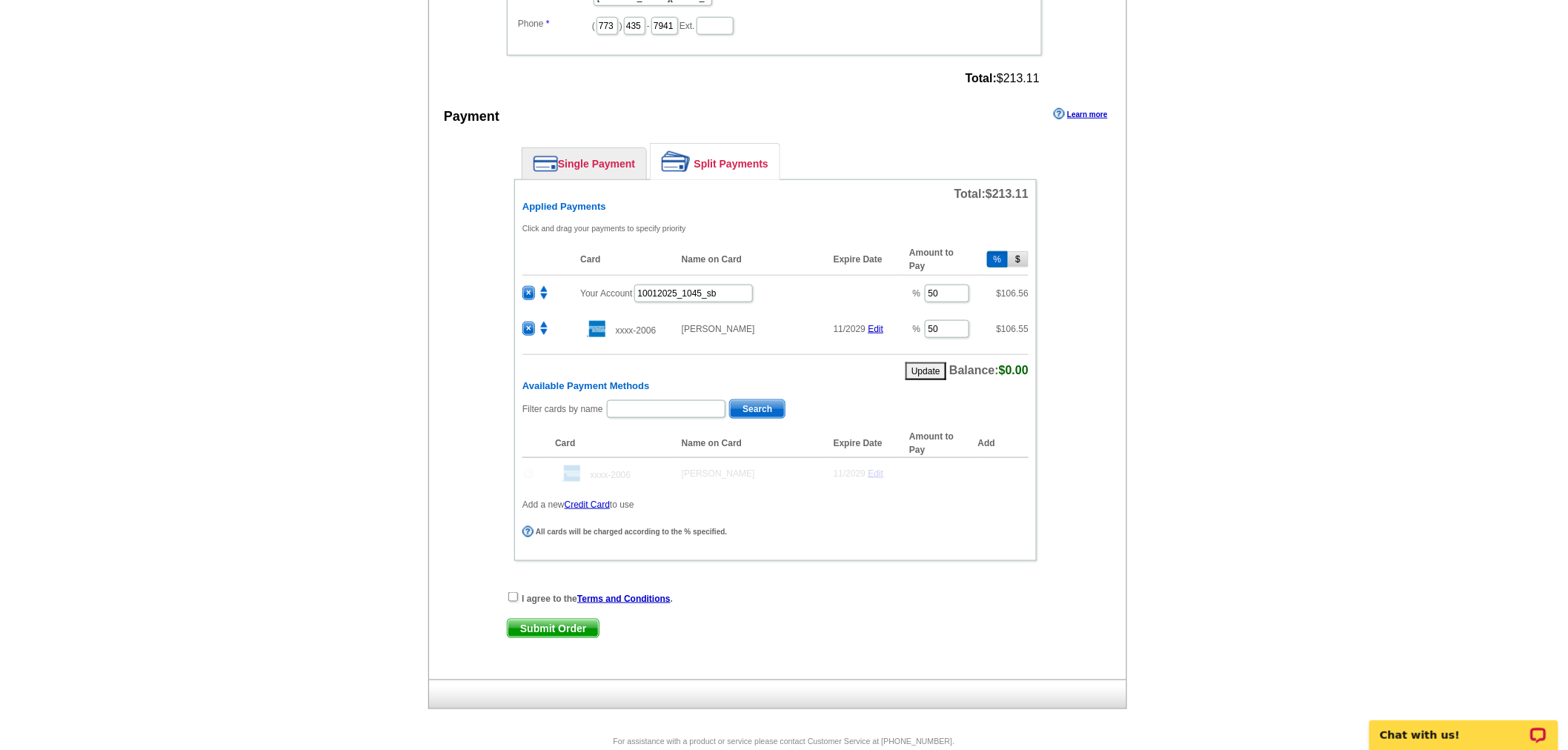
click at [507, 591] on div "I agree to the Terms and Conditions ." at bounding box center [775, 598] width 537 height 15
click at [517, 592] on input "checkbox" at bounding box center [513, 597] width 9 height 9
checkbox input "true"
click at [530, 608] on div "I agree to the Terms and Conditions . Submit Order Submit Order" at bounding box center [775, 621] width 537 height 61
click at [536, 620] on span "Submit Order" at bounding box center [553, 628] width 91 height 18
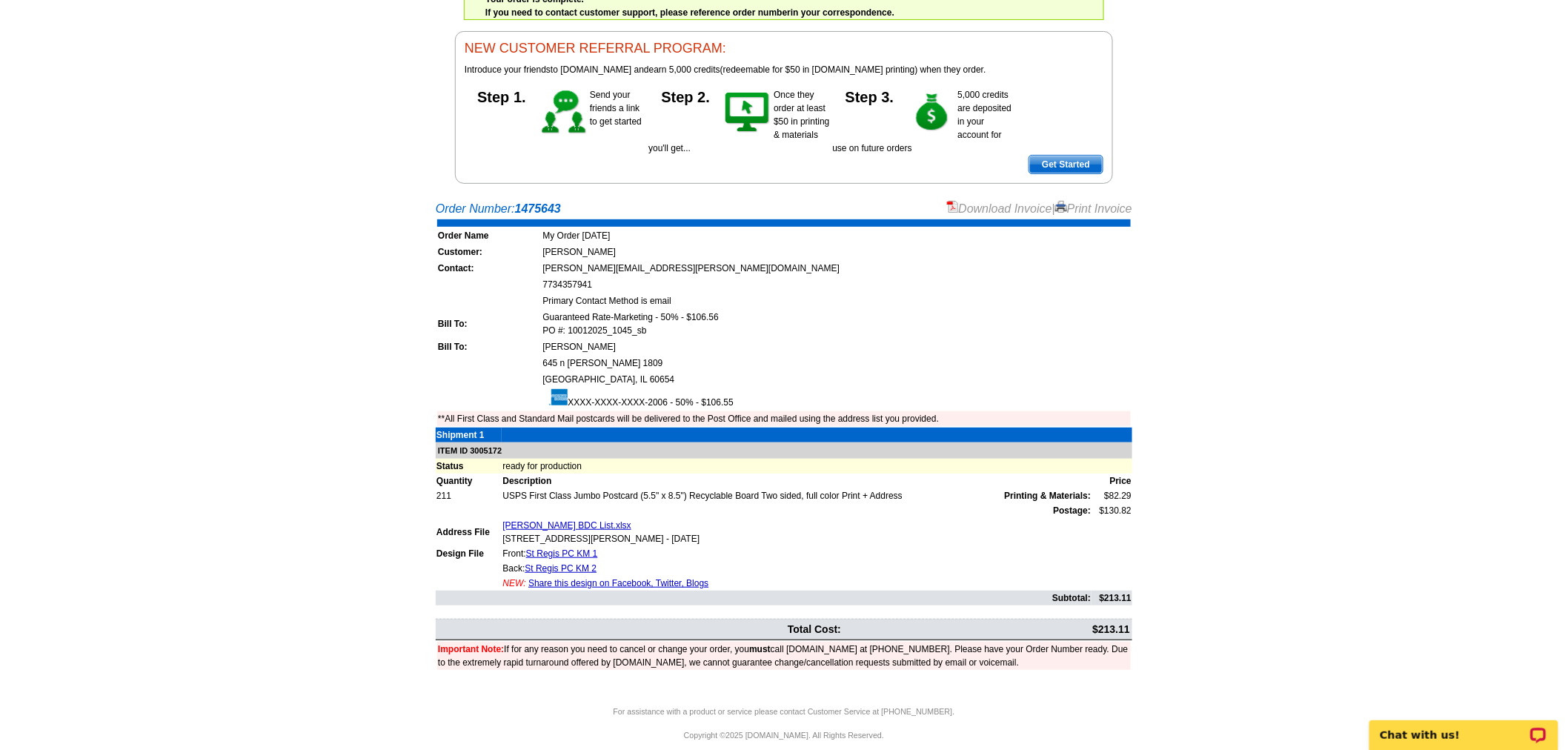
scroll to position [120, 0]
click at [1018, 212] on link "Download Invoice" at bounding box center [1000, 208] width 106 height 12
